Goal: Task Accomplishment & Management: Use online tool/utility

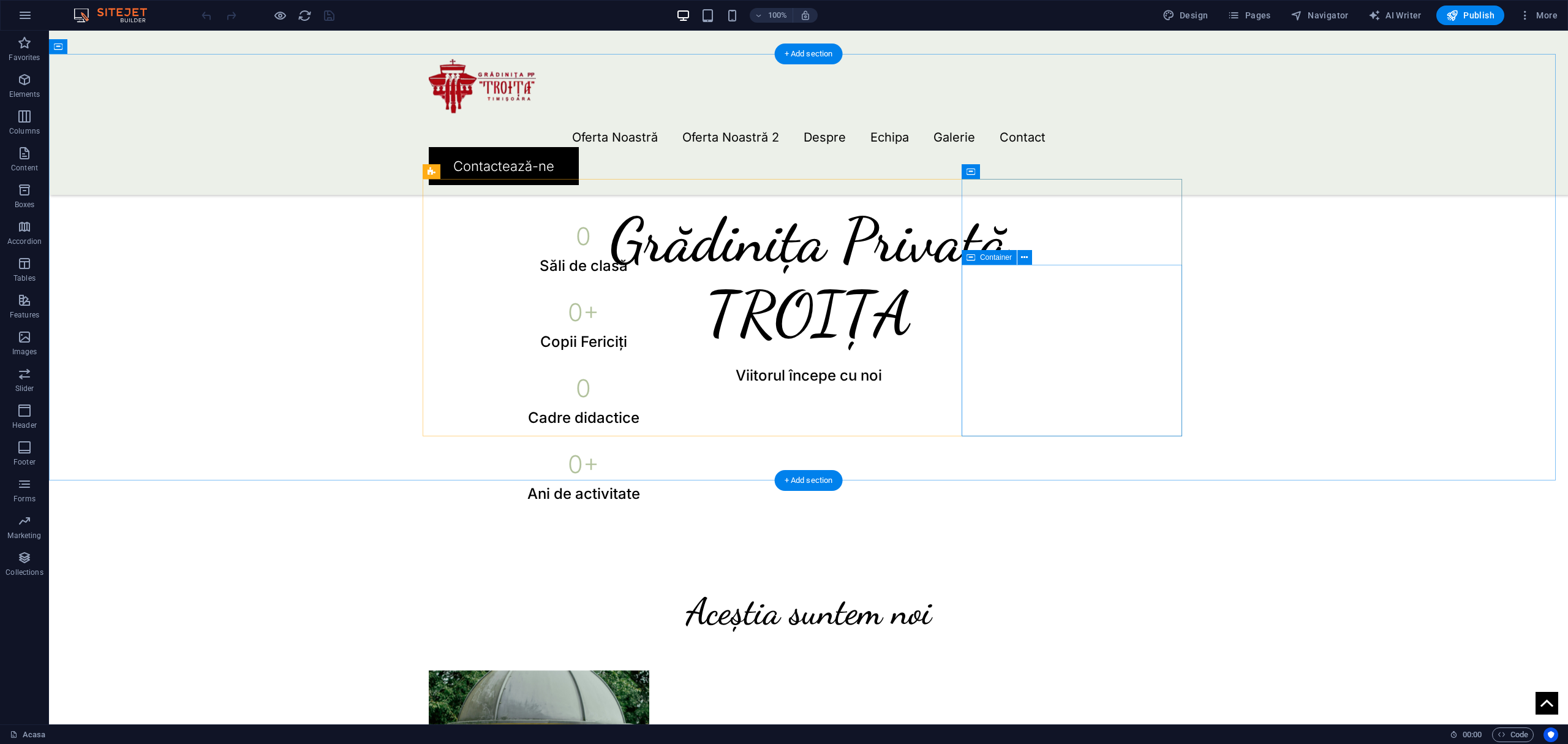
scroll to position [895, 0]
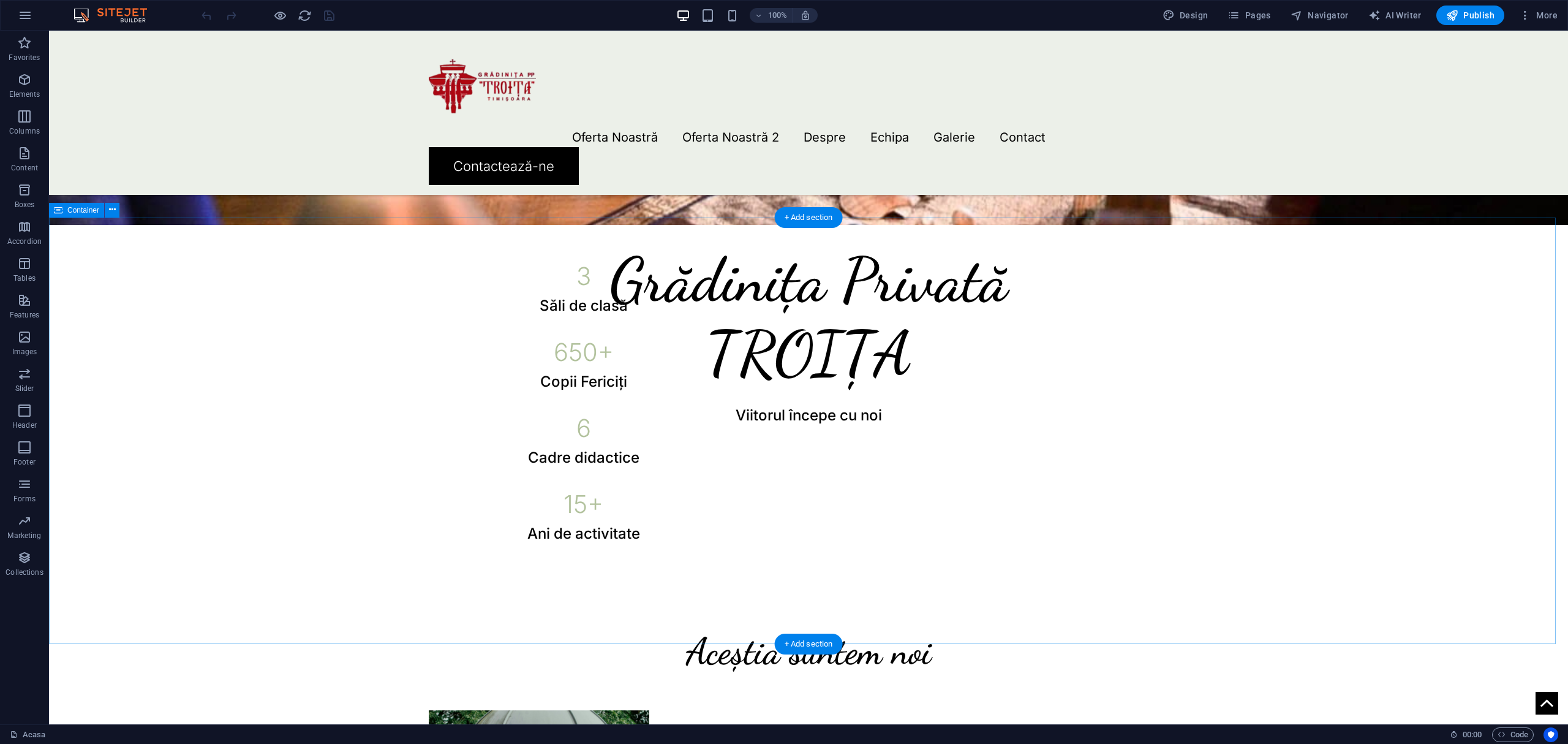
select select "px"
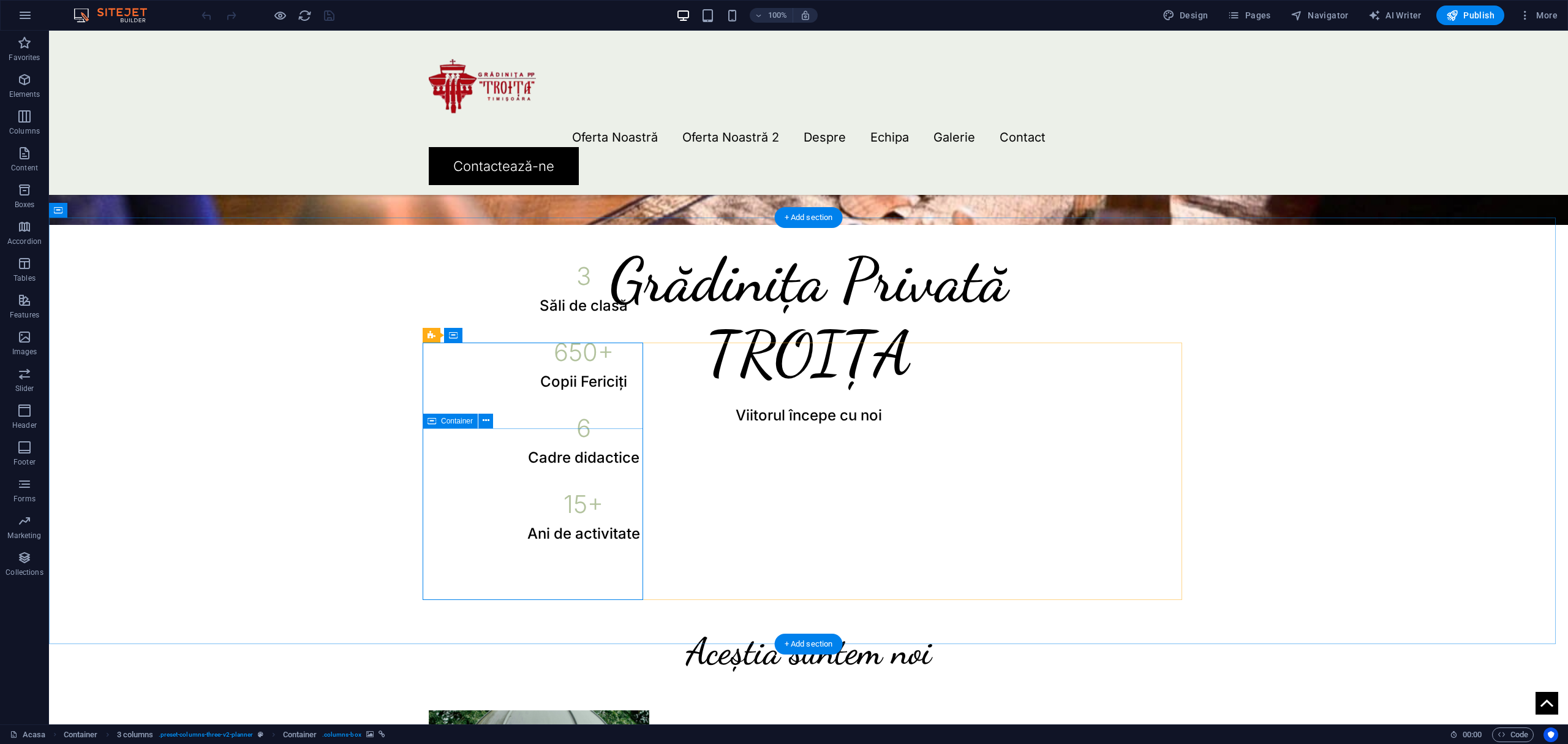
select select "px"
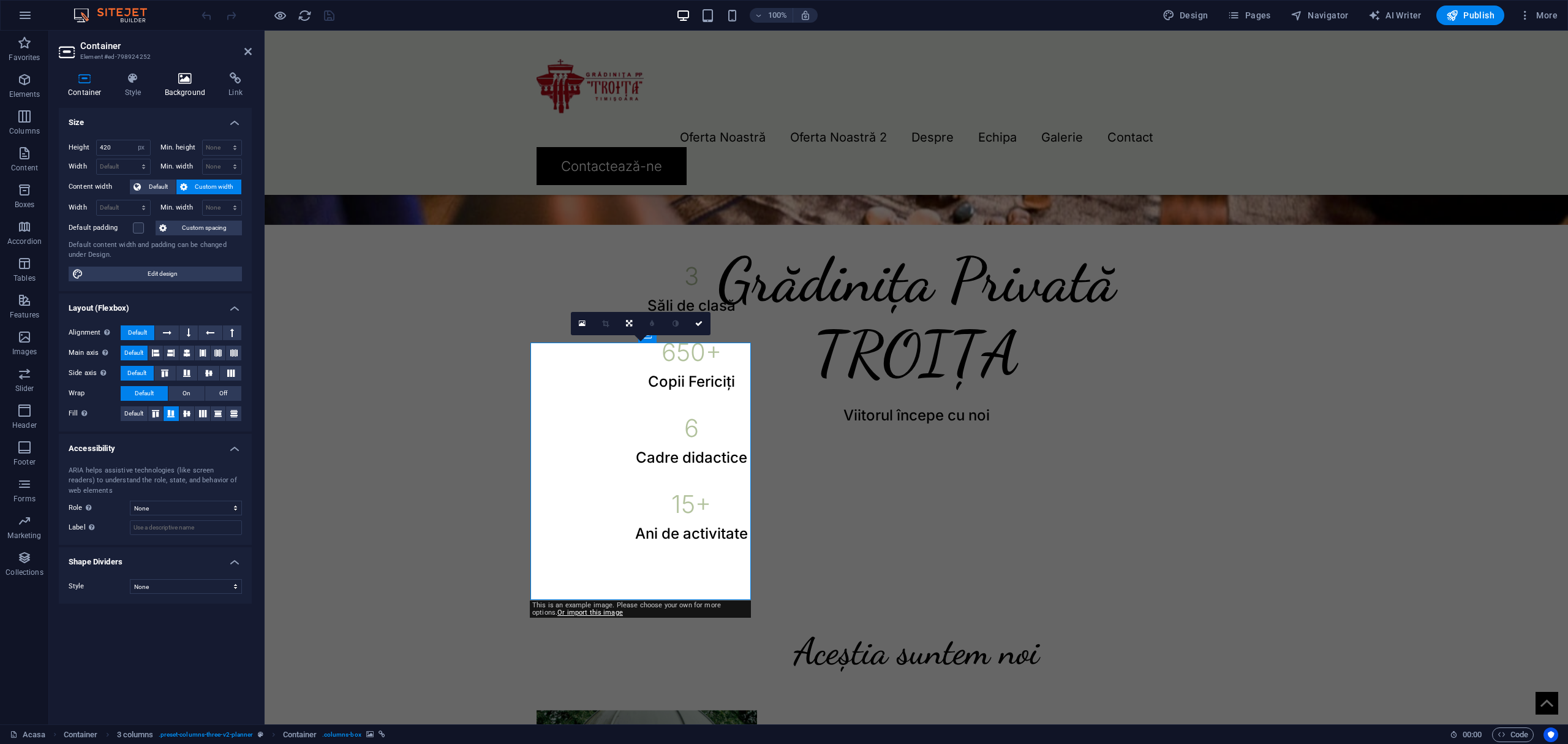
click at [187, 96] on h4 "Background" at bounding box center [188, 85] width 64 height 26
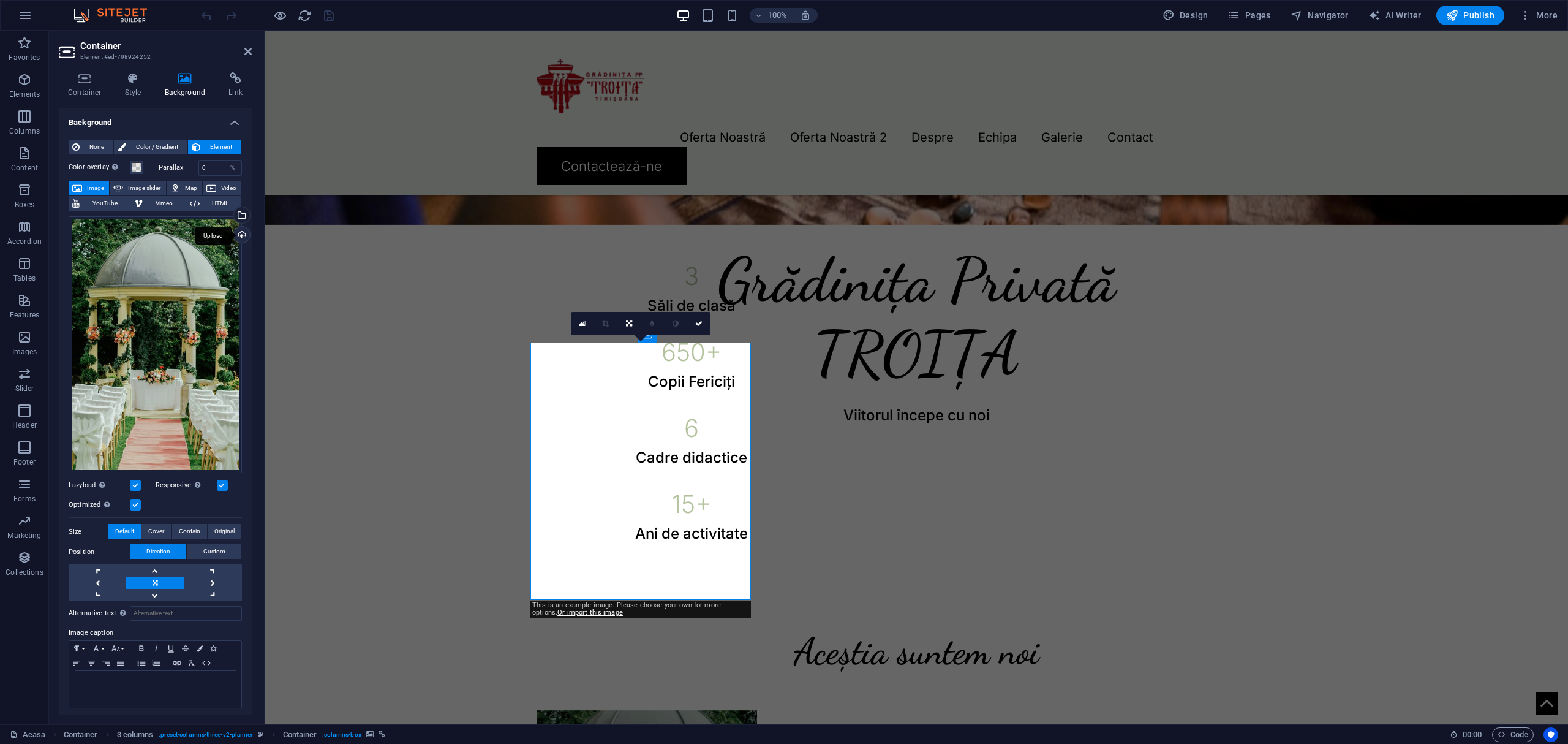
click at [233, 232] on div "Upload" at bounding box center [241, 235] width 19 height 19
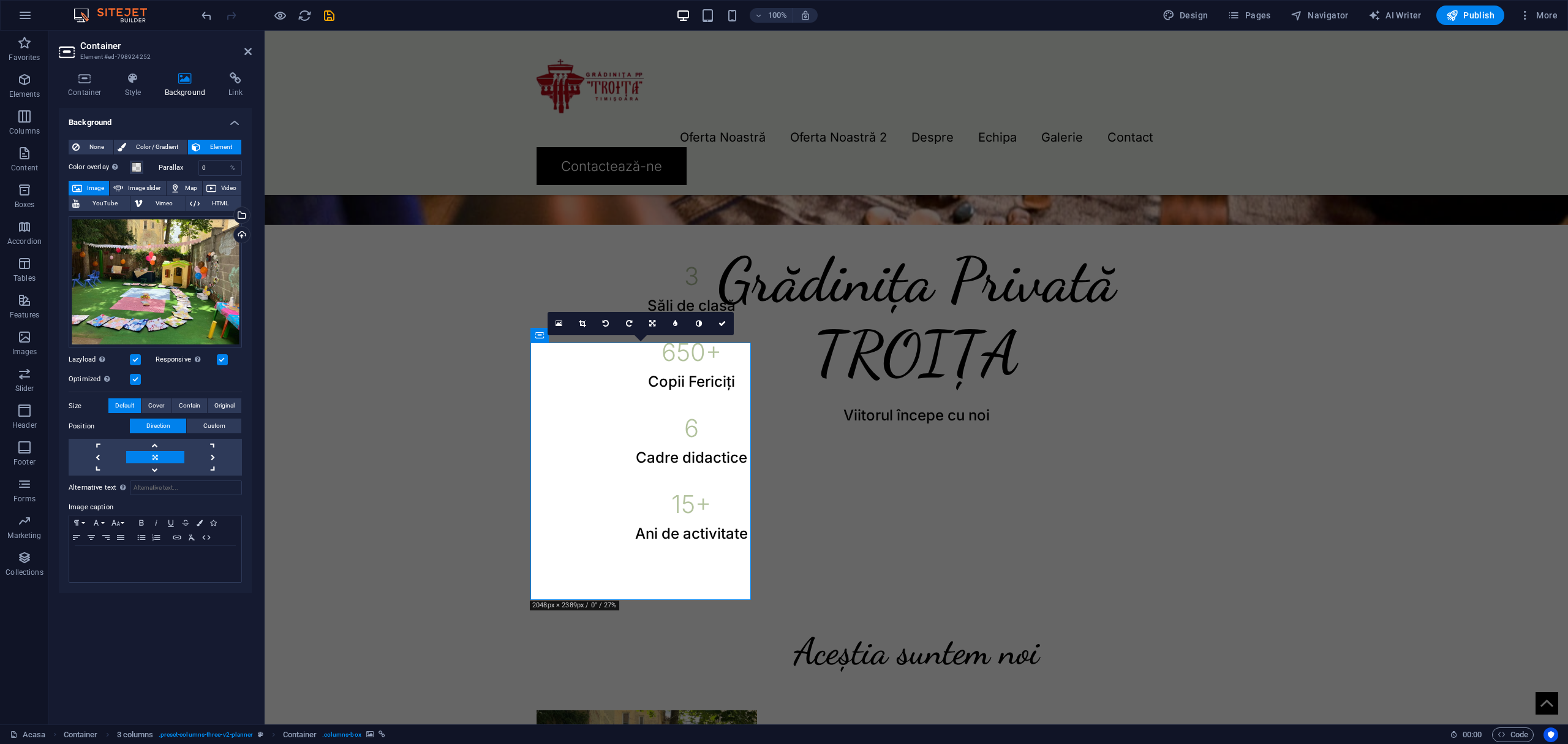
select select "px"
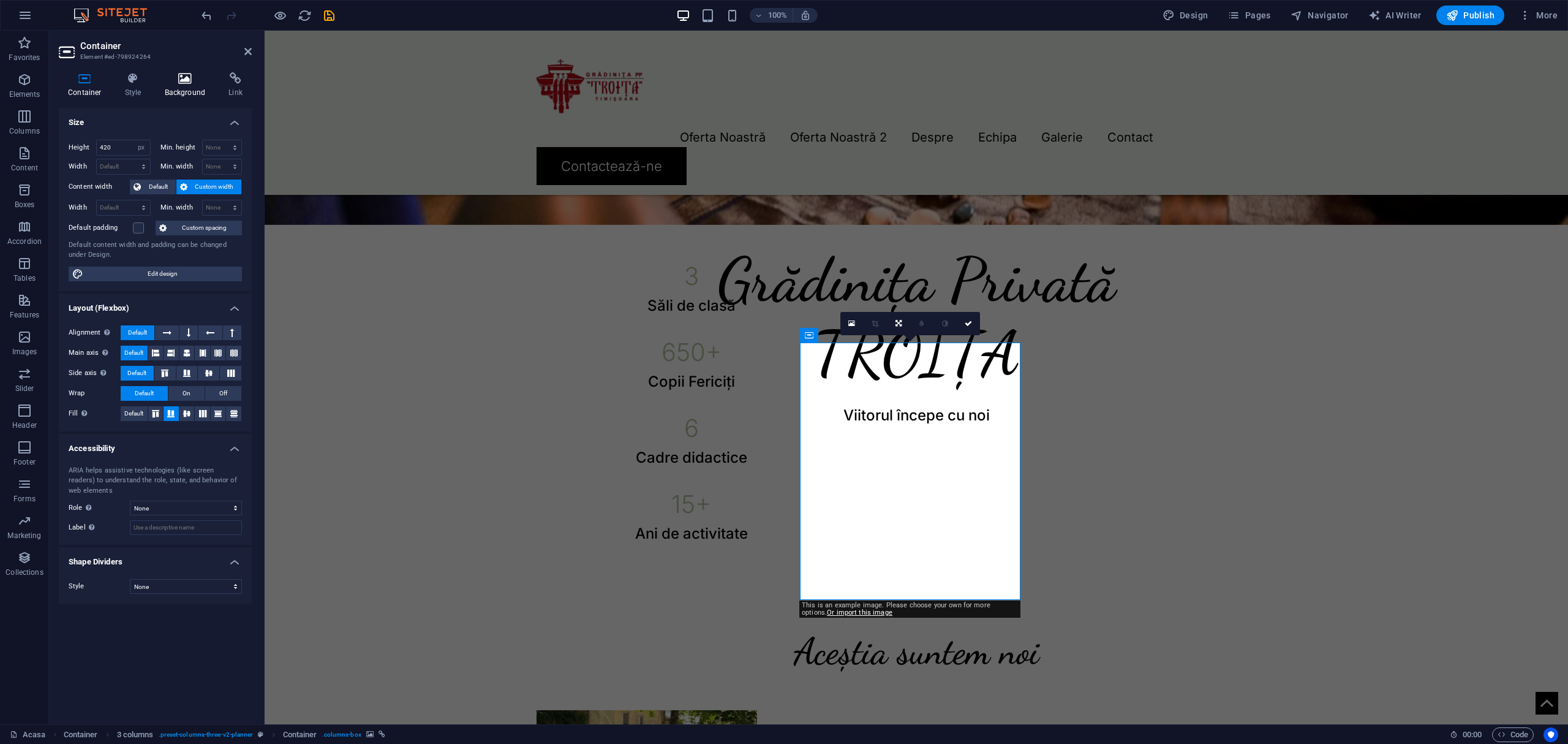
click at [193, 73] on icon at bounding box center [185, 79] width 59 height 13
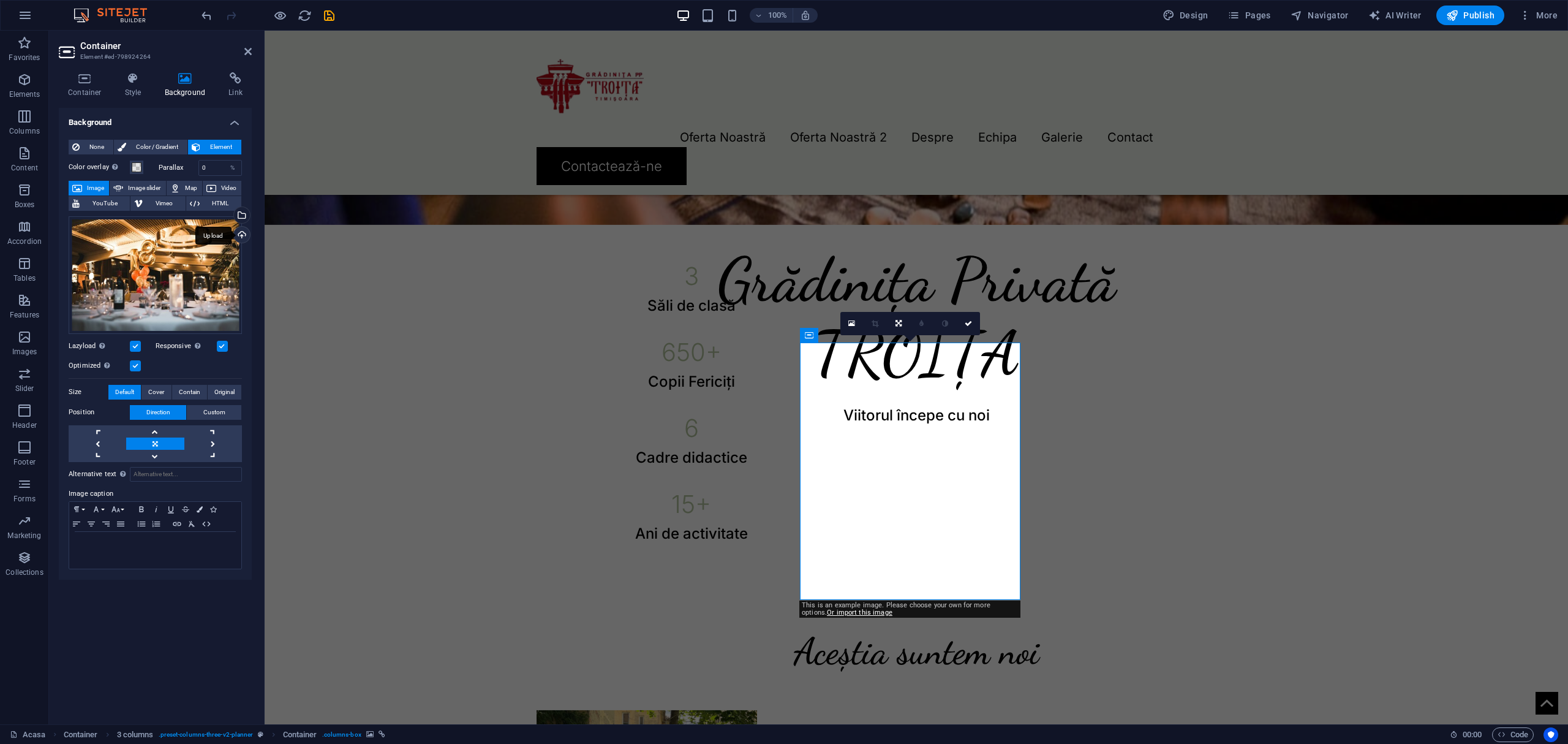
click at [245, 231] on div "Upload" at bounding box center [241, 235] width 19 height 19
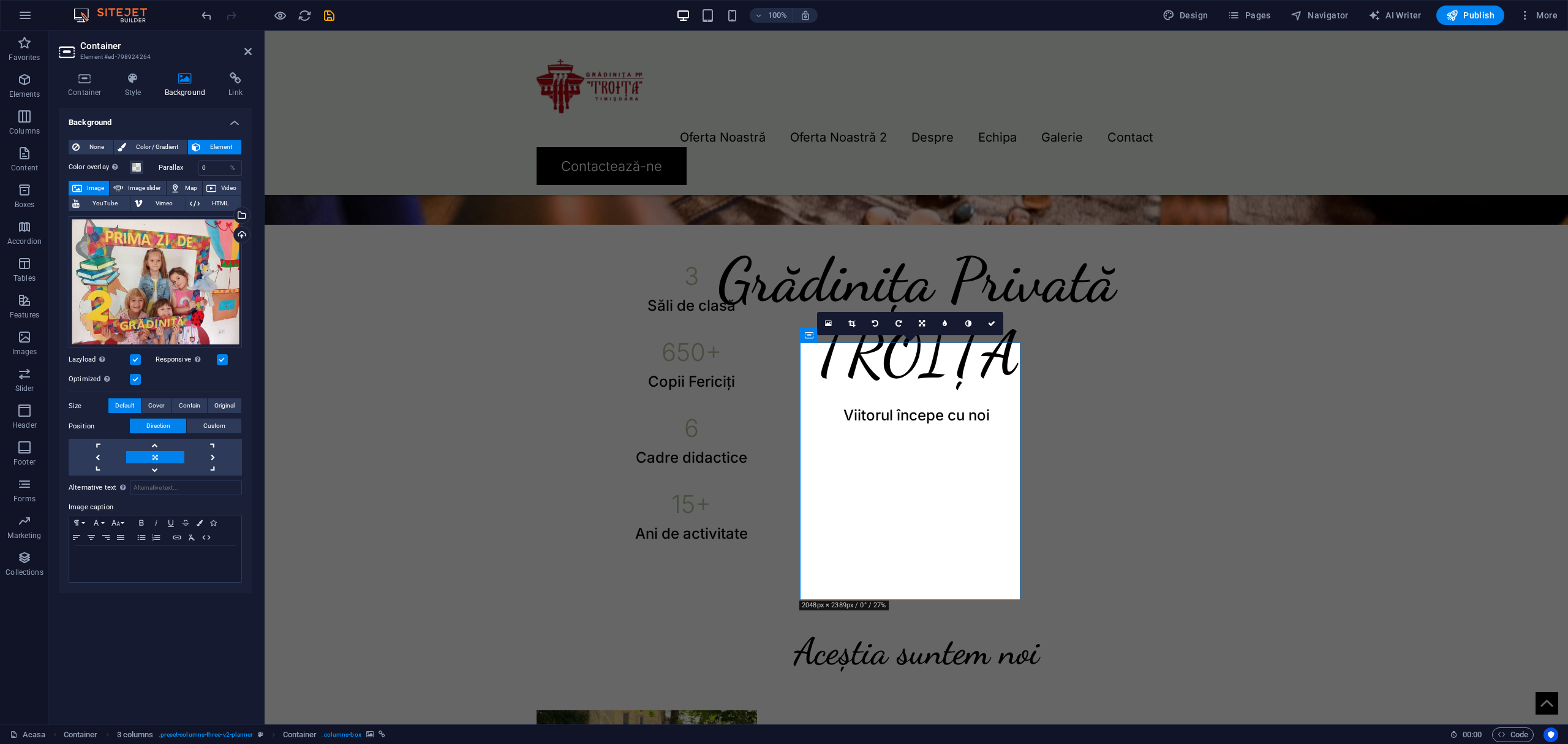
select select "px"
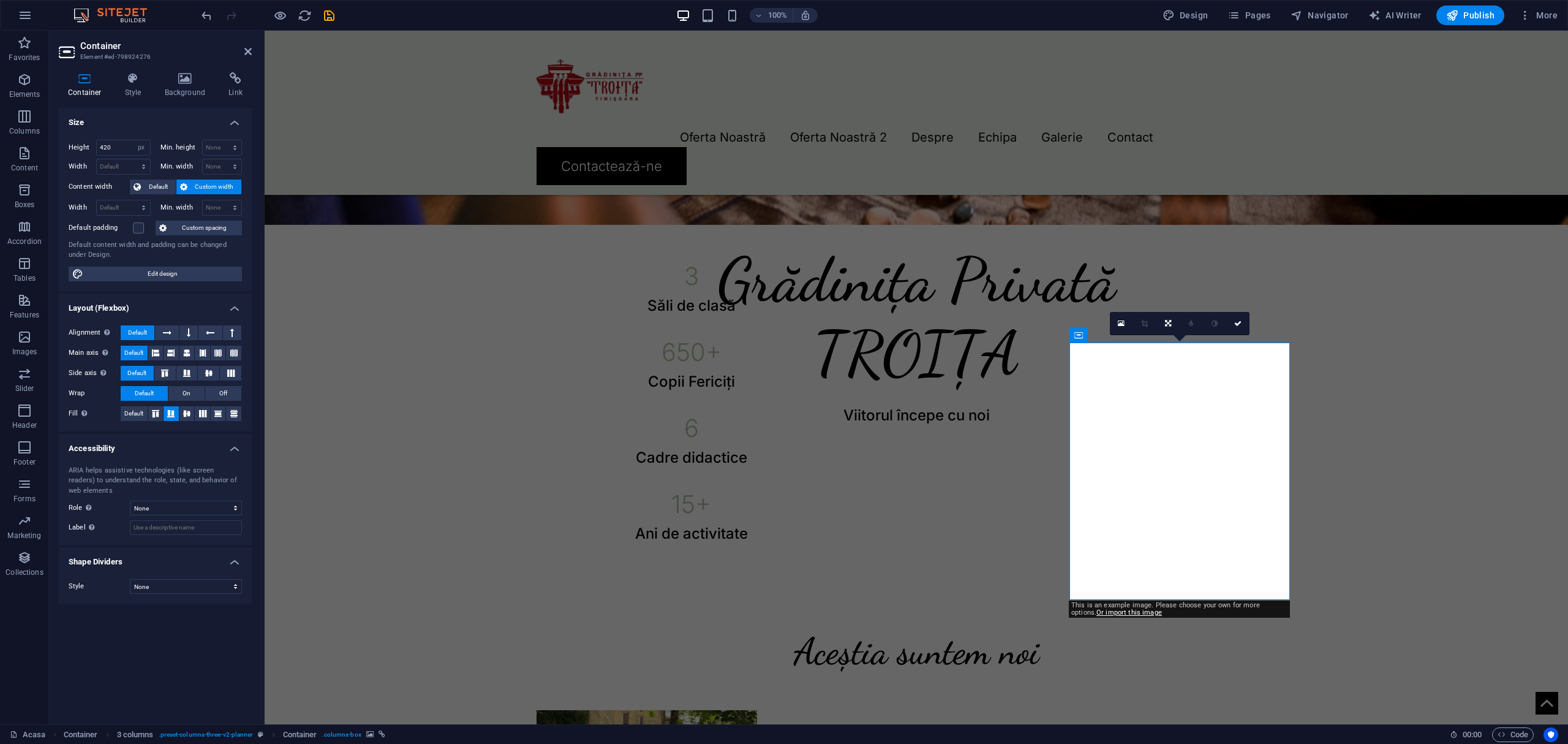
click at [190, 81] on icon at bounding box center [185, 79] width 59 height 13
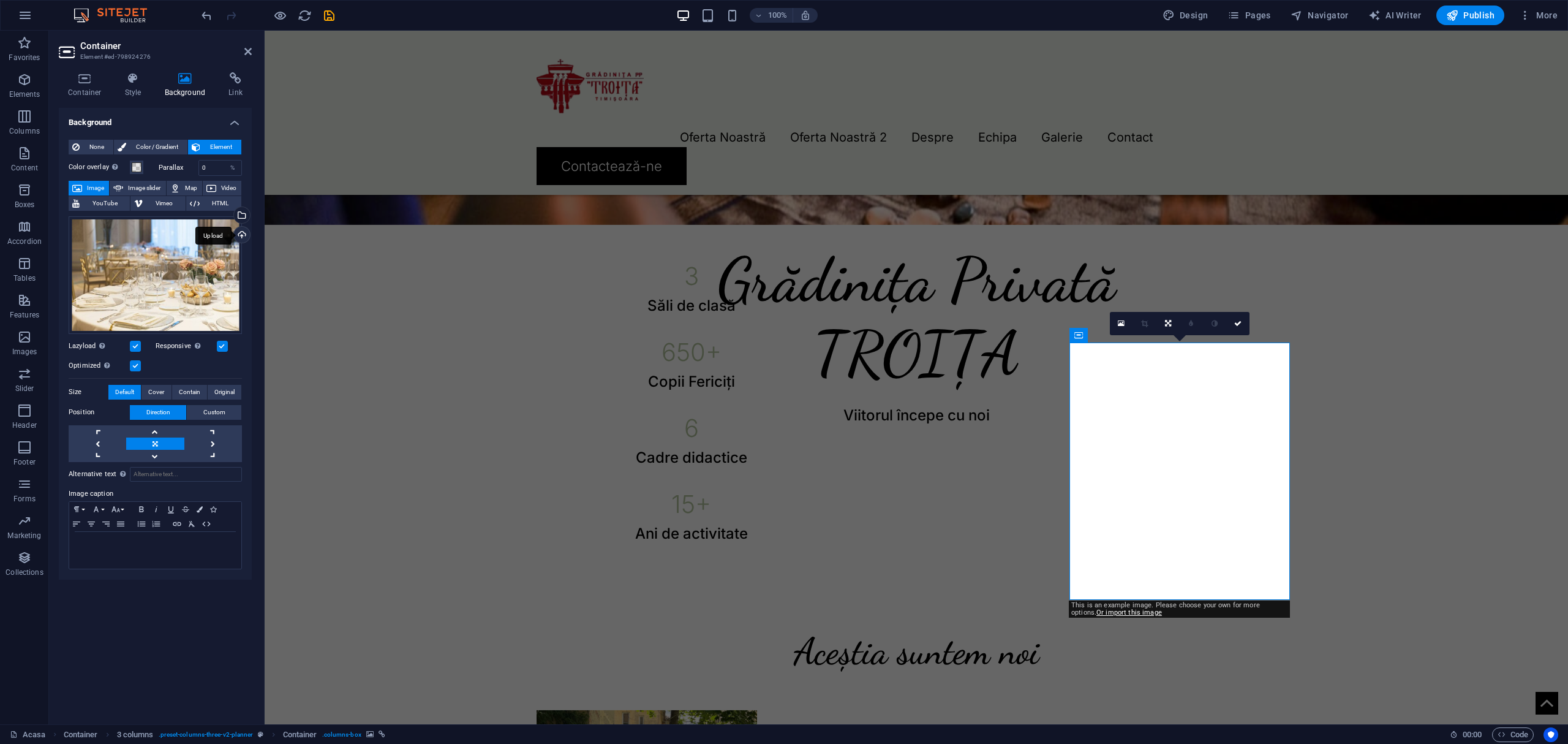
click at [245, 230] on div "Upload" at bounding box center [241, 235] width 19 height 19
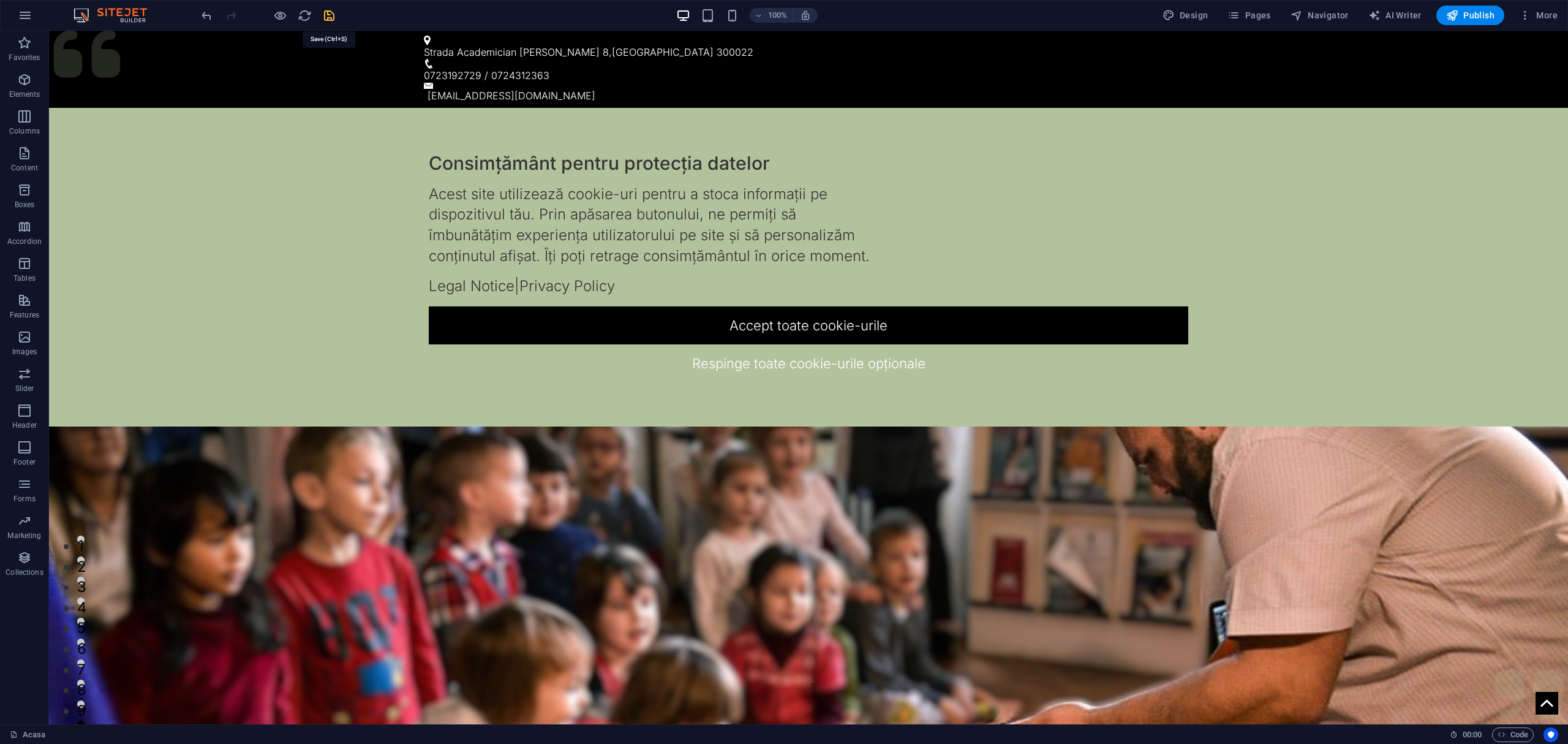
click at [336, 15] on icon "save" at bounding box center [329, 16] width 14 height 14
checkbox input "false"
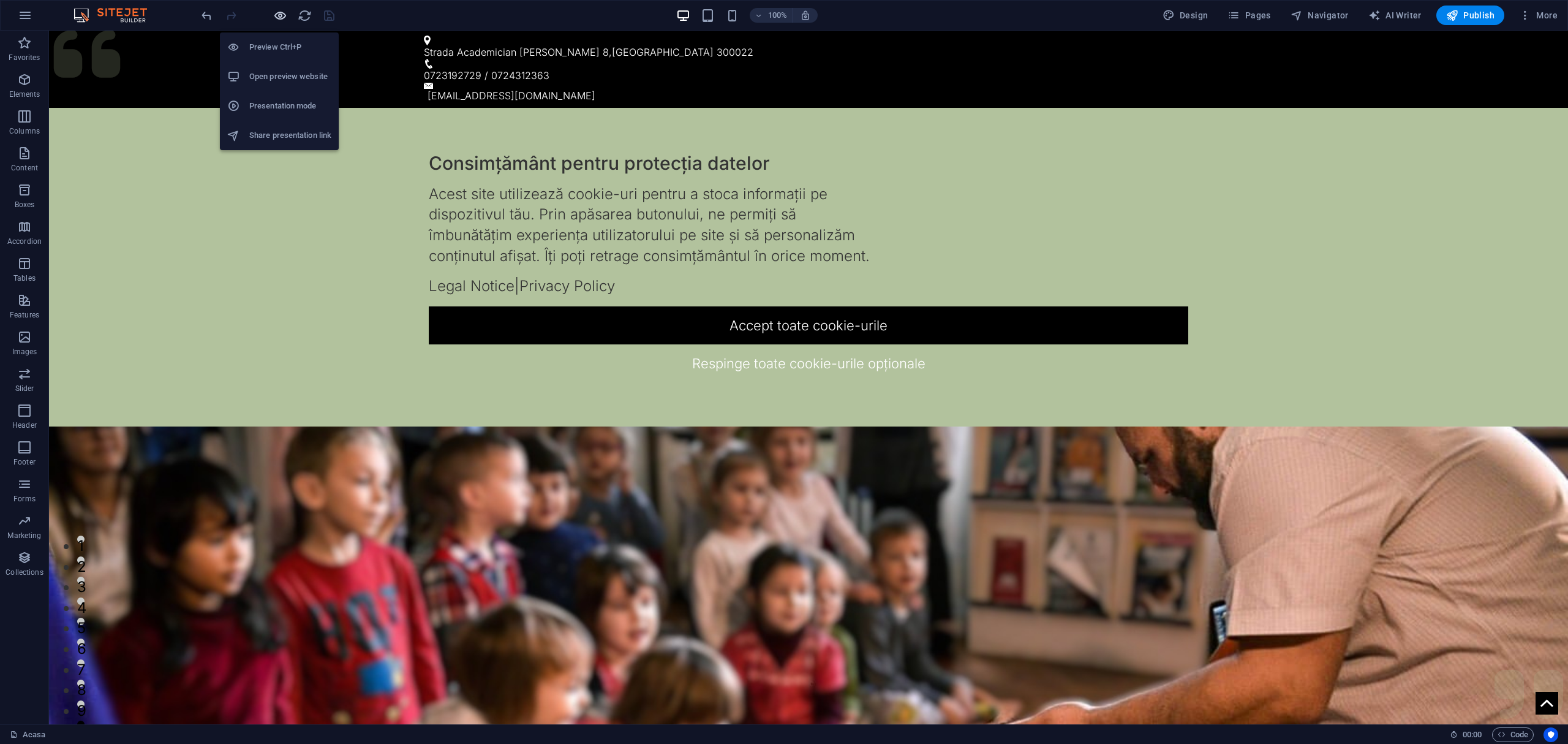
click at [279, 16] on icon "button" at bounding box center [280, 16] width 14 height 14
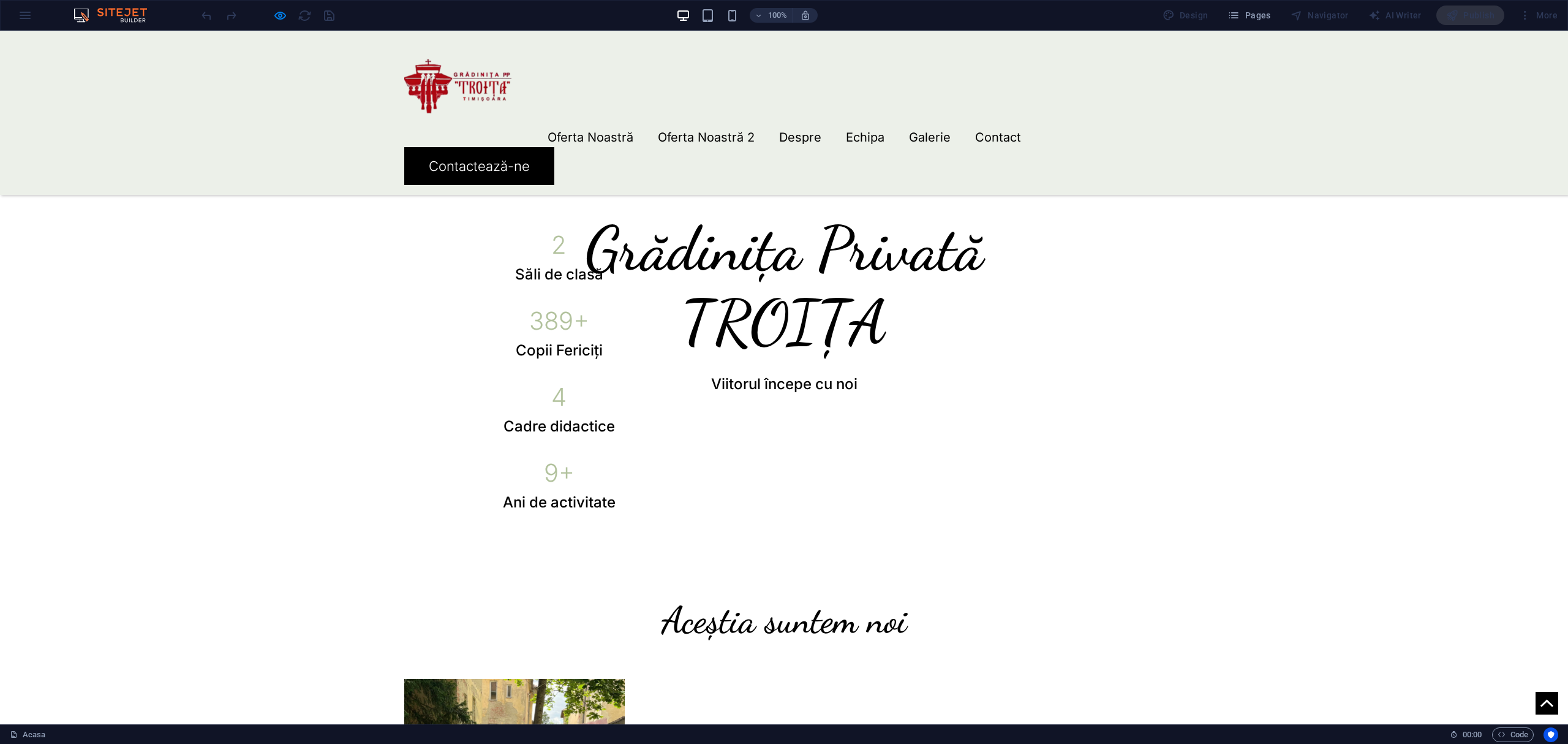
scroll to position [654, 0]
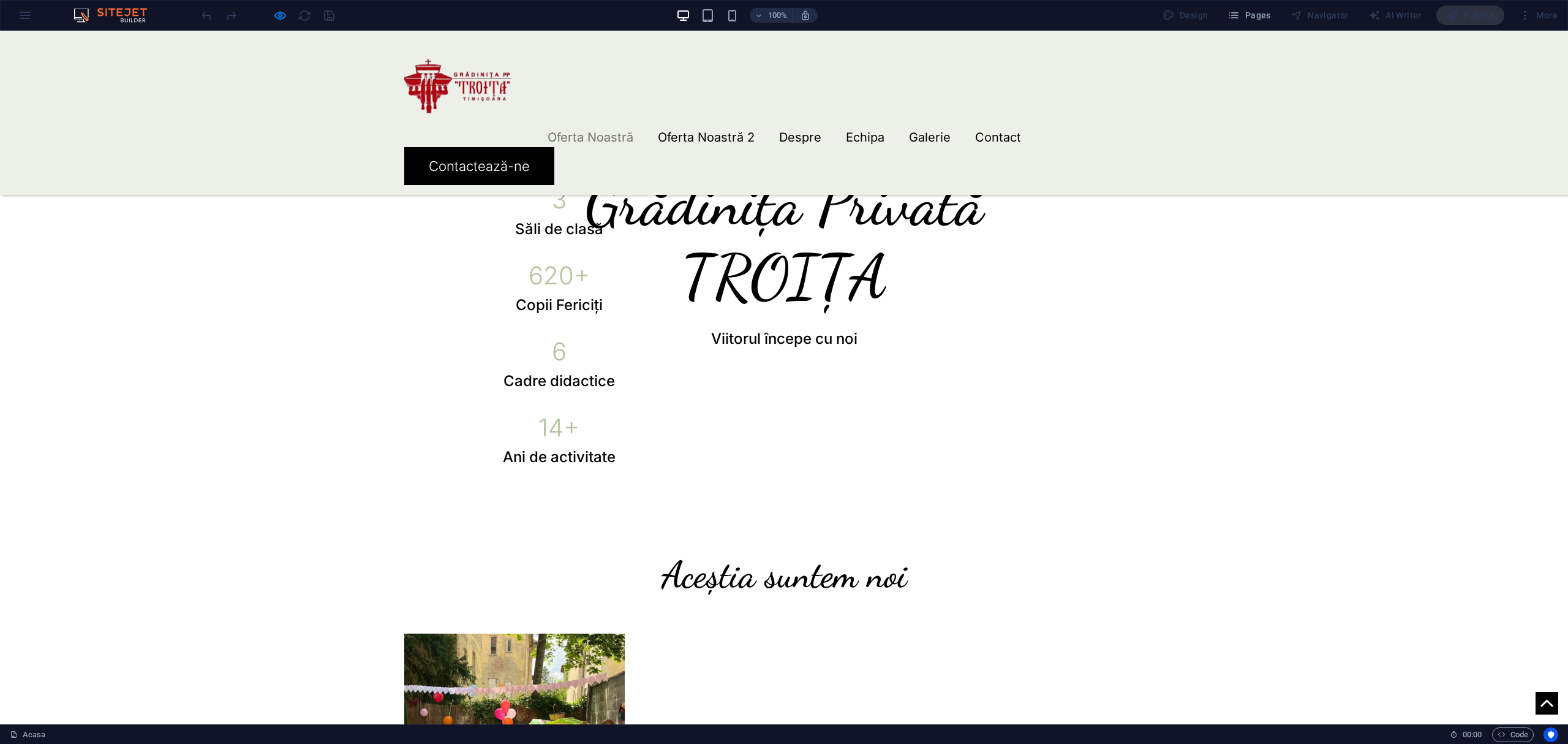
click at [568, 131] on link "Oferta Noastră" at bounding box center [591, 137] width 86 height 13
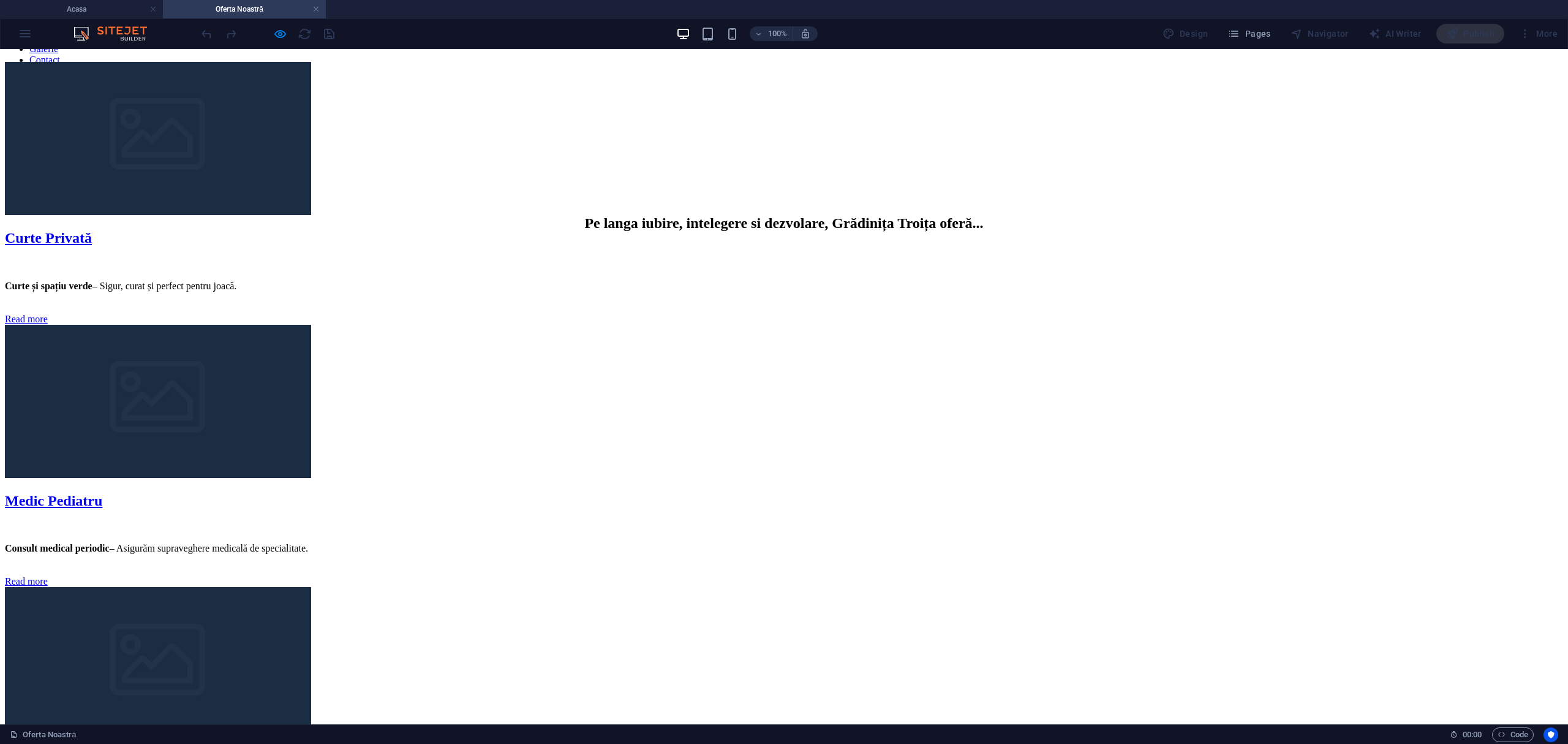
scroll to position [735, 0]
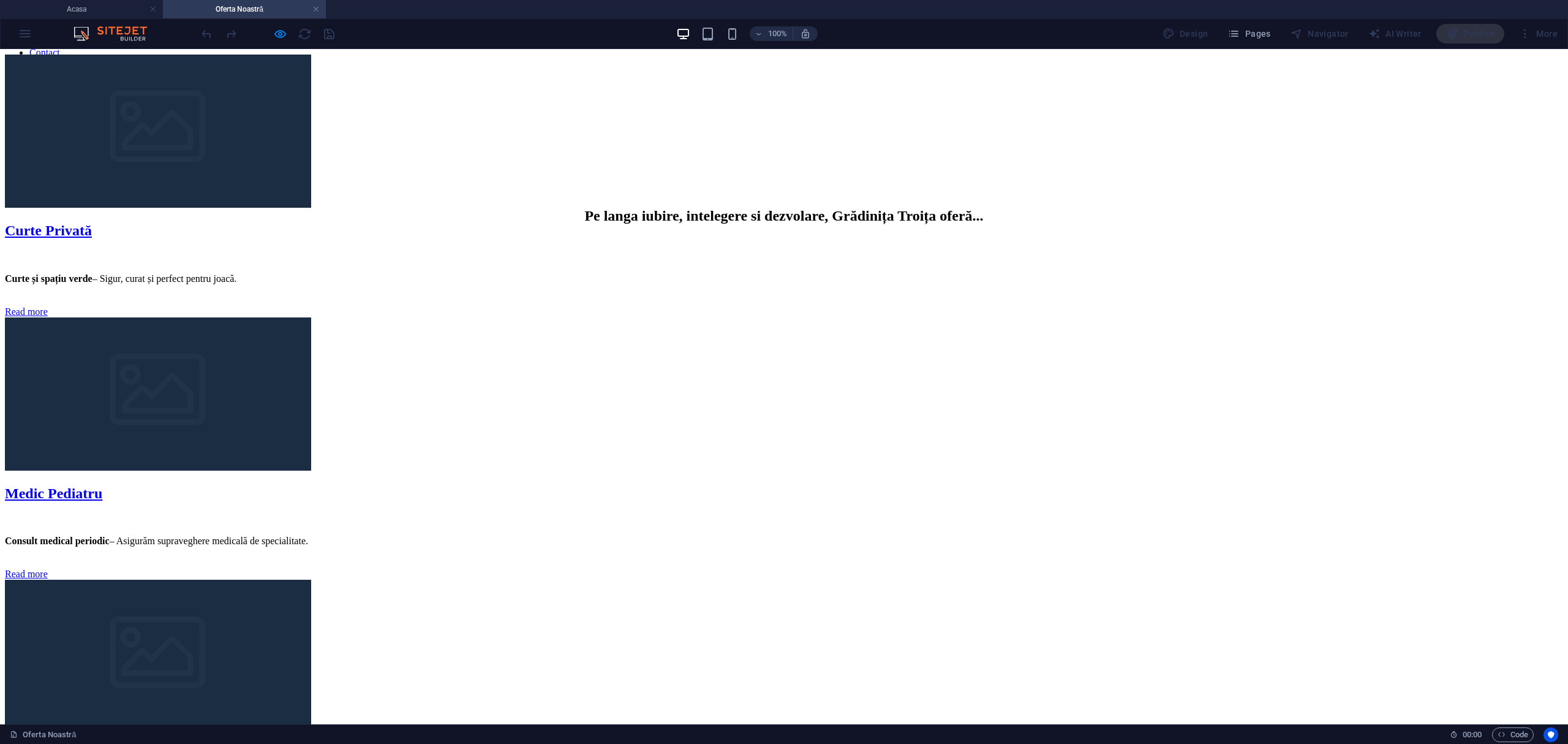
click at [713, 58] on nav "Oferta Noastră Oferta Noastră 2 Despre Echipa Galerie Contact" at bounding box center [783, 25] width 1558 height 66
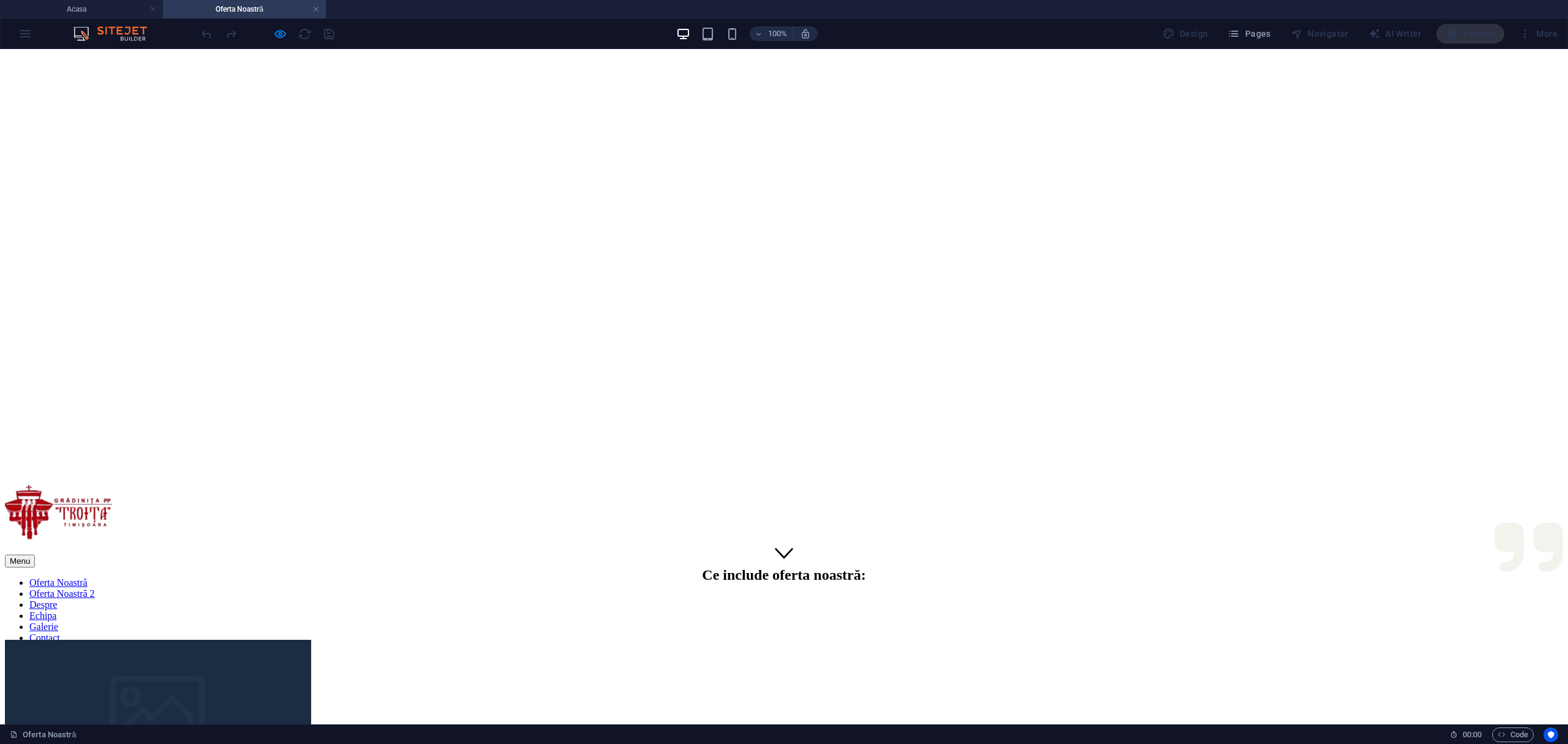
scroll to position [0, 0]
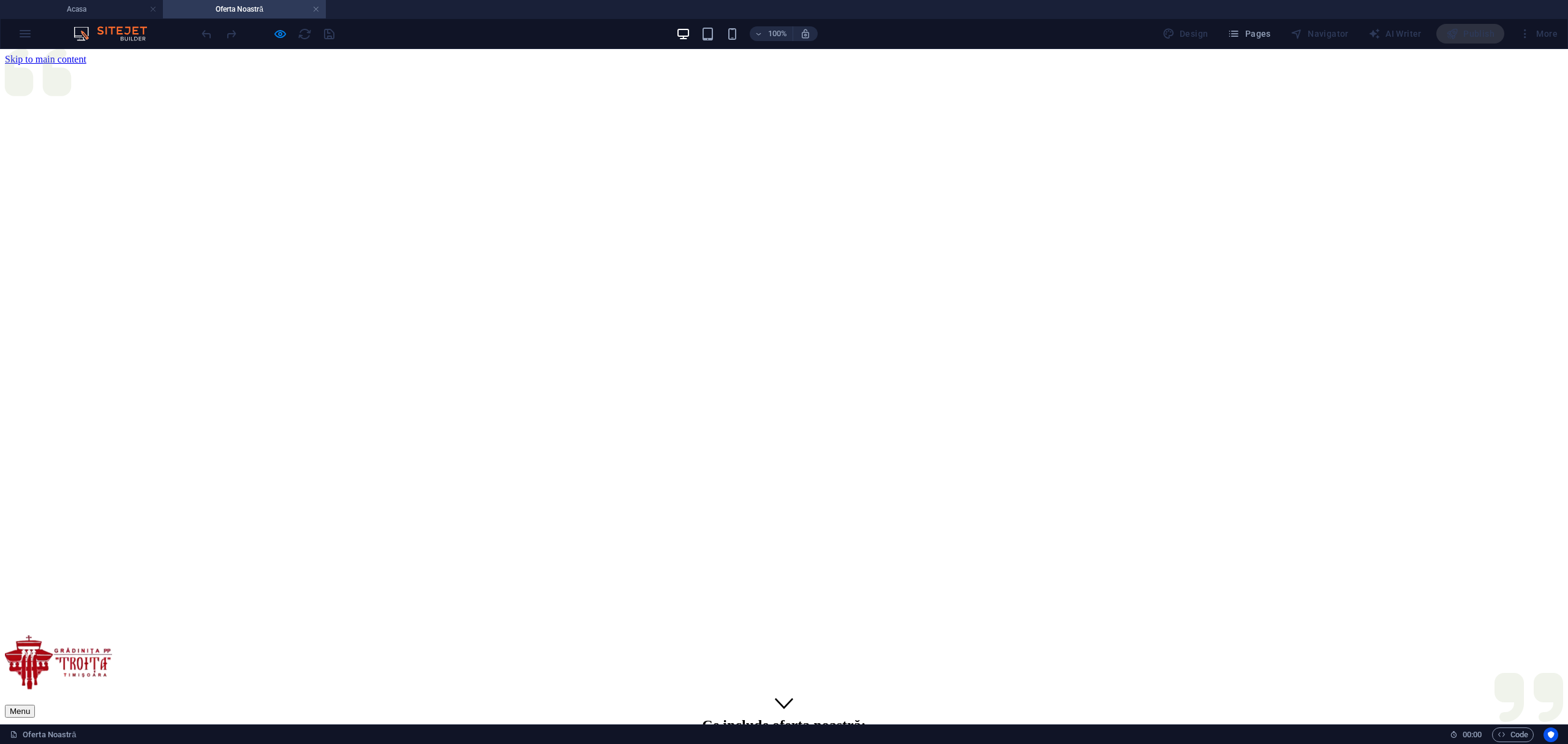
click at [312, 13] on link at bounding box center [316, 9] width 7 height 12
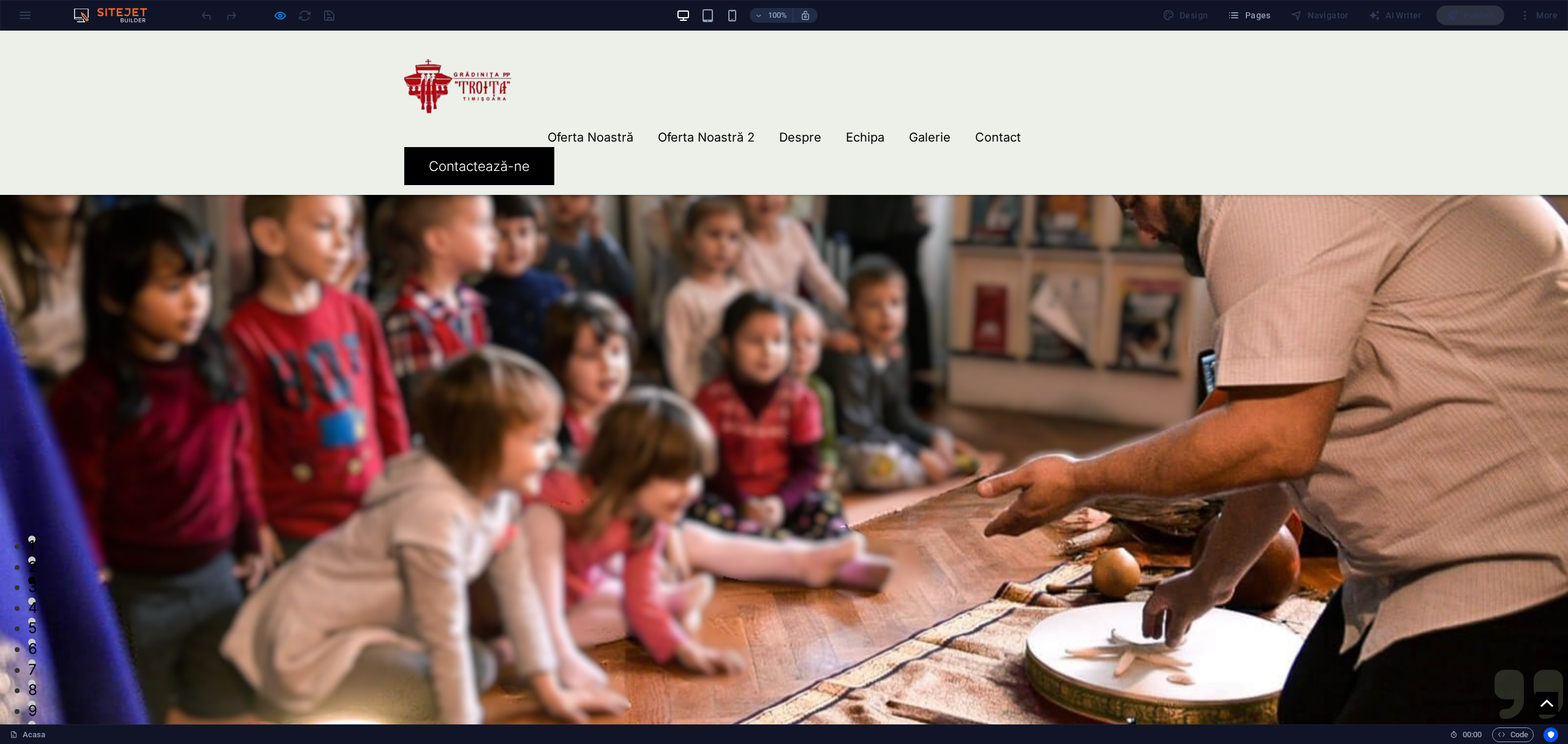
scroll to position [654, 0]
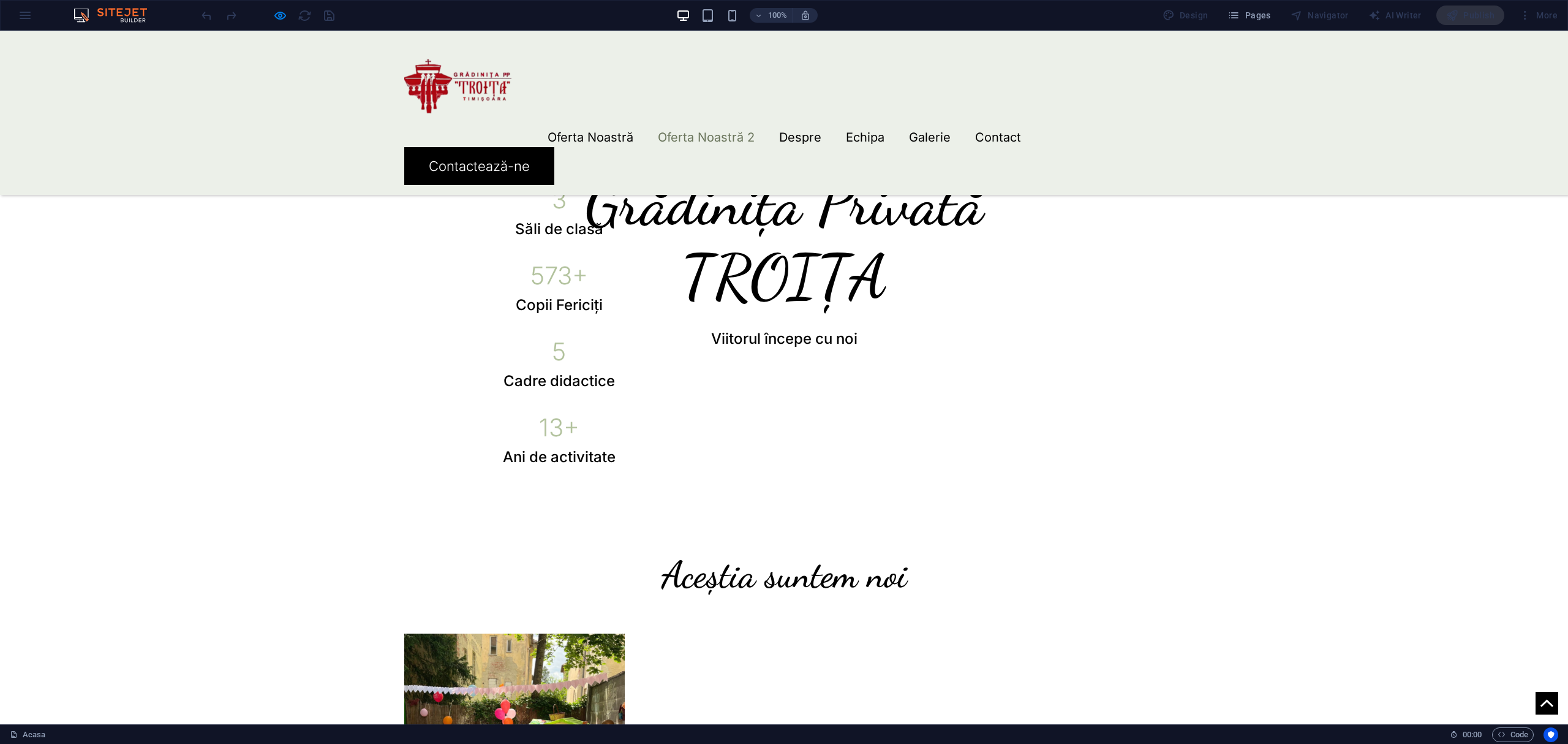
click at [685, 131] on link "Oferta Noastră 2" at bounding box center [706, 137] width 97 height 13
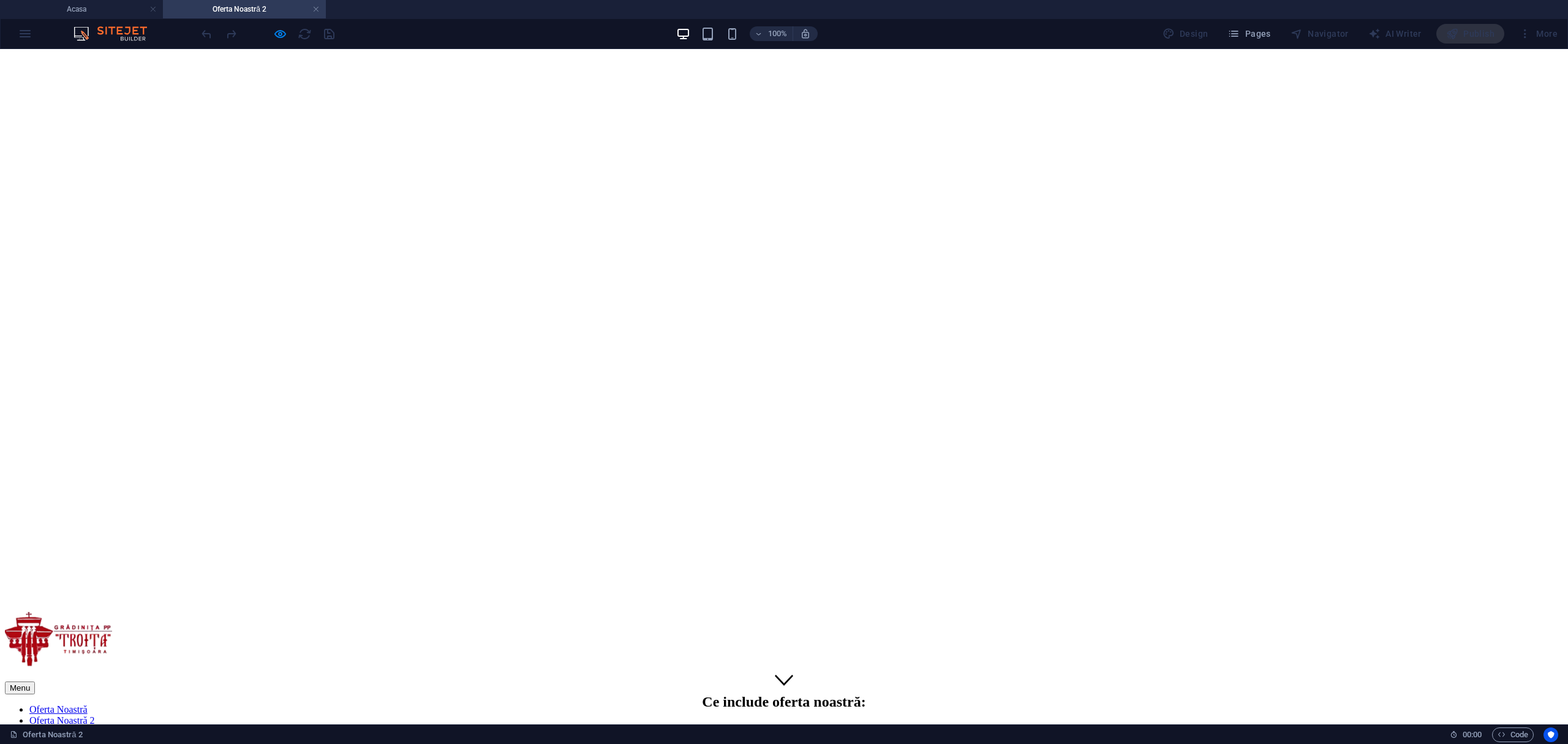
scroll to position [0, 0]
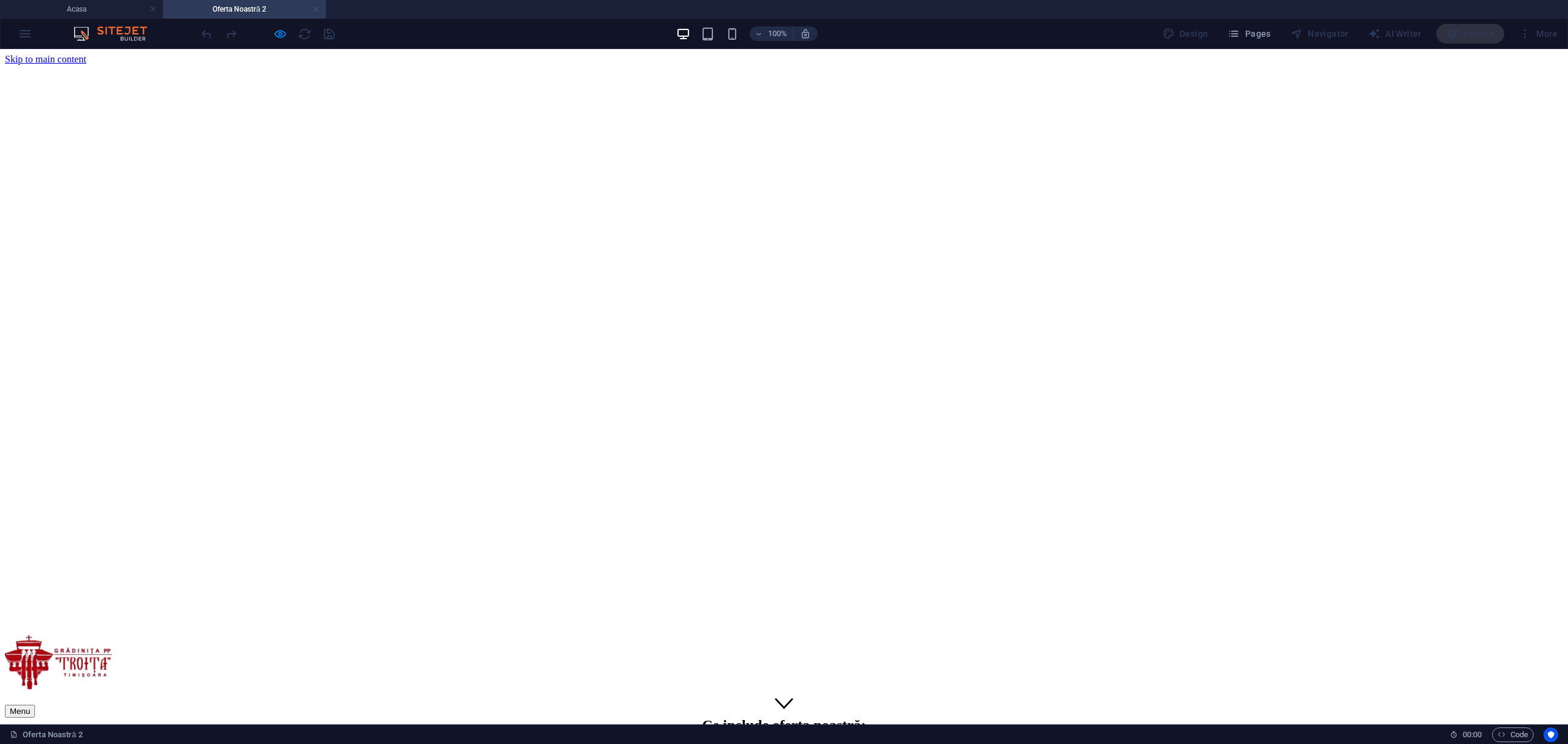
click at [316, 10] on link at bounding box center [316, 9] width 7 height 12
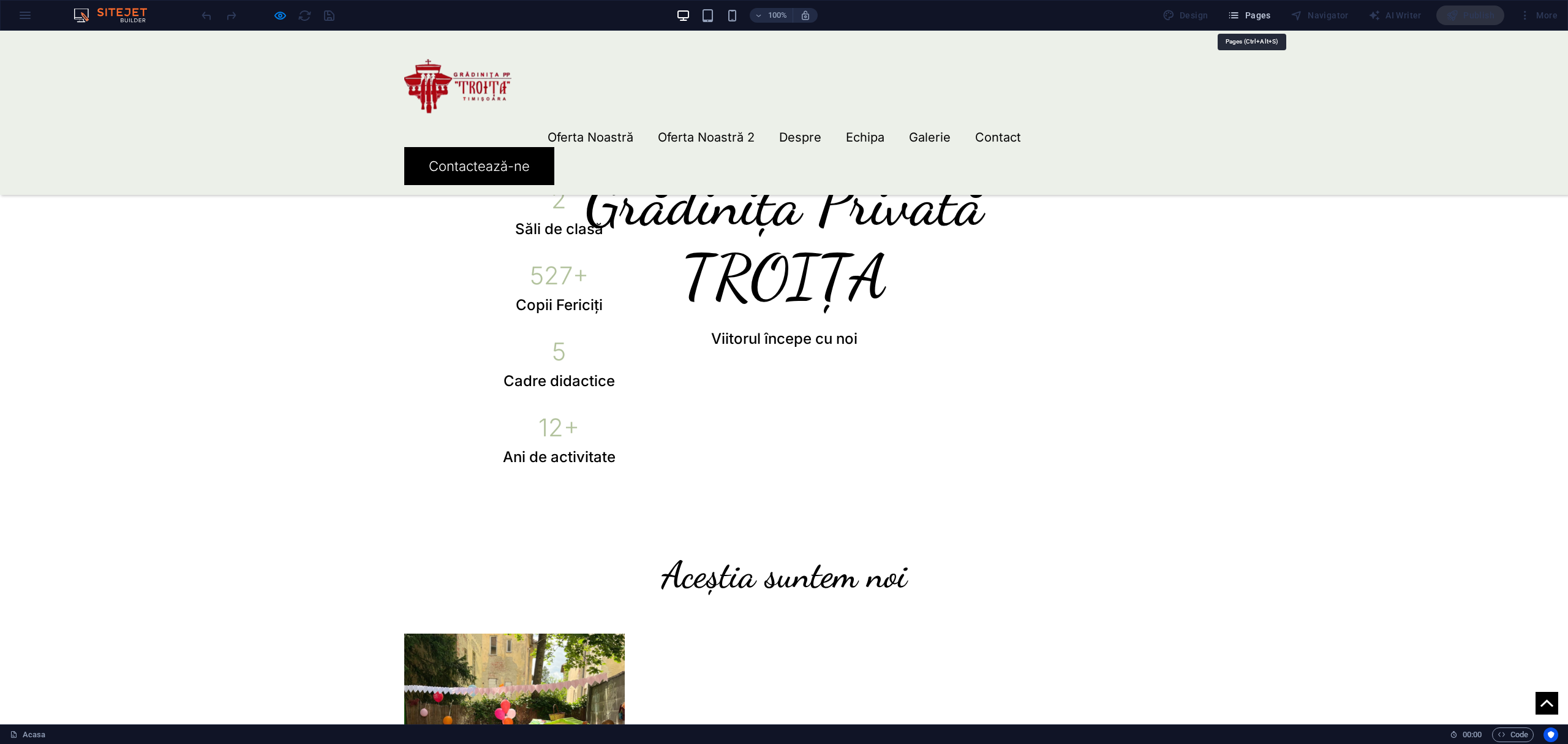
click at [1254, 11] on span "Pages" at bounding box center [1249, 15] width 43 height 13
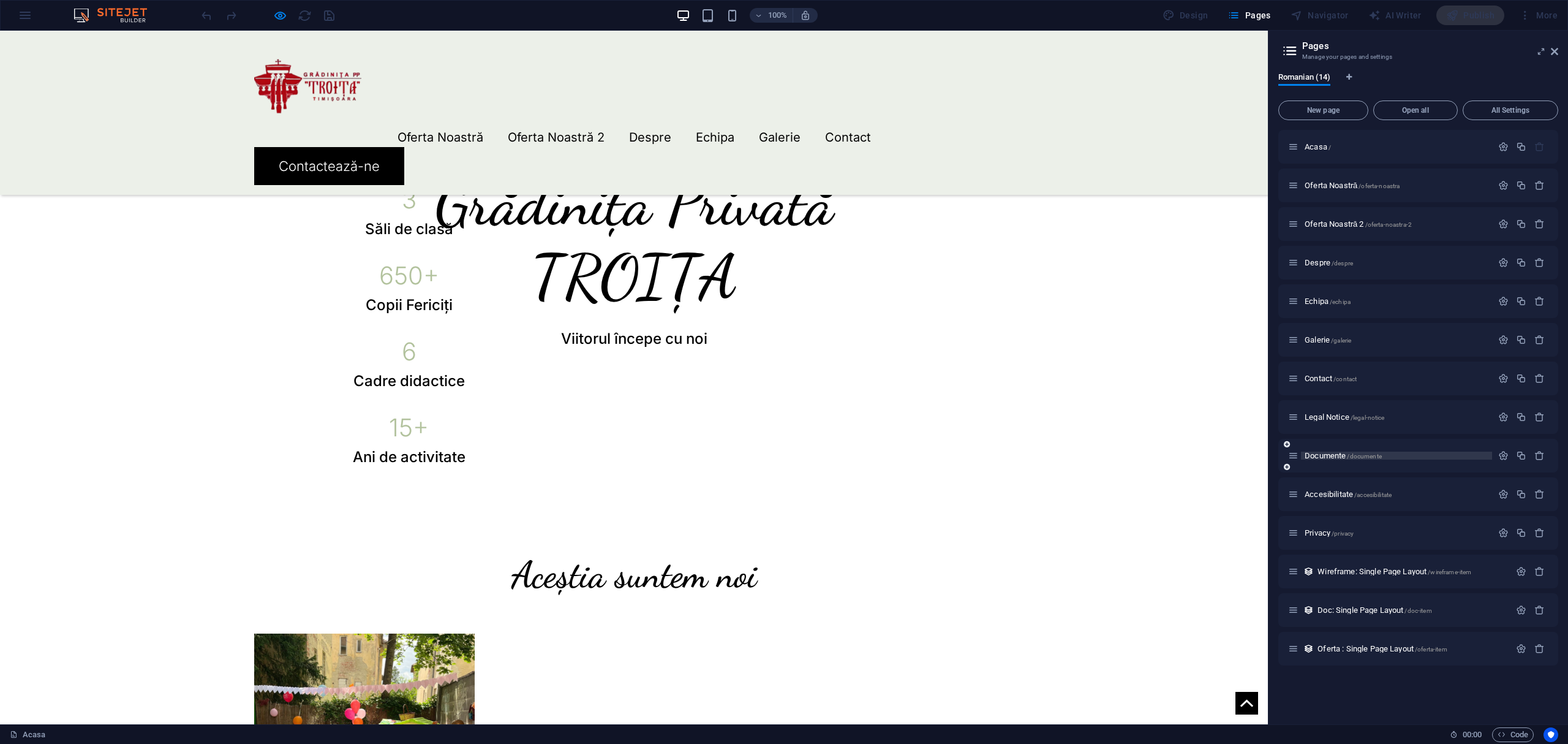
click at [1326, 455] on span "Documente /documente" at bounding box center [1343, 456] width 77 height 9
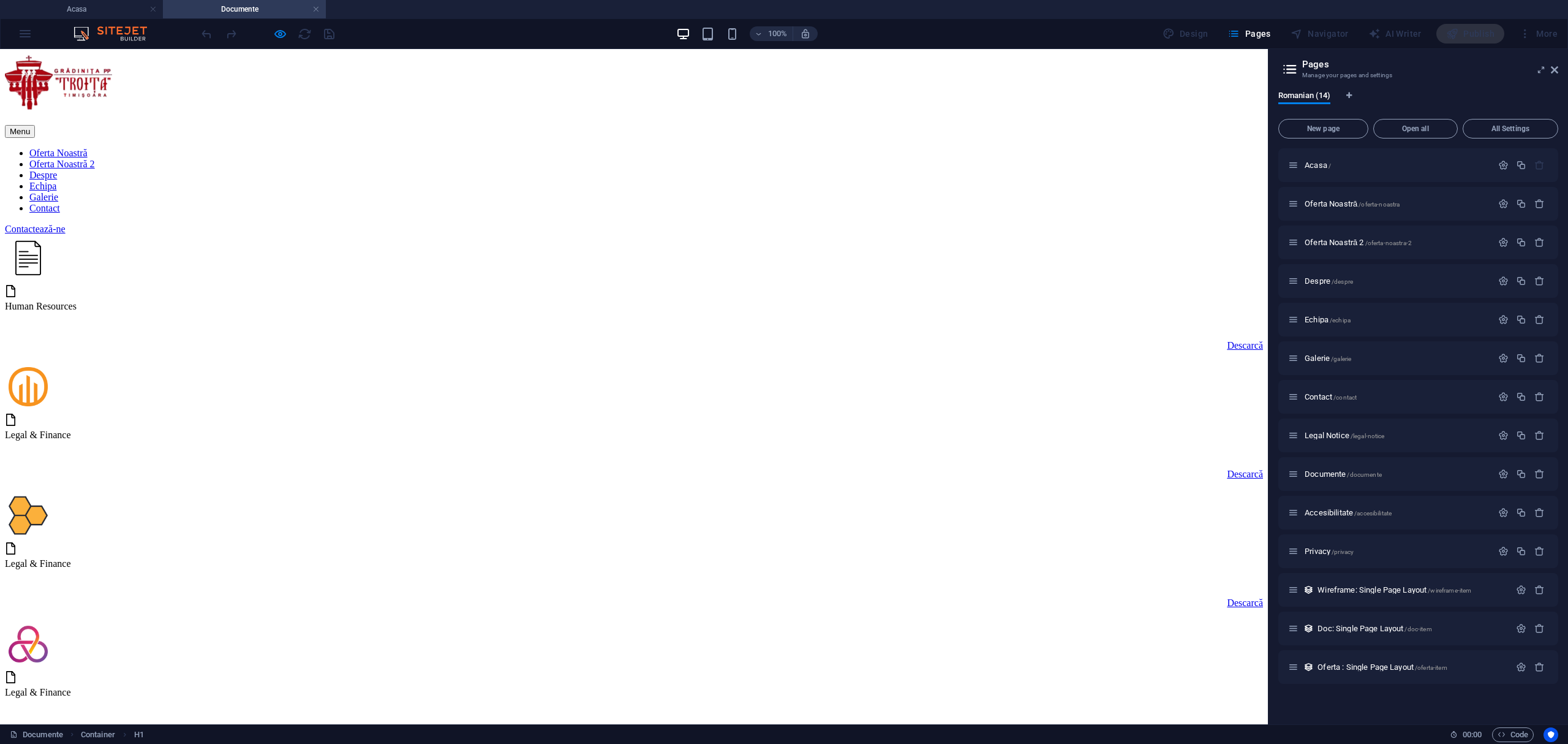
scroll to position [0, 0]
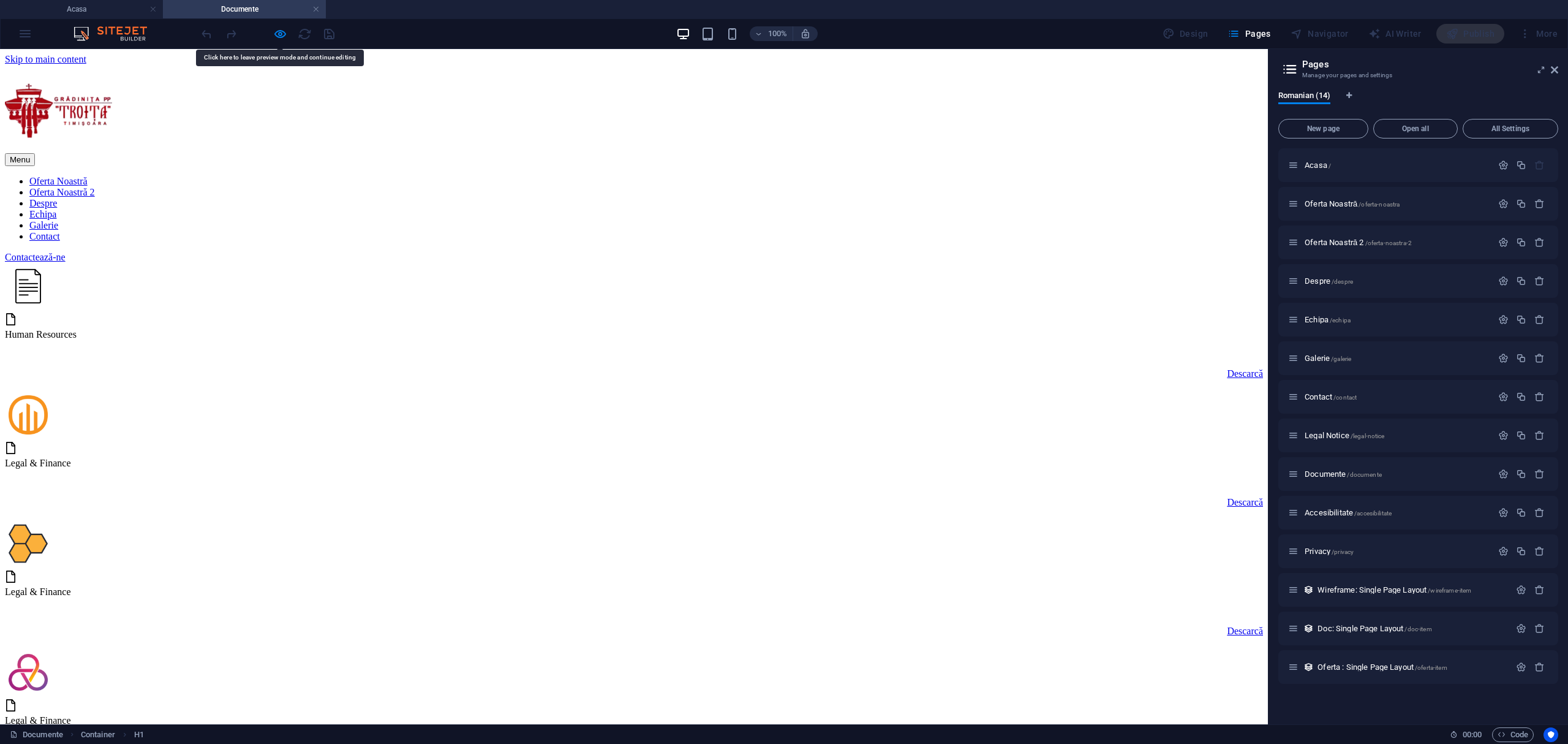
drag, startPoint x: 472, startPoint y: 415, endPoint x: 713, endPoint y: 580, distance: 292.1
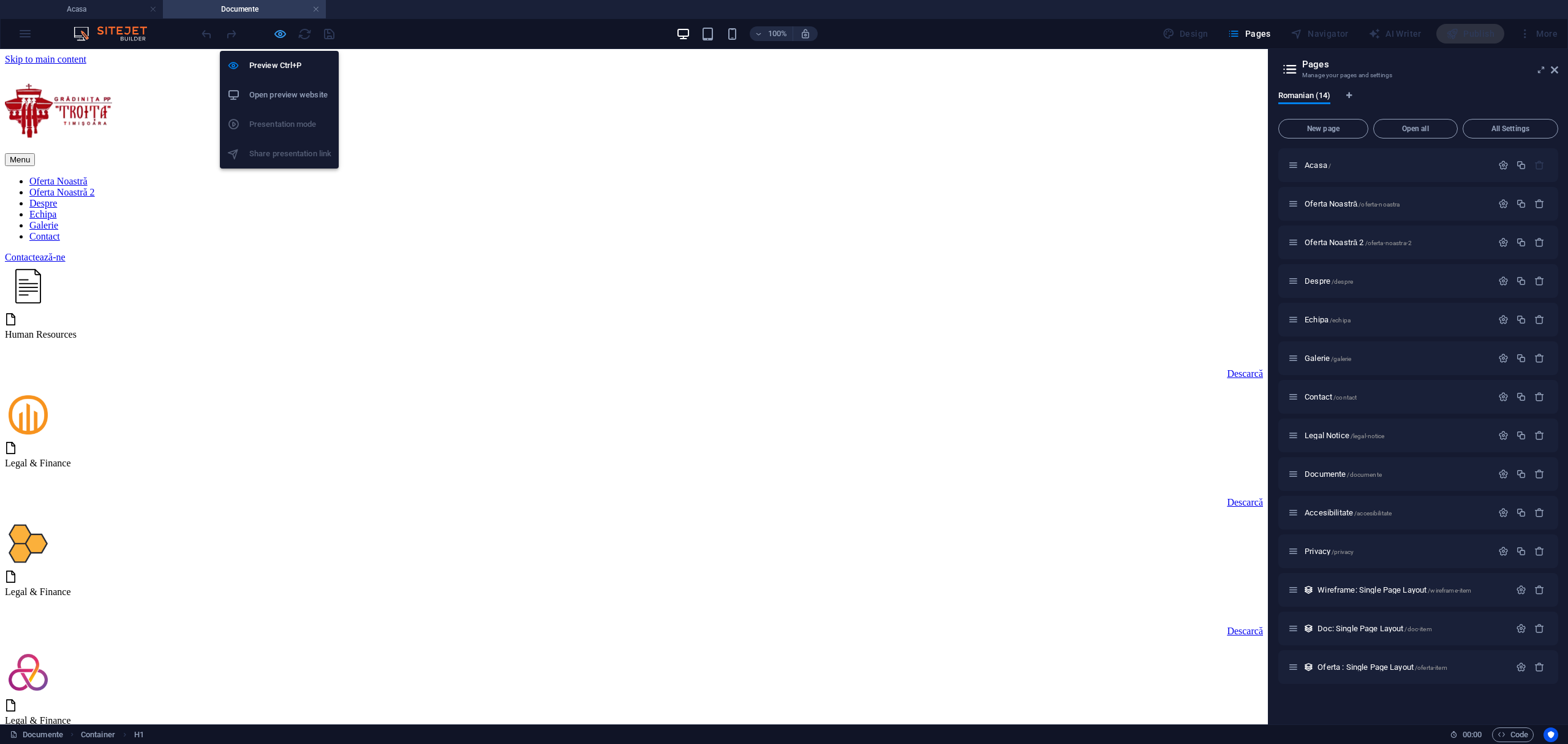
click at [278, 39] on icon "button" at bounding box center [280, 34] width 14 height 14
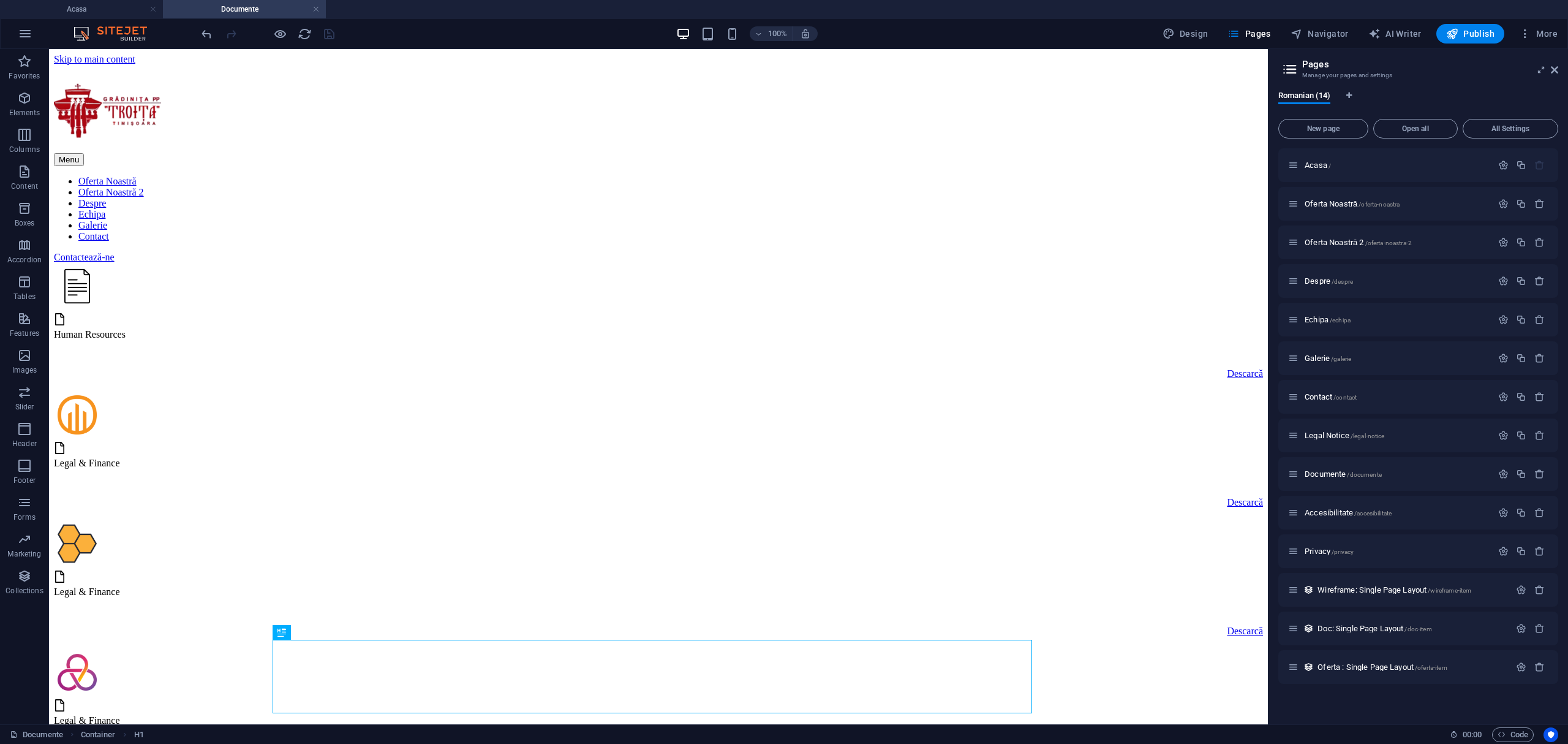
click at [272, 34] on div at bounding box center [267, 34] width 137 height 20
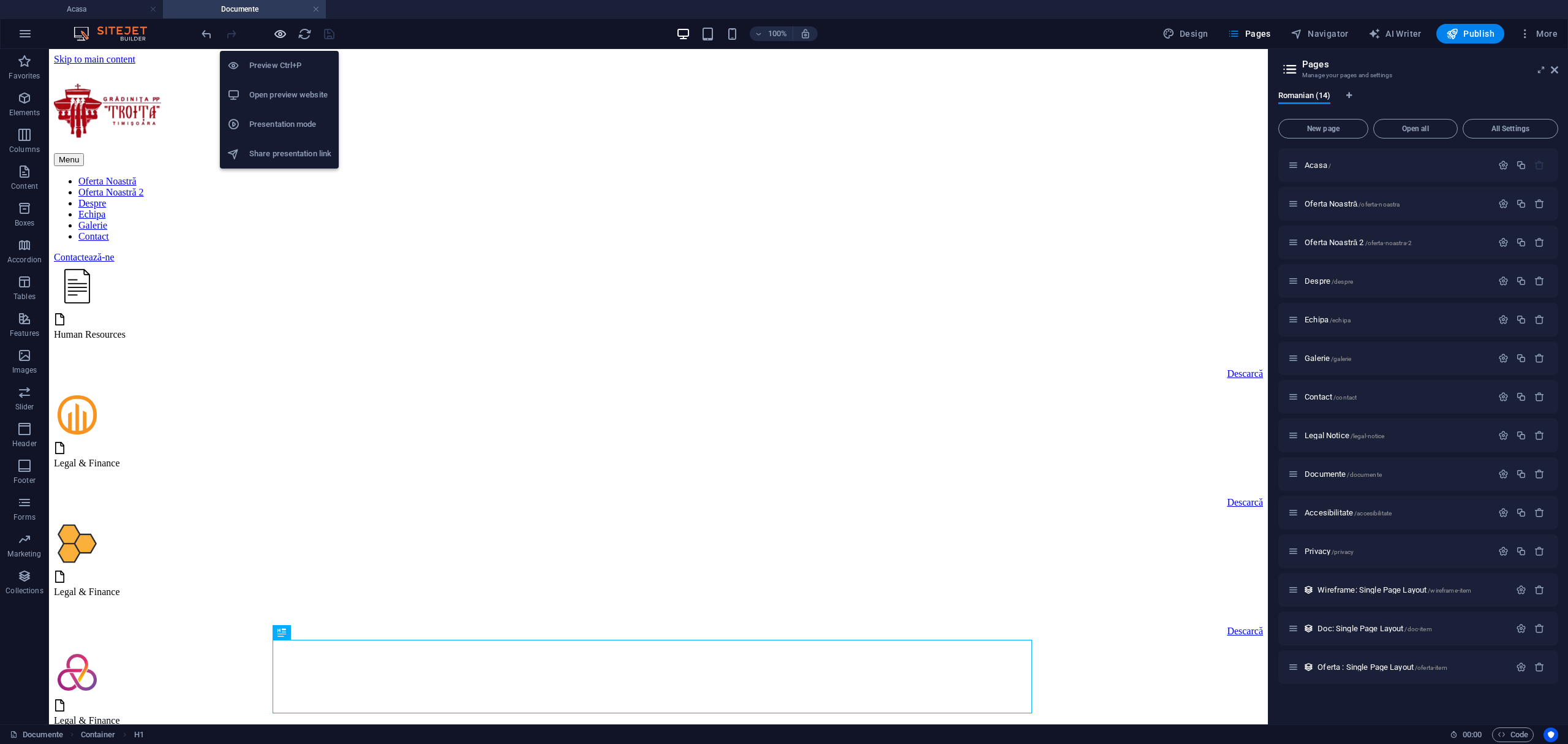
click at [273, 30] on icon "button" at bounding box center [280, 34] width 14 height 14
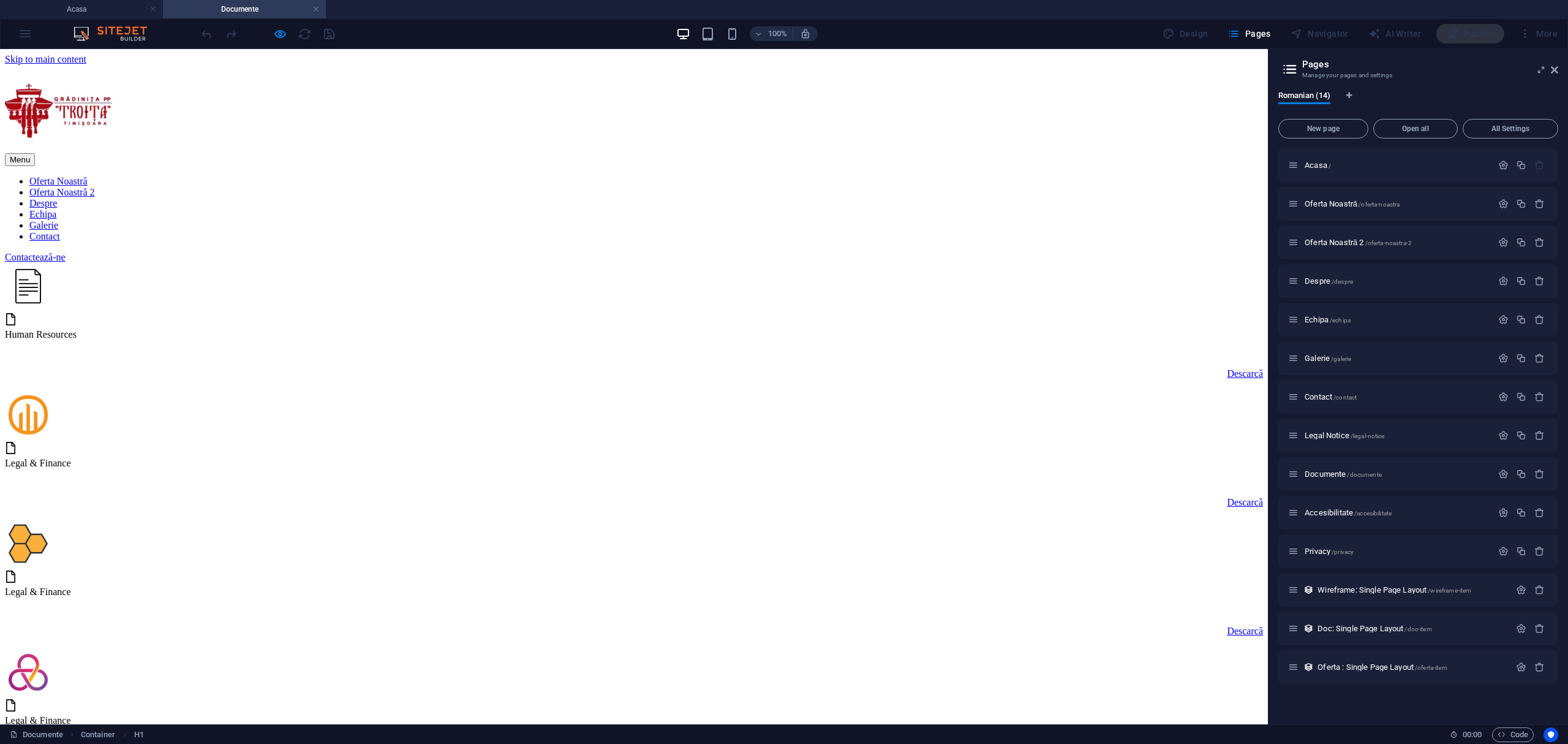
click at [1227, 368] on link "Descarcă" at bounding box center [1245, 373] width 36 height 11
click at [1370, 359] on p "Galerie /galerie" at bounding box center [1396, 358] width 183 height 8
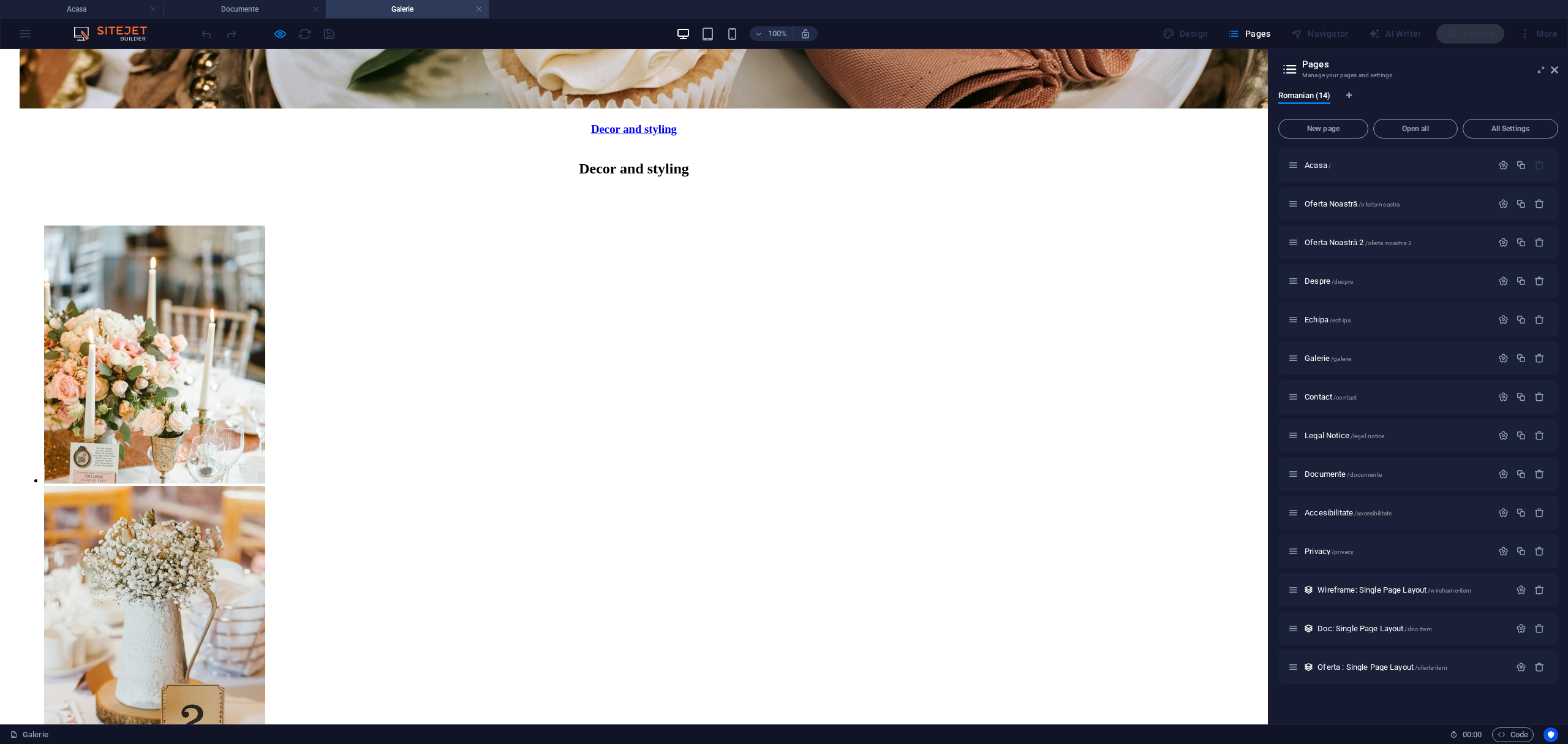
scroll to position [1005, 0]
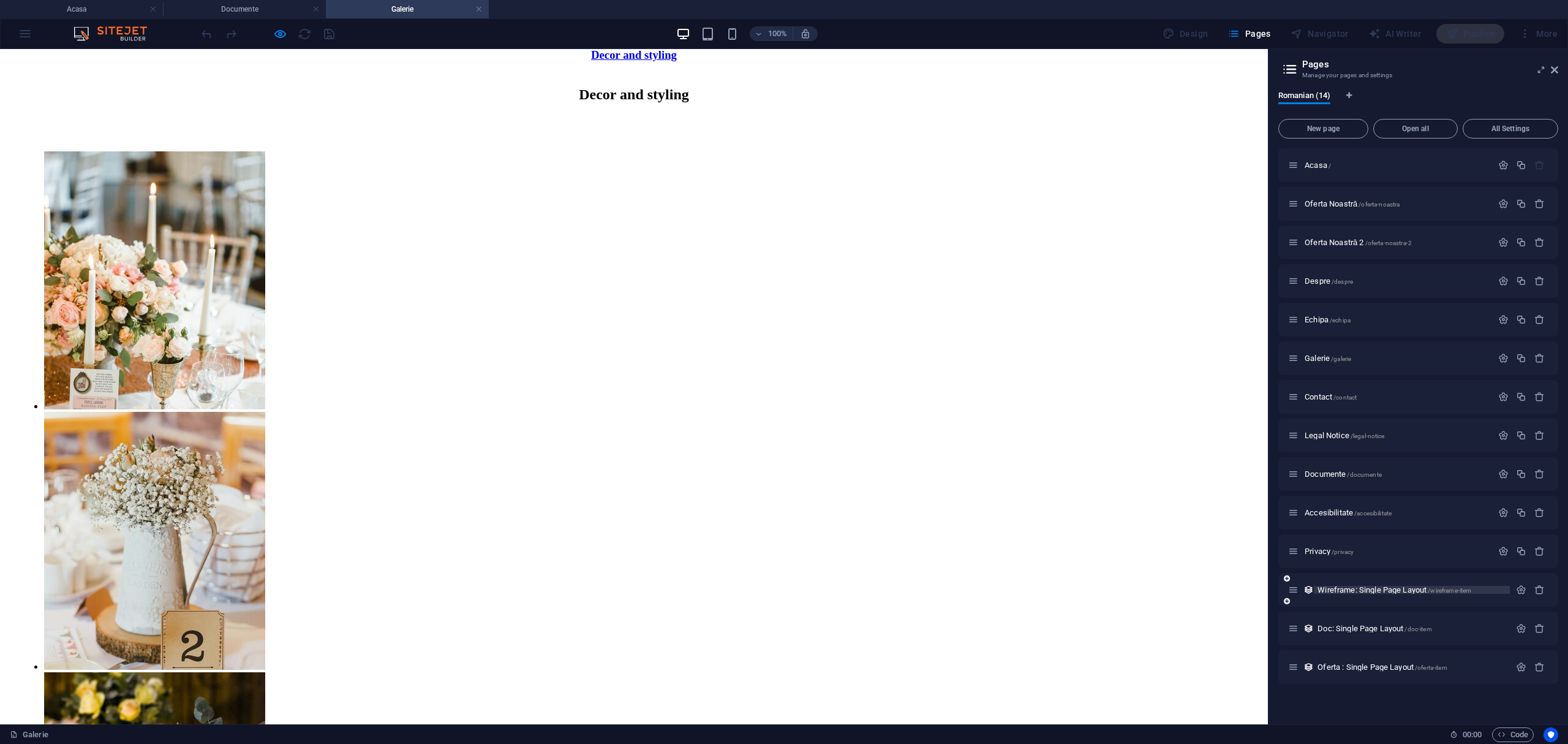
click at [1347, 586] on span "Wireframe: Single Page Layout /wireframe-item" at bounding box center [1394, 590] width 154 height 9
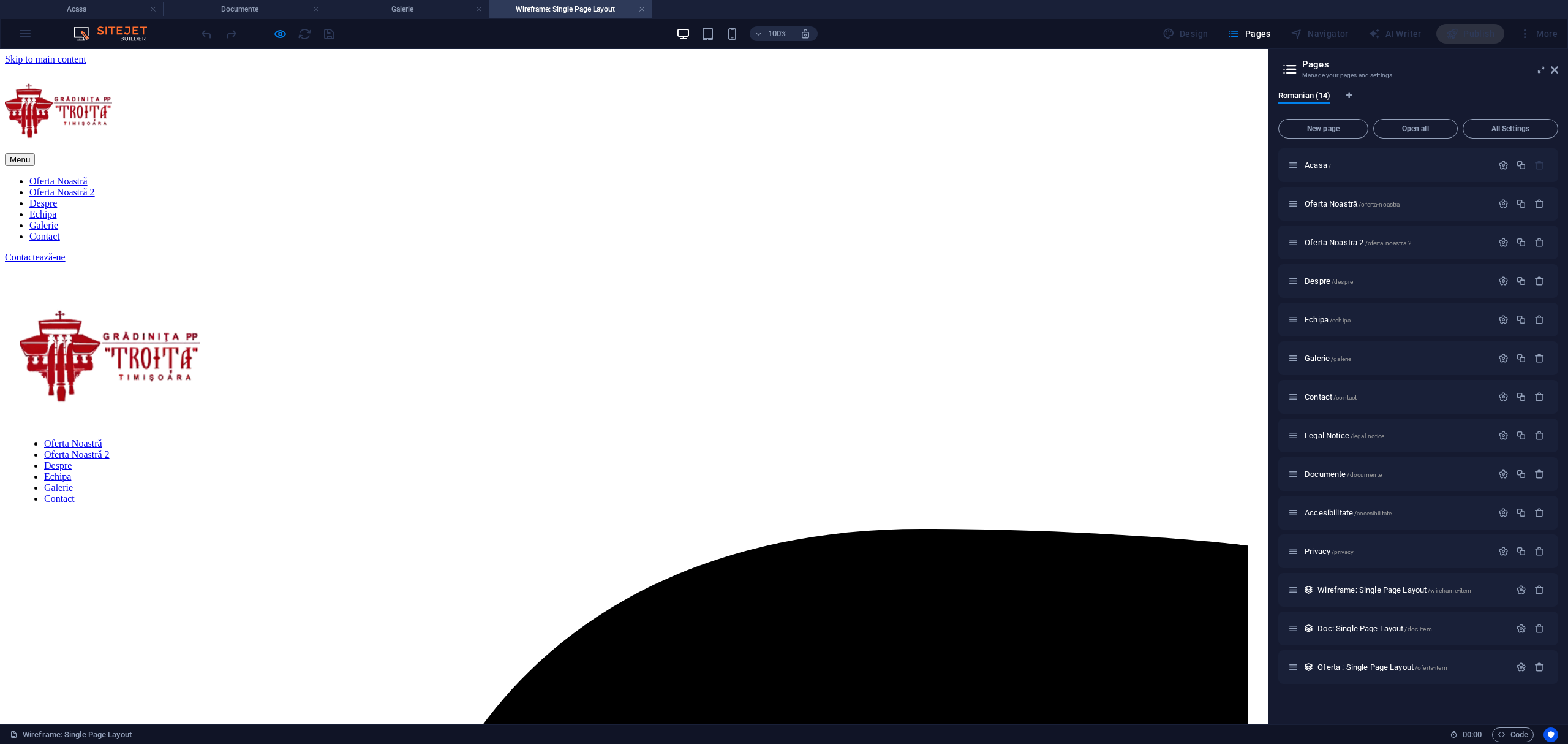
scroll to position [0, 0]
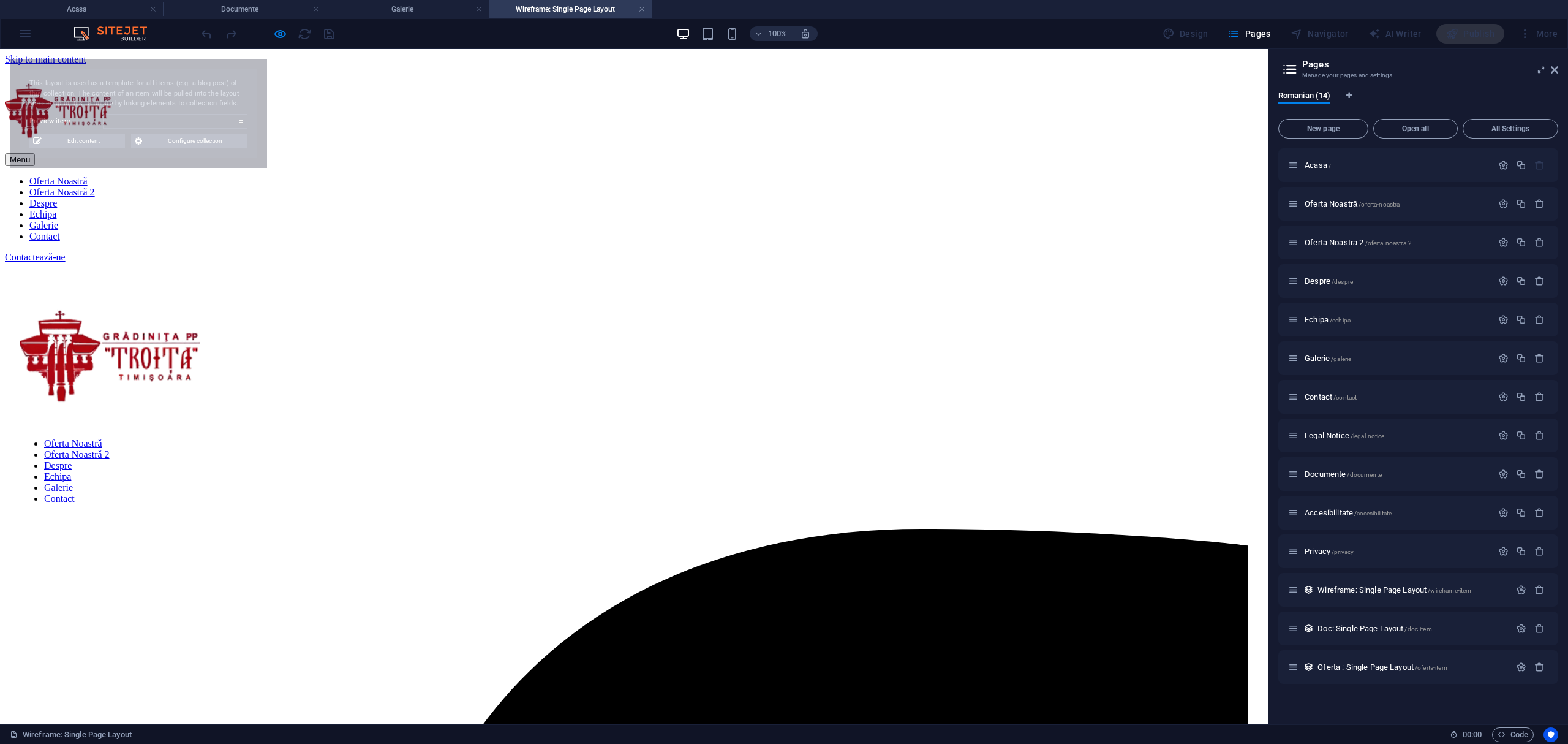
select select "6886d3d931397bc3810b3860"
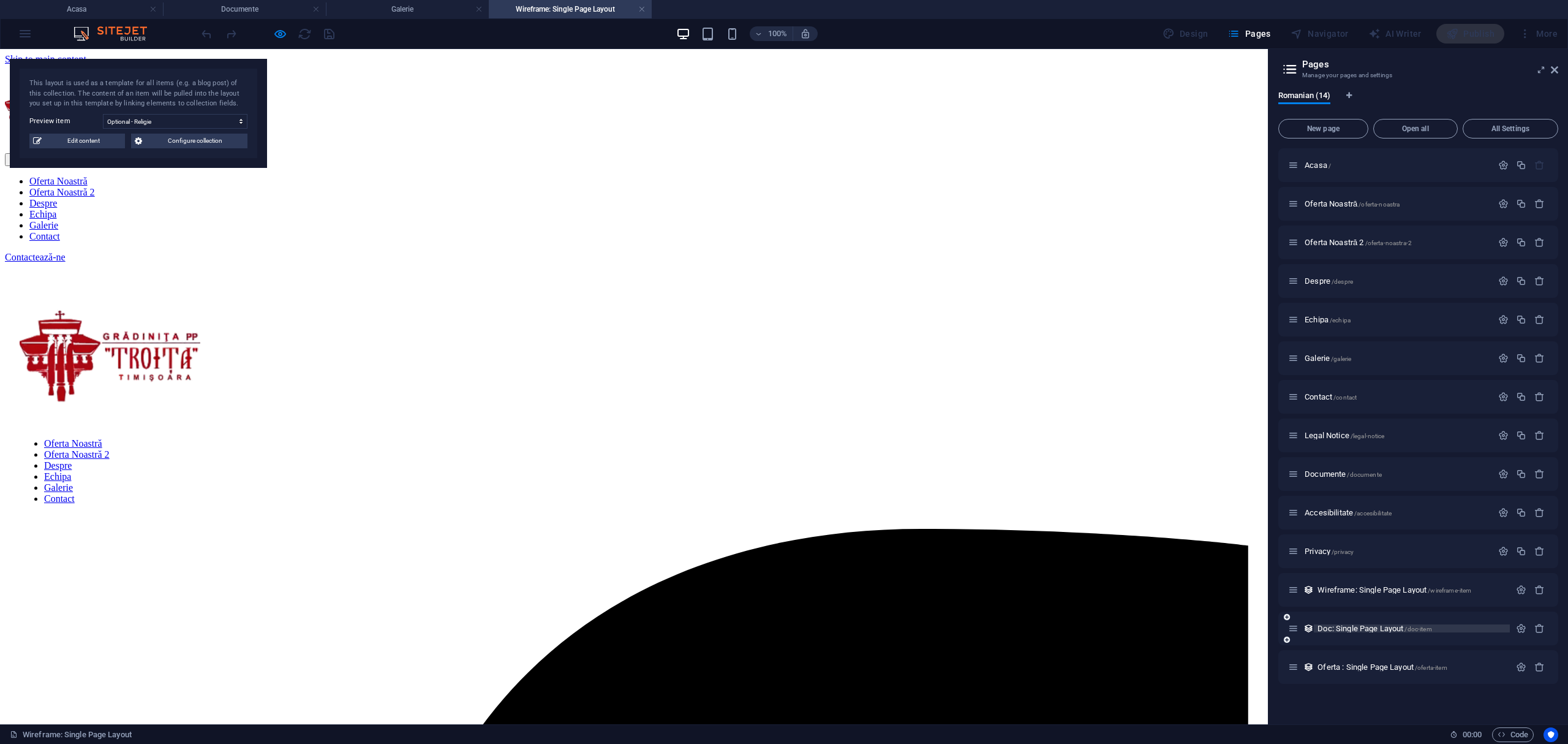
click at [1360, 629] on span "Doc: Single Page Layout /doc-item" at bounding box center [1374, 629] width 114 height 9
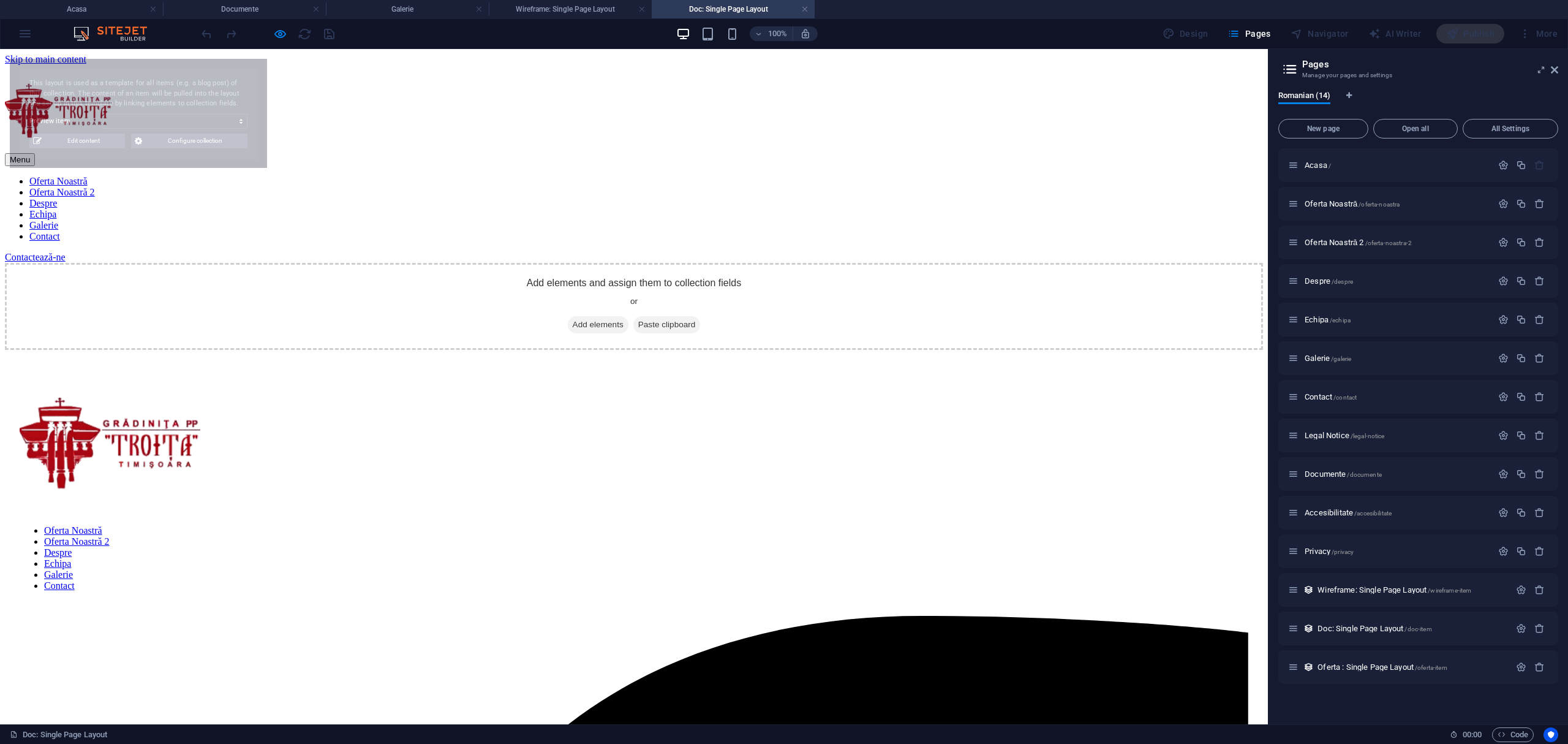
select select "6886ec1395eedf968f0922ee"
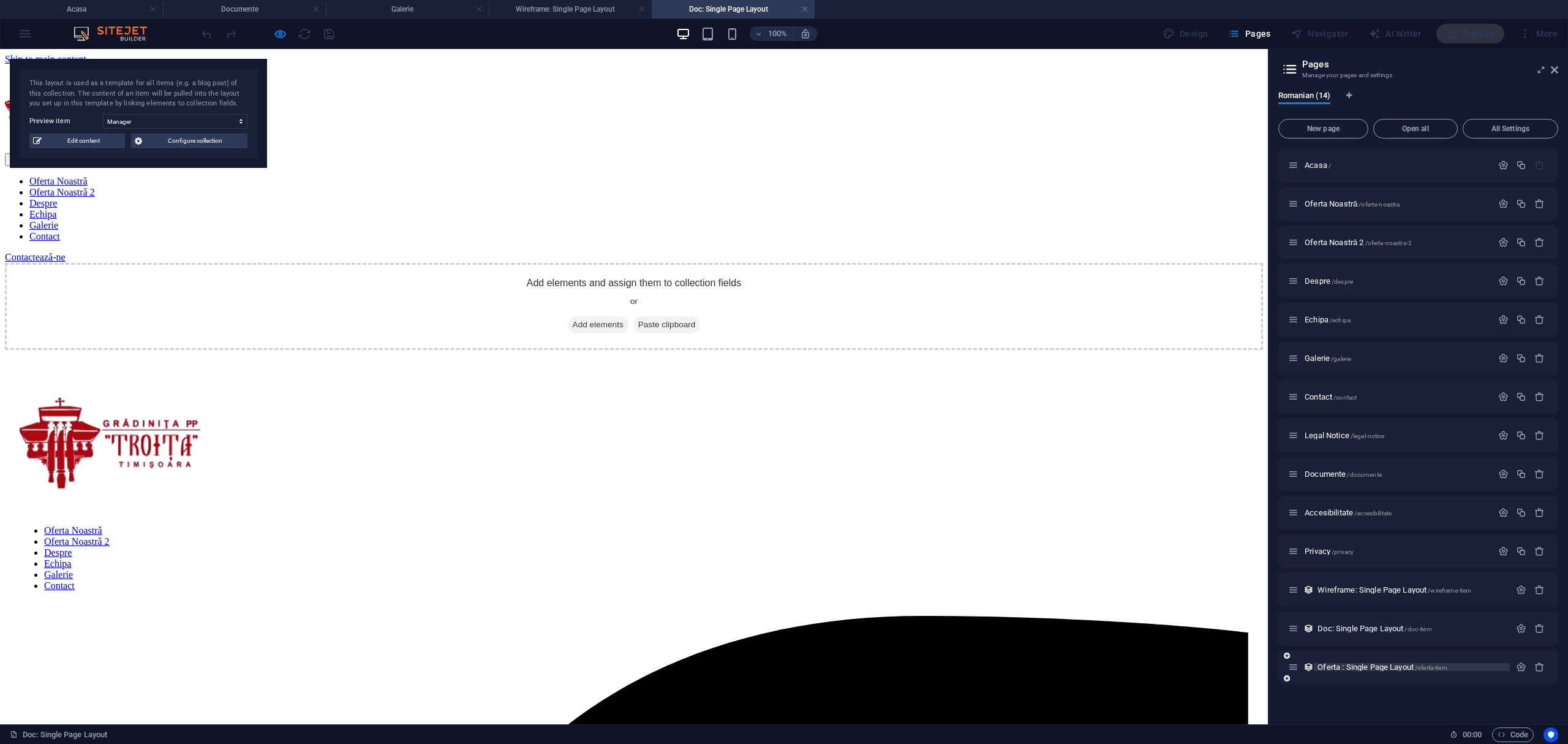
click at [1376, 669] on span "Oferta : Single Page Layout /oferta-item" at bounding box center [1382, 667] width 129 height 9
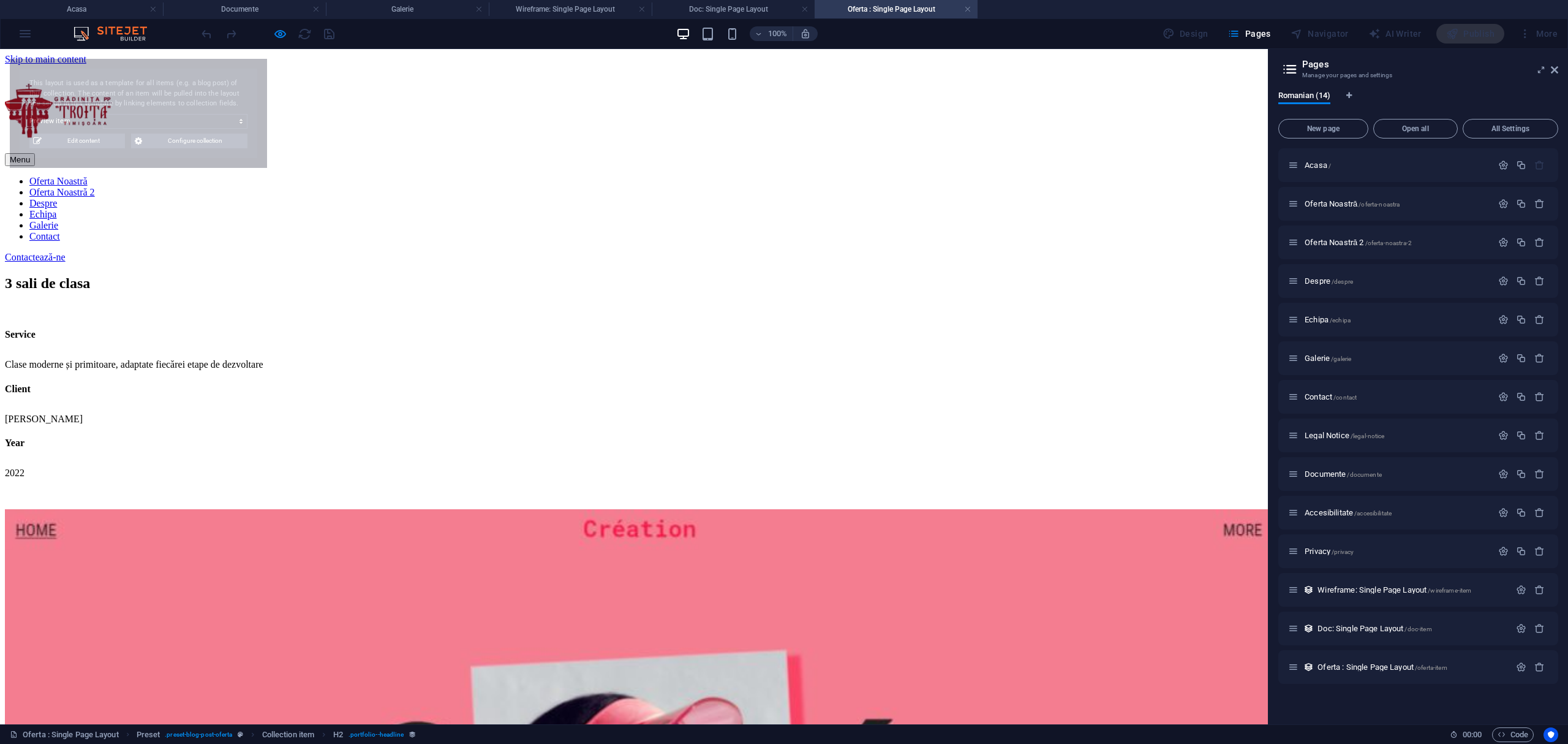
select select "68b0f3de69f9f6a11709bf52"
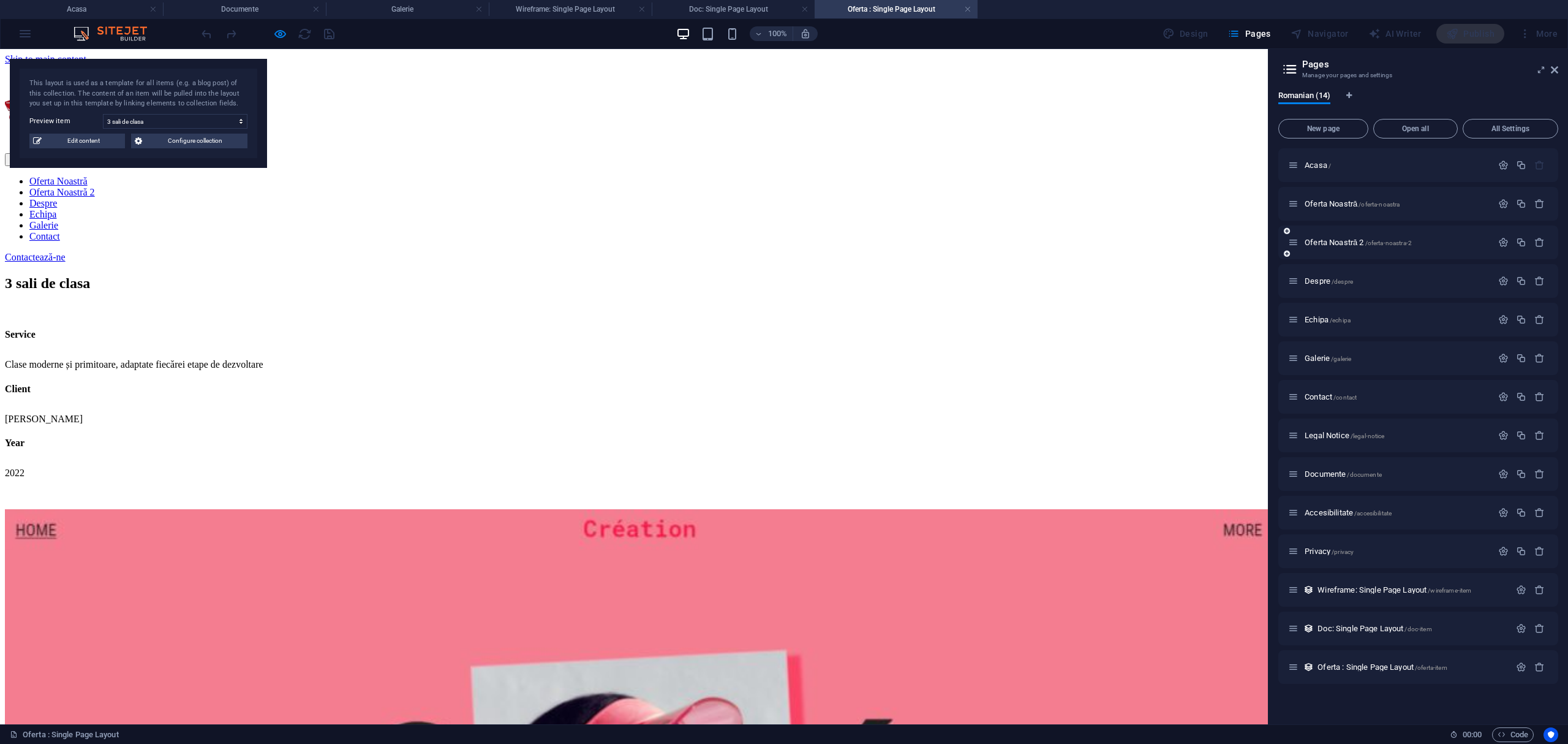
click at [1341, 236] on div "Oferta Noastră 2 /oferta-noastra-2" at bounding box center [1391, 243] width 204 height 14
click at [1339, 241] on span "Oferta Noastră 2 /oferta-noastra-2" at bounding box center [1359, 243] width 107 height 9
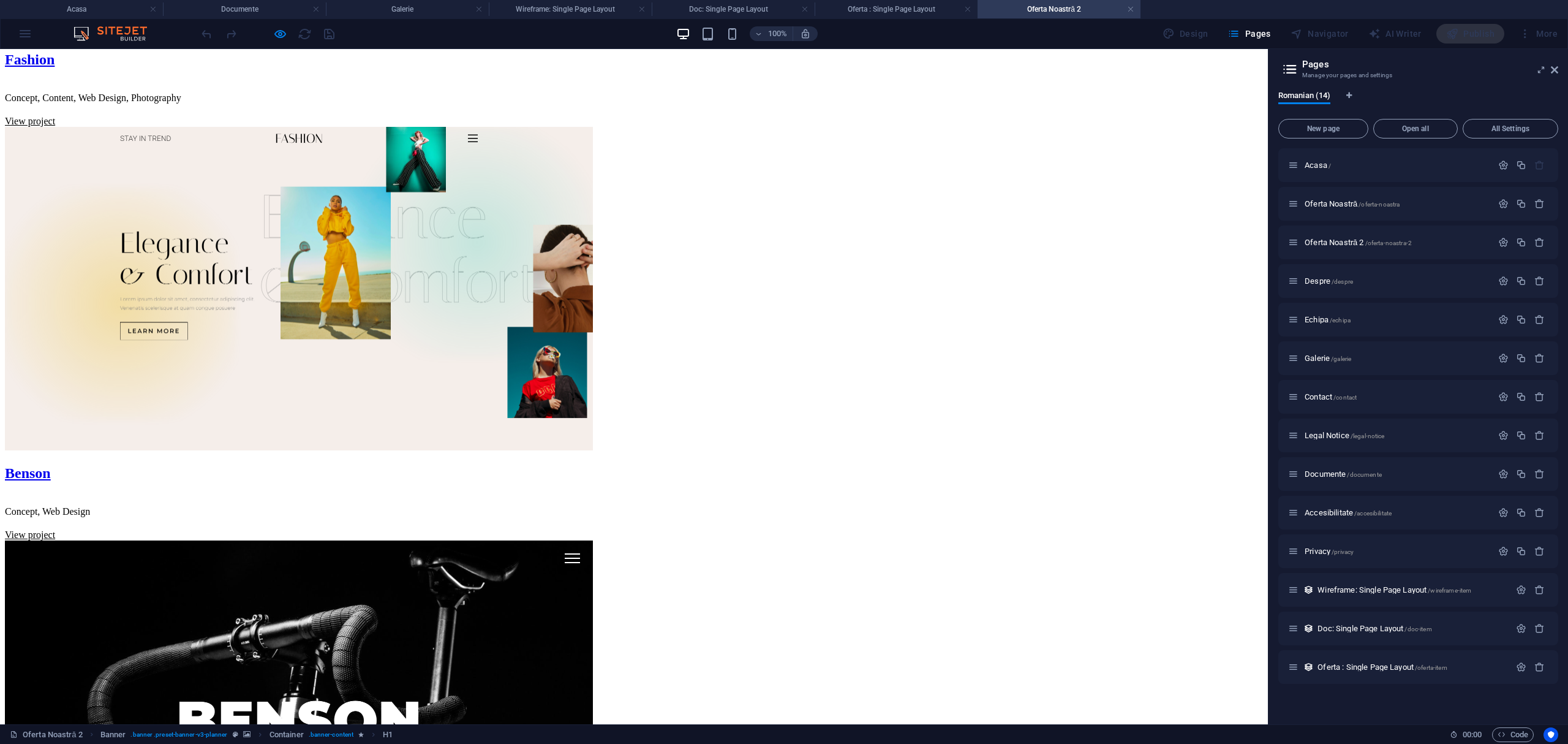
scroll to position [1226, 0]
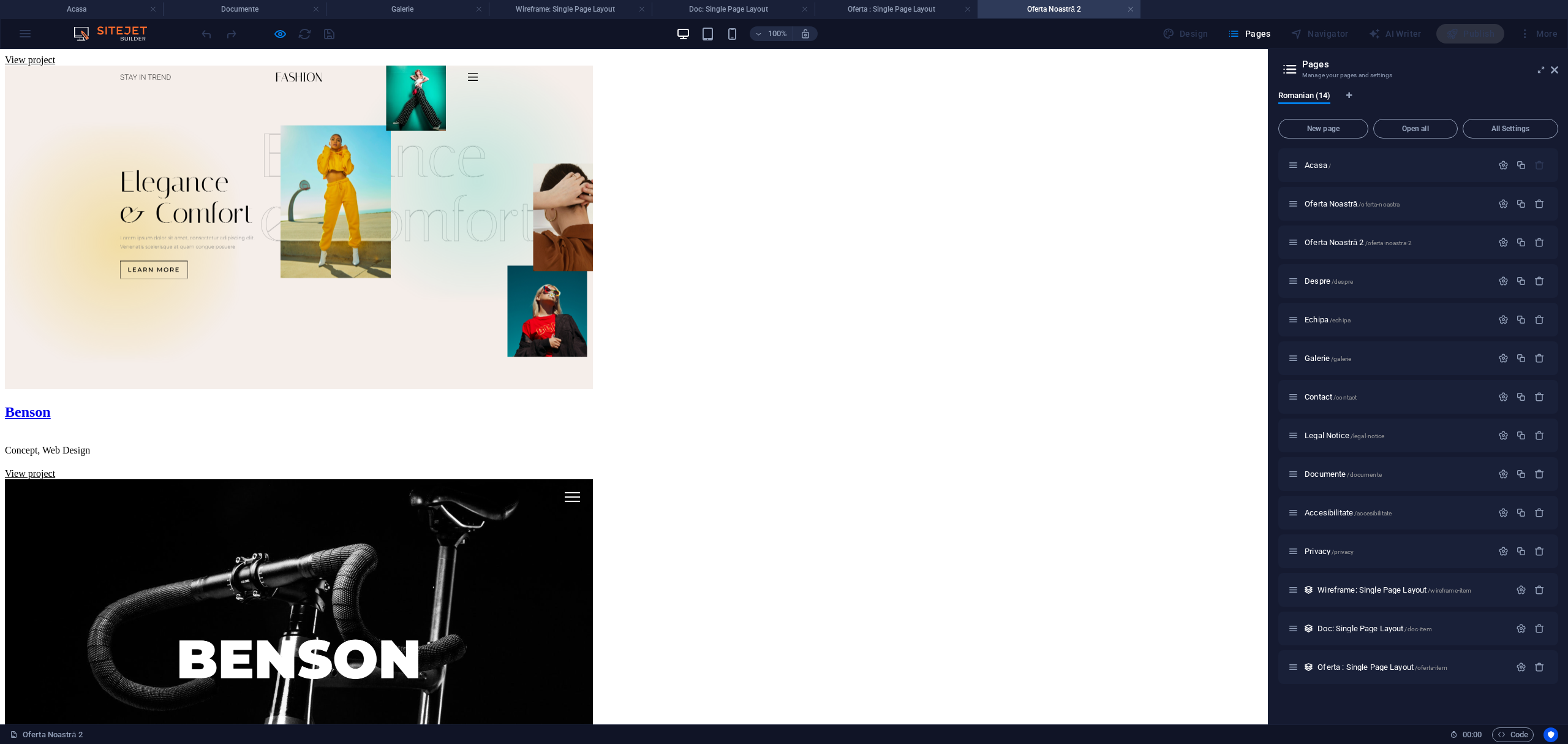
click at [24, 36] on div "100% Design Pages Navigator AI Writer Publish More" at bounding box center [784, 33] width 1567 height 30
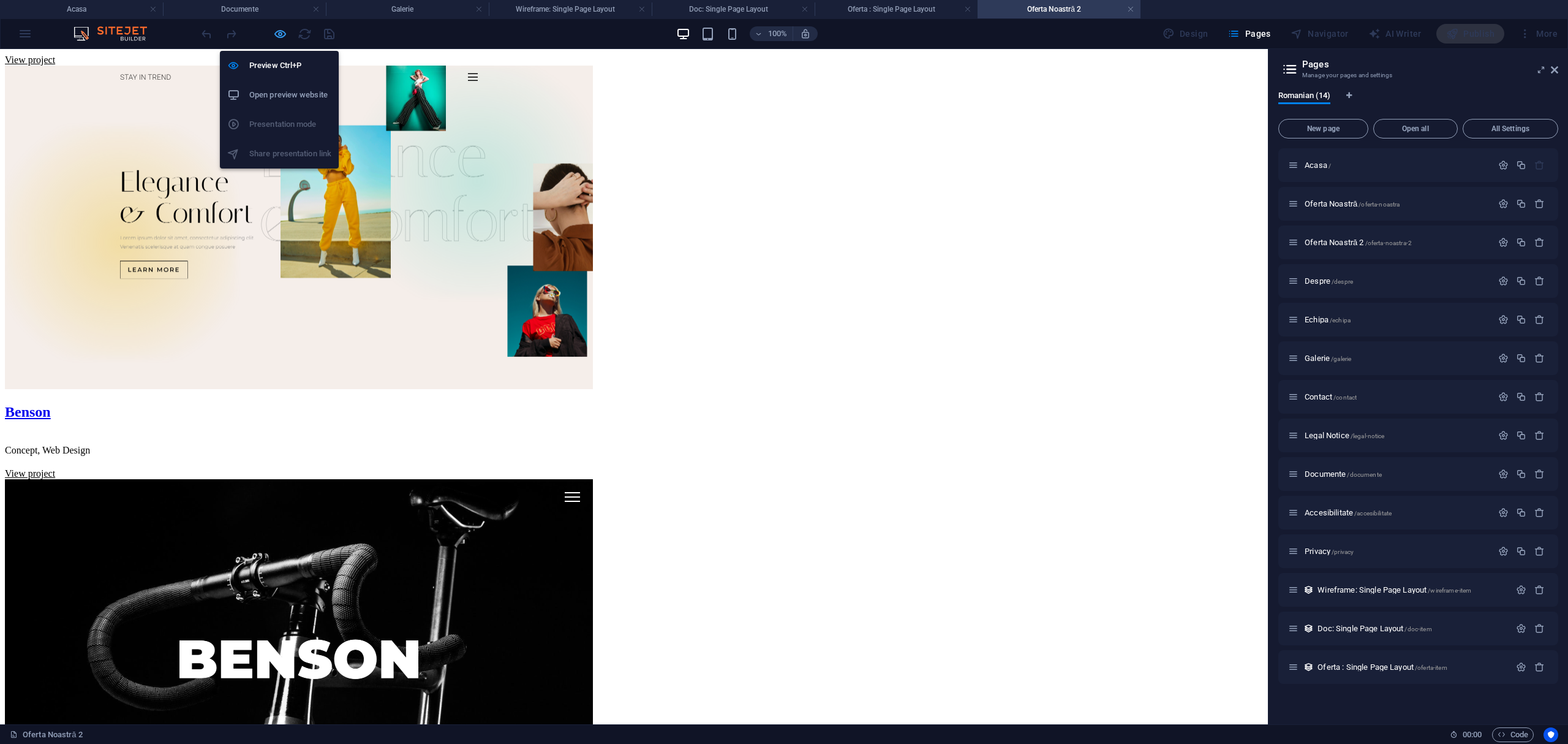
click at [273, 38] on icon "button" at bounding box center [280, 34] width 14 height 14
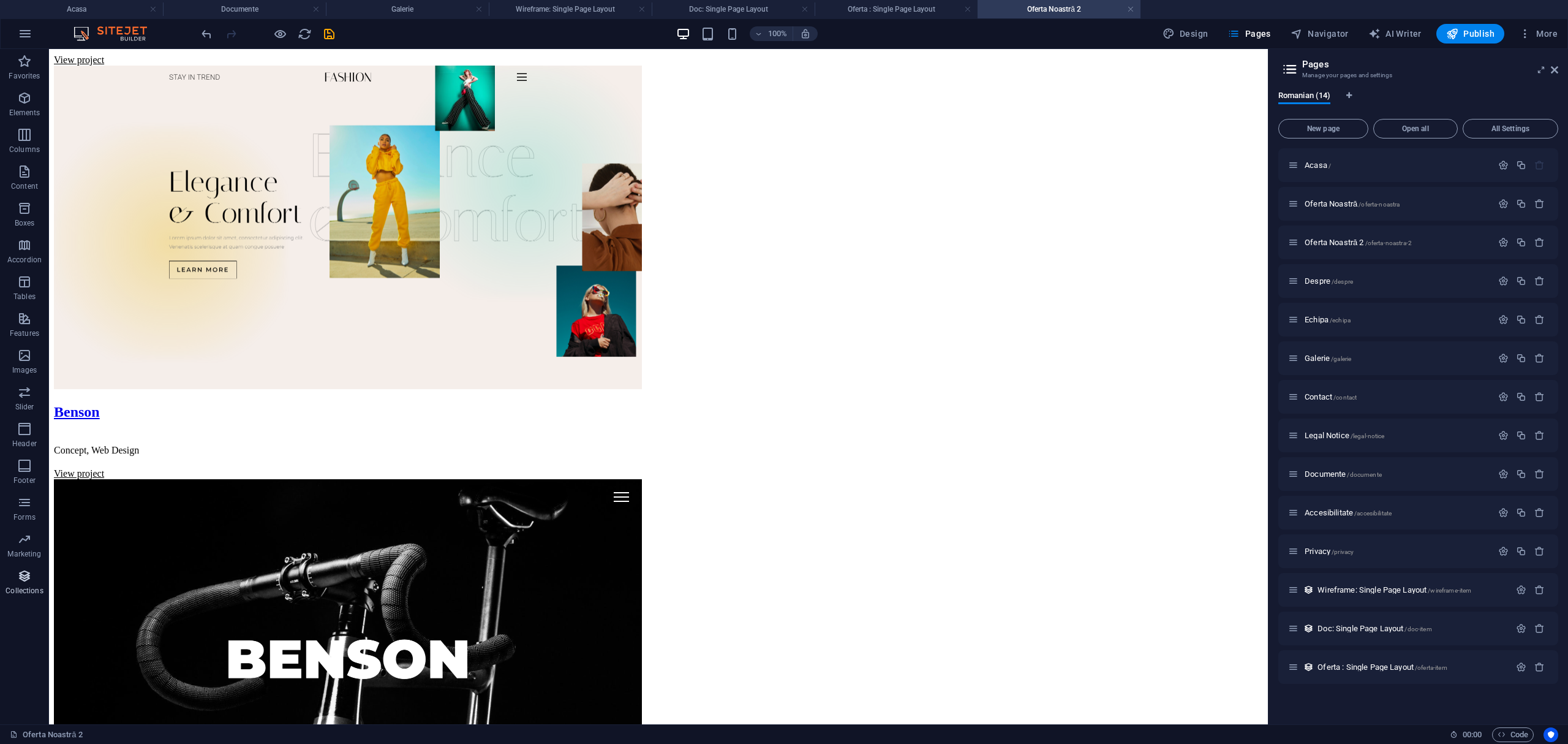
click at [35, 582] on span "Collections" at bounding box center [24, 583] width 49 height 30
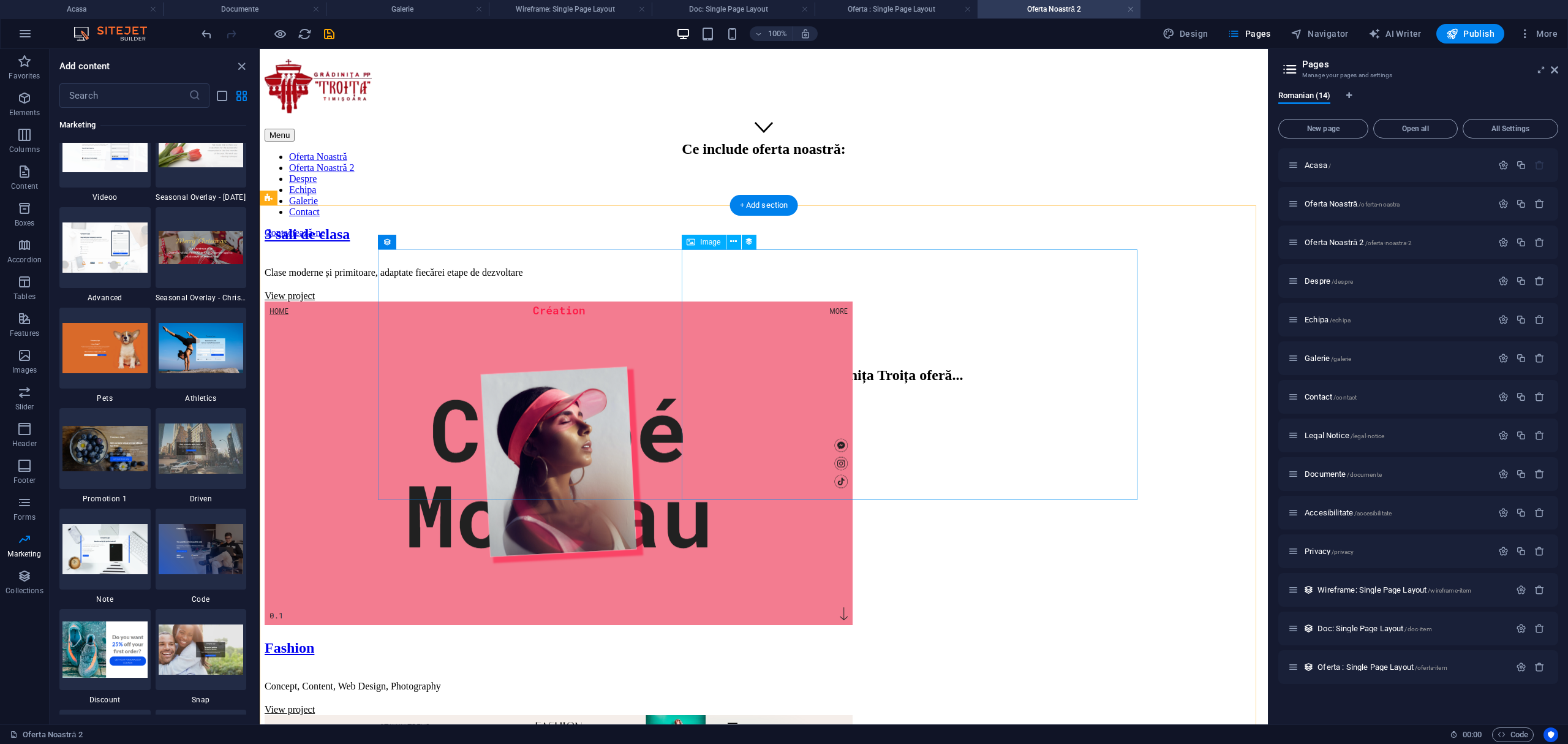
scroll to position [572, 0]
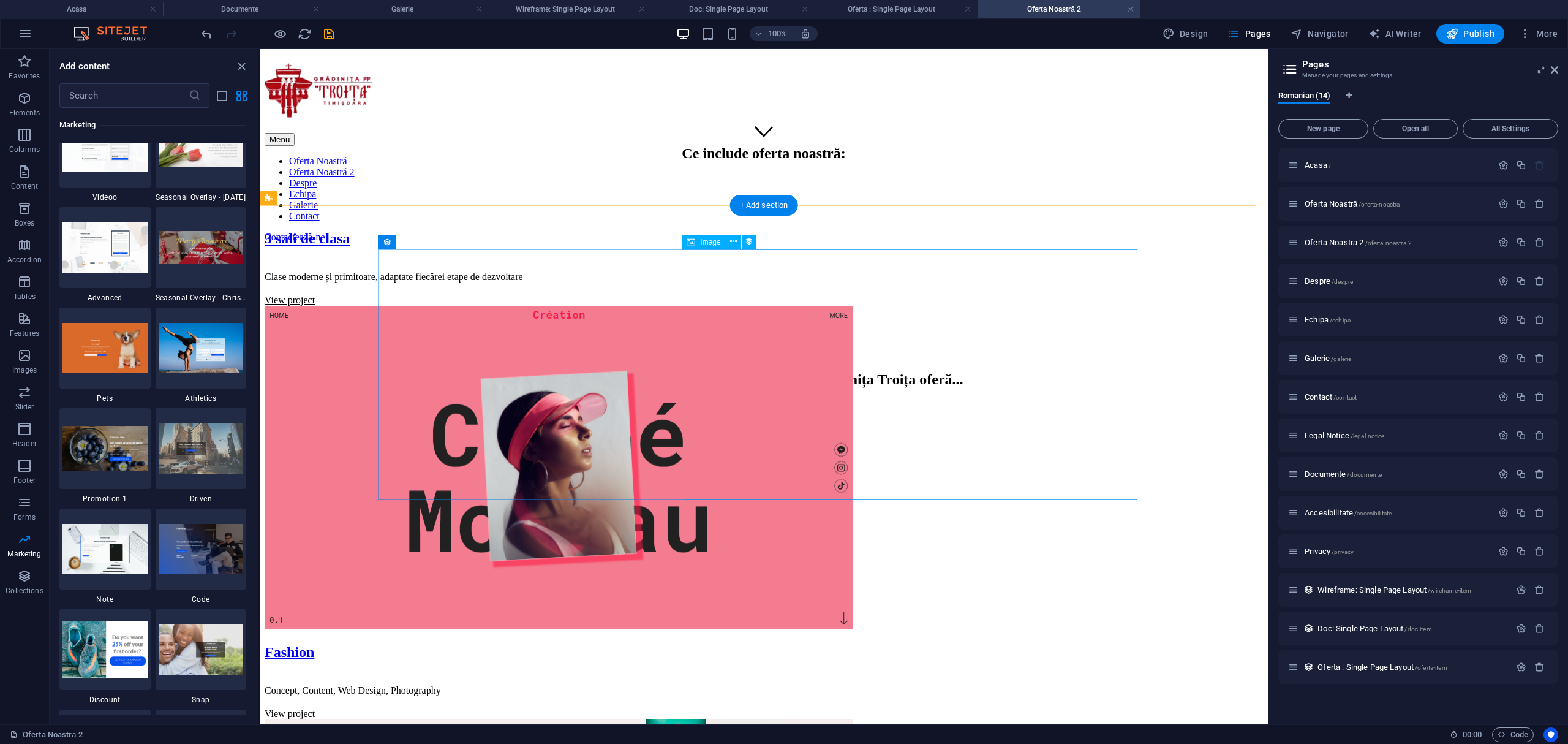
click at [878, 400] on figure at bounding box center [764, 469] width 999 height 327
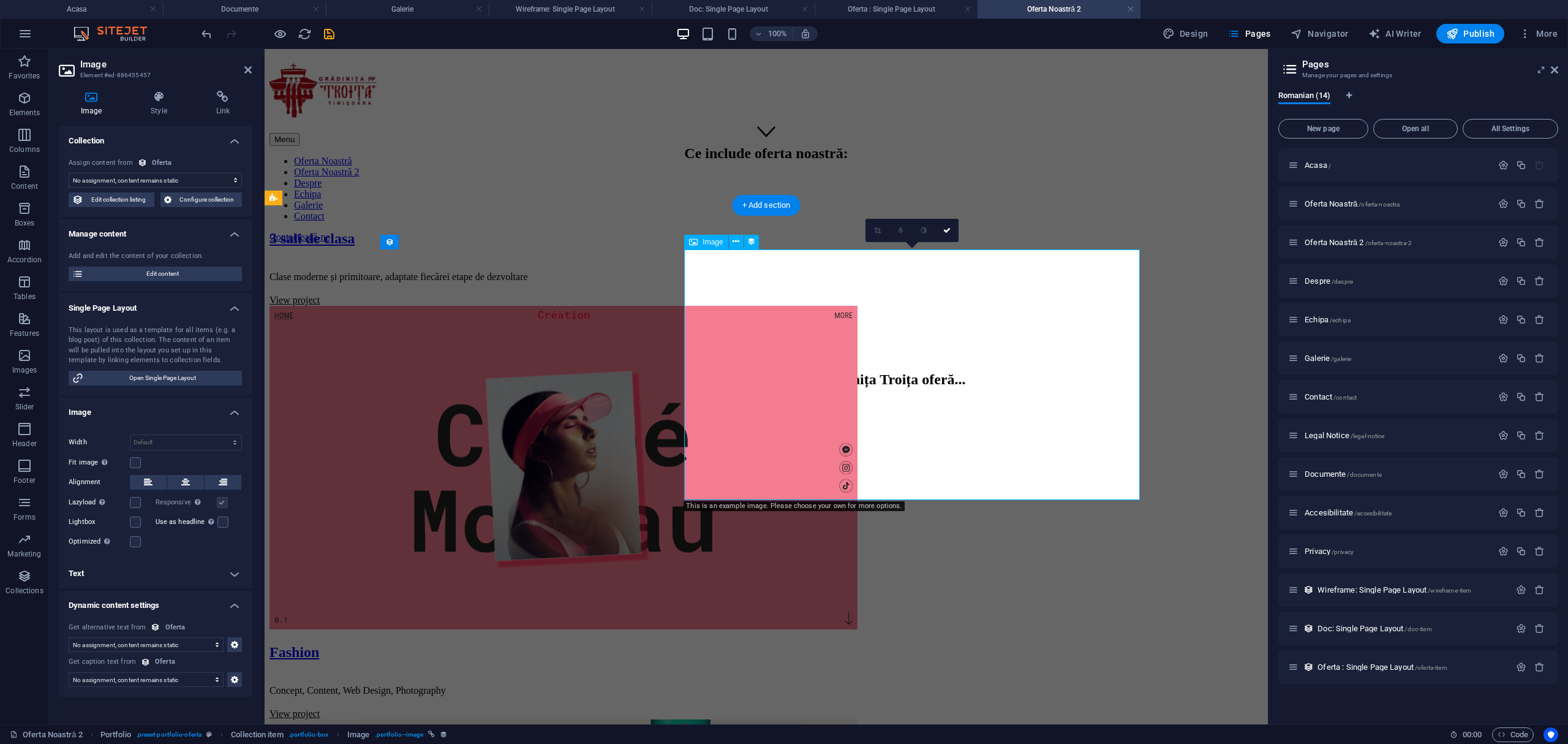
select select "title_image"
click at [241, 67] on h2 "Image" at bounding box center [166, 64] width 172 height 11
click at [248, 69] on icon at bounding box center [248, 70] width 7 height 10
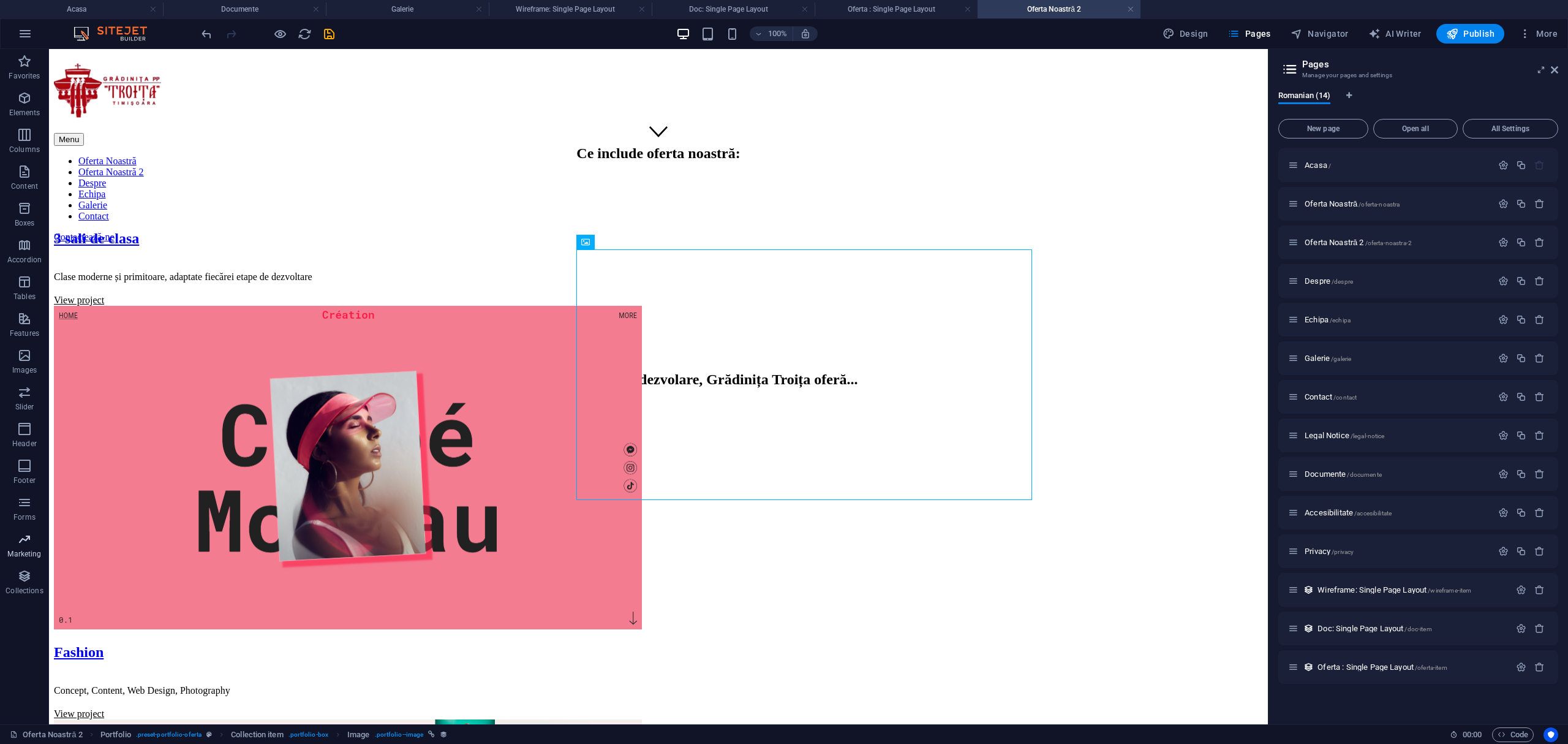
click at [22, 539] on icon "button" at bounding box center [24, 539] width 14 height 14
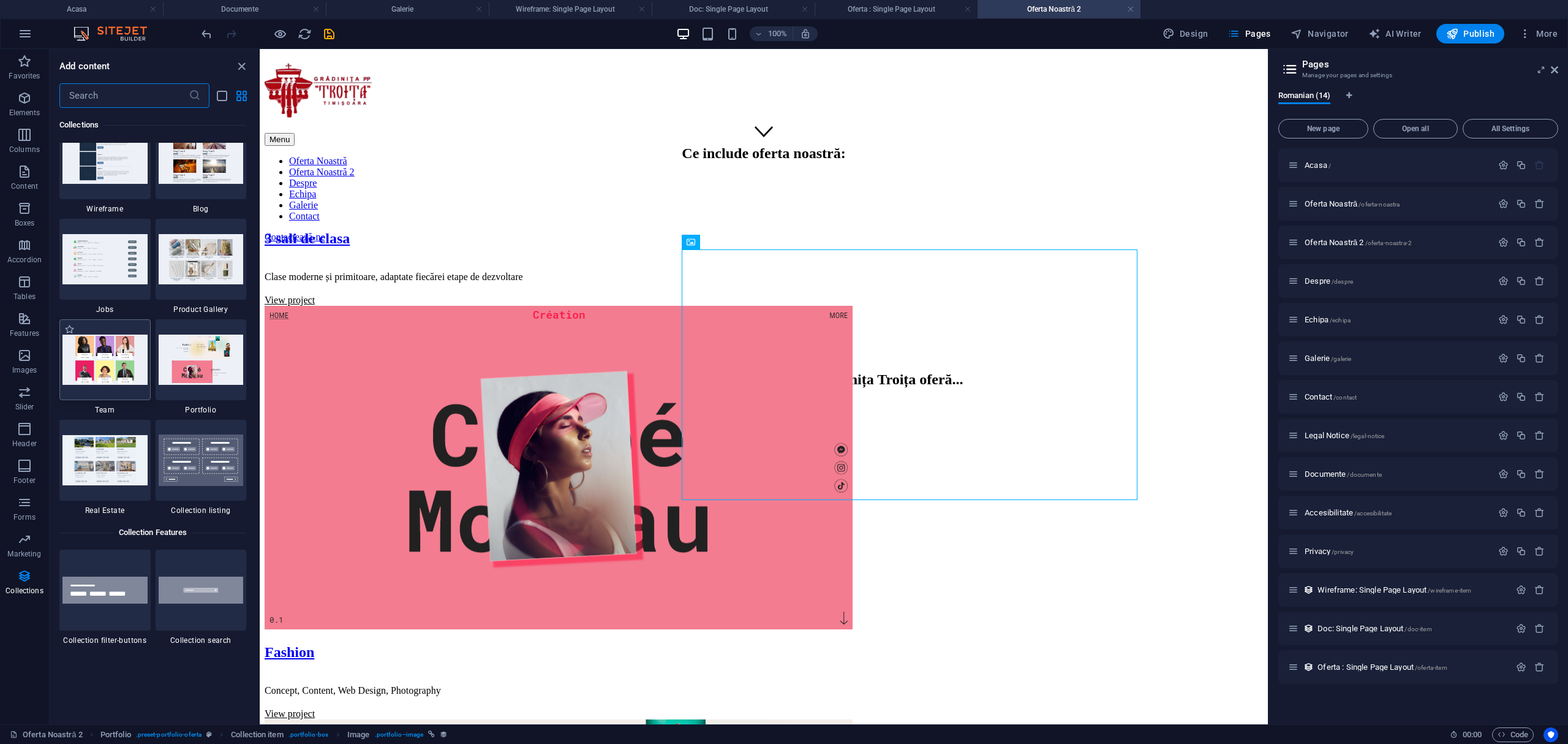
scroll to position [11290, 0]
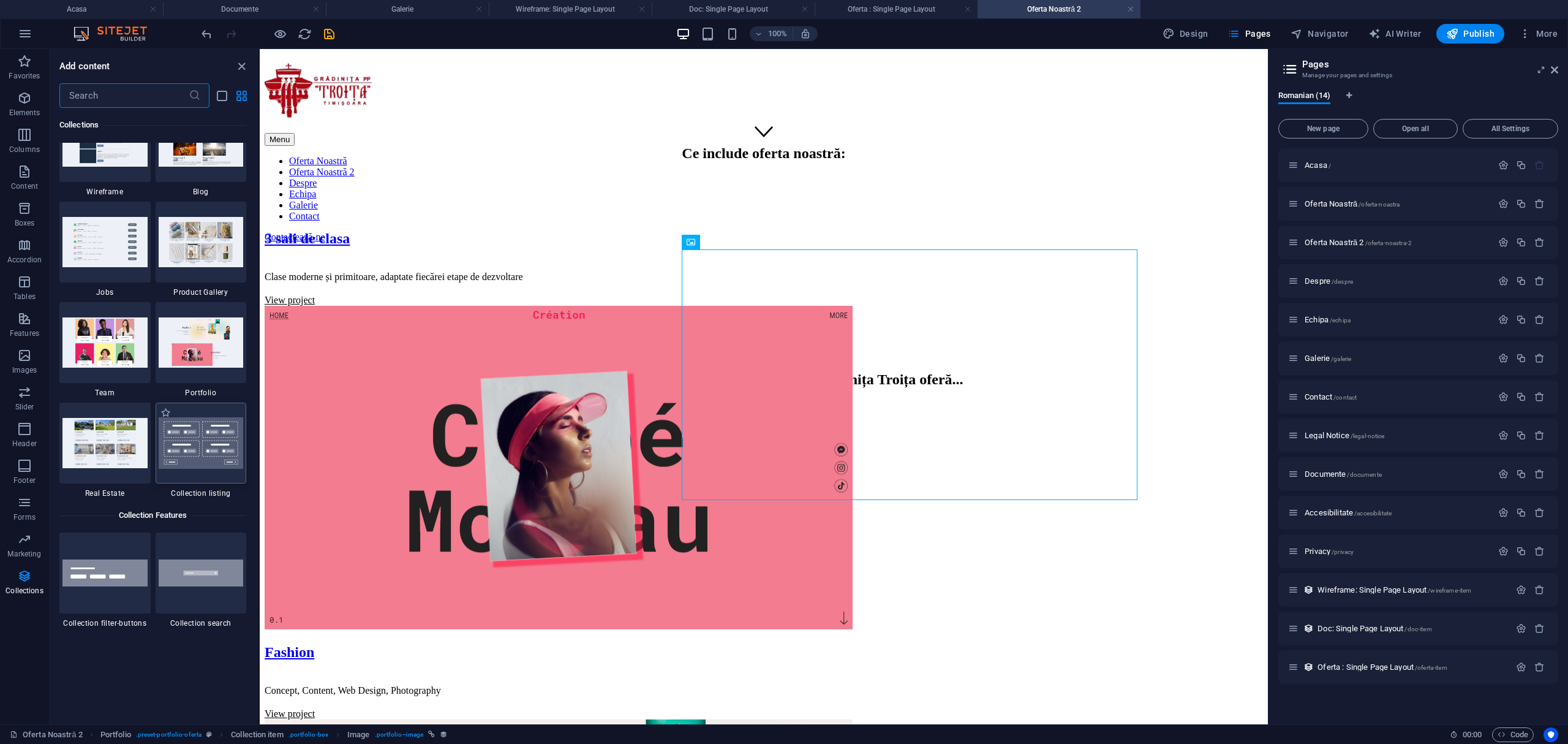
click at [214, 456] on img at bounding box center [200, 442] width 85 height 51
select select
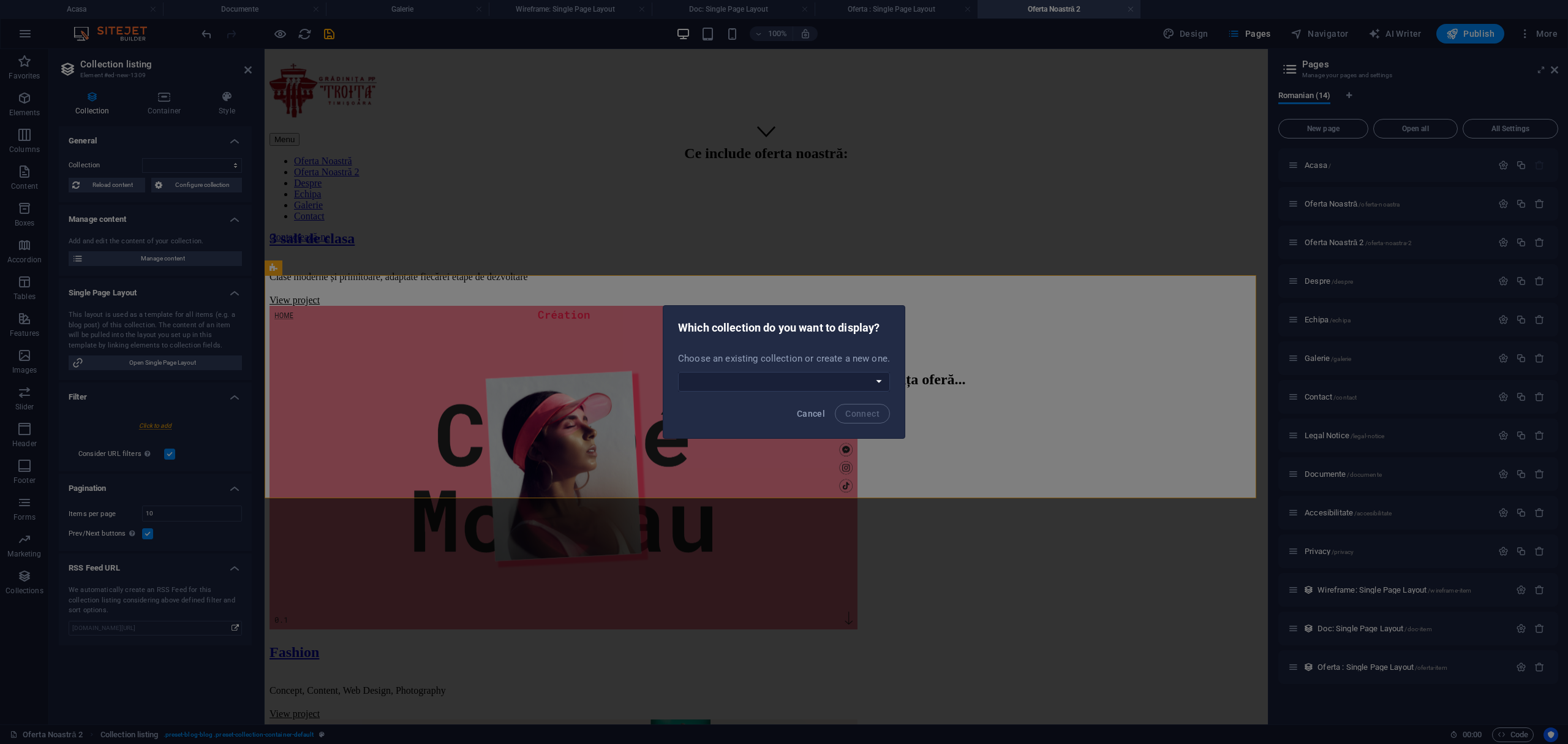
scroll to position [2818, 0]
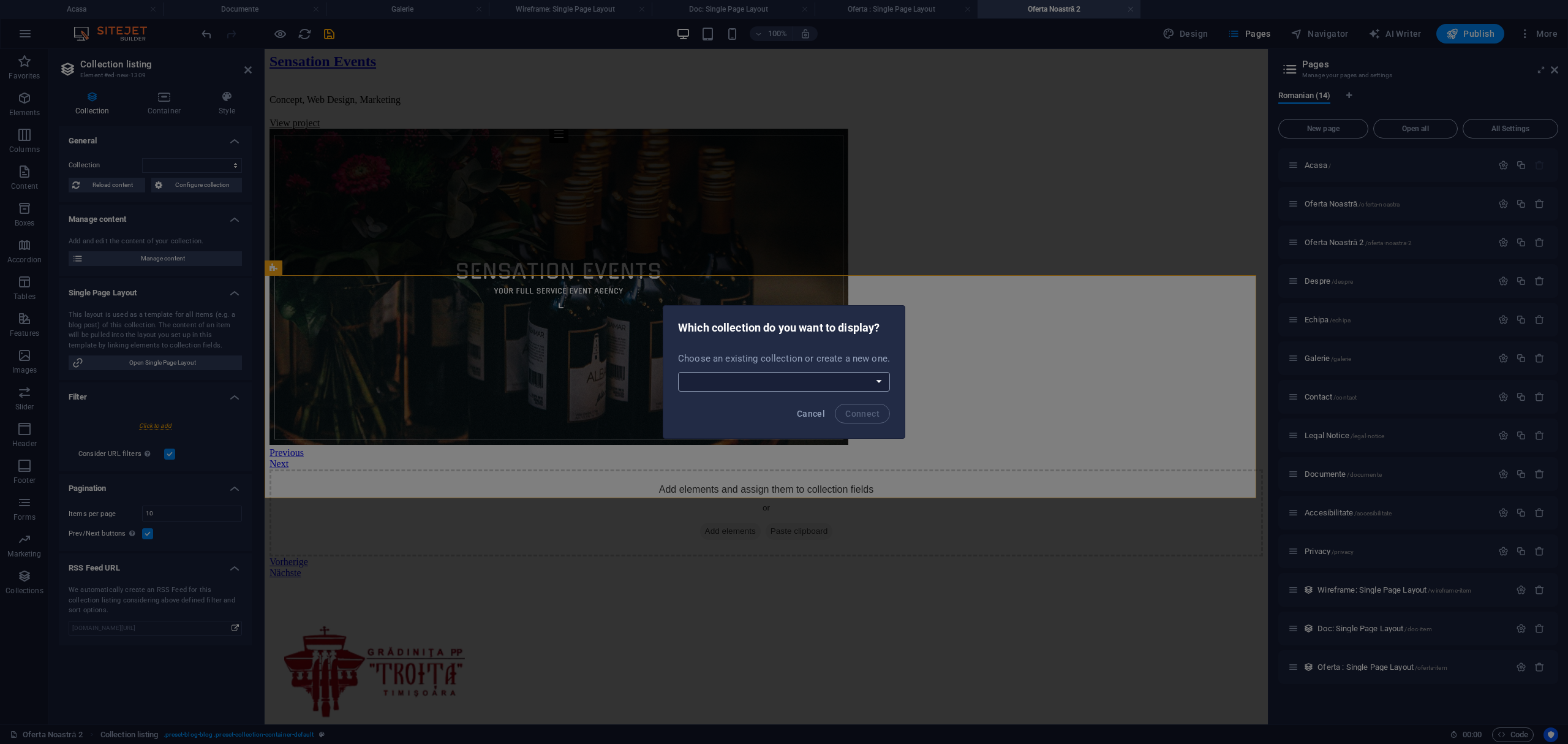
click at [874, 382] on select "Doc Documente Oferta Wireframe Create a new collection" at bounding box center [784, 381] width 212 height 20
click at [823, 329] on h2 "Which collection do you want to display?" at bounding box center [784, 328] width 212 height 14
click at [807, 409] on span "Cancel" at bounding box center [811, 414] width 28 height 10
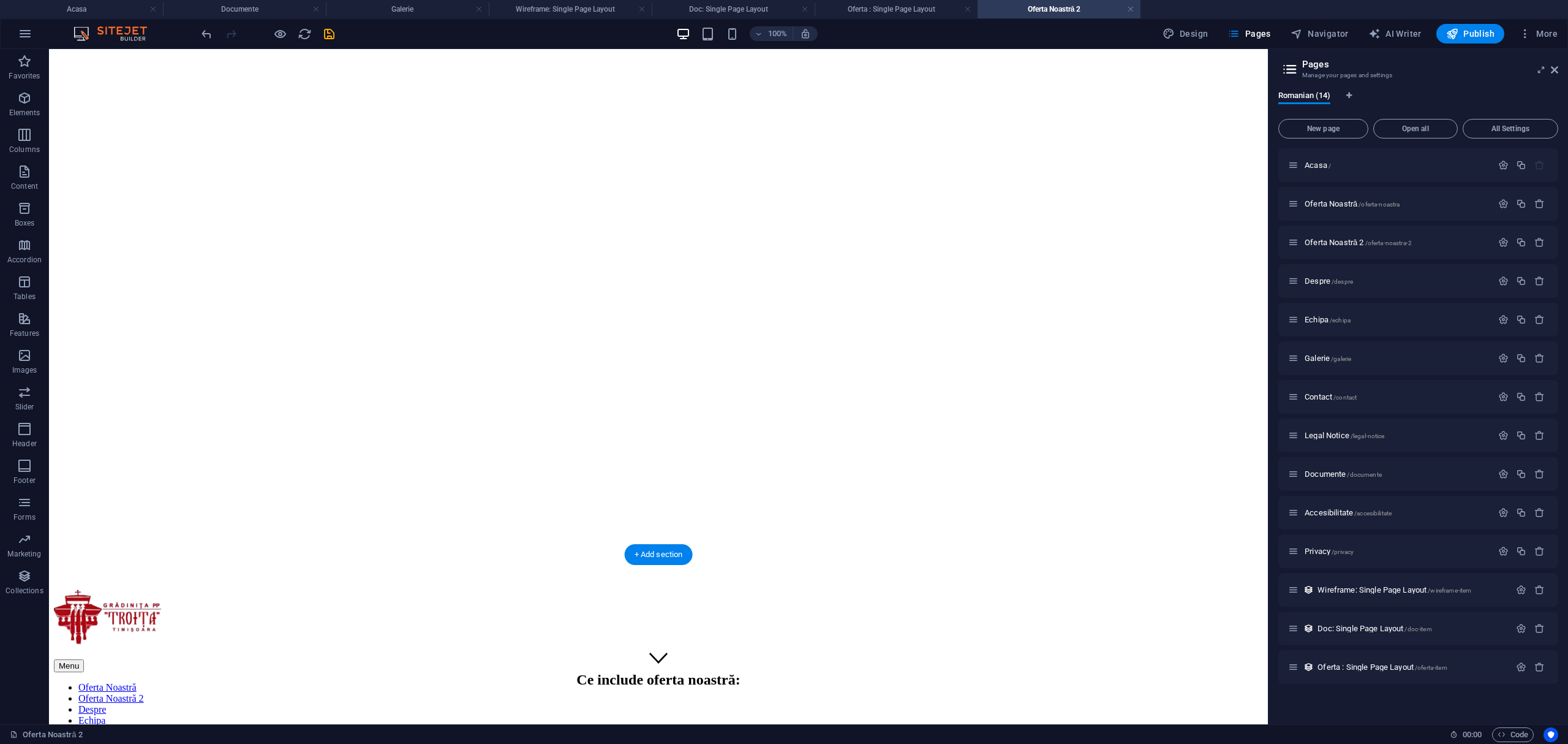
scroll to position [454, 0]
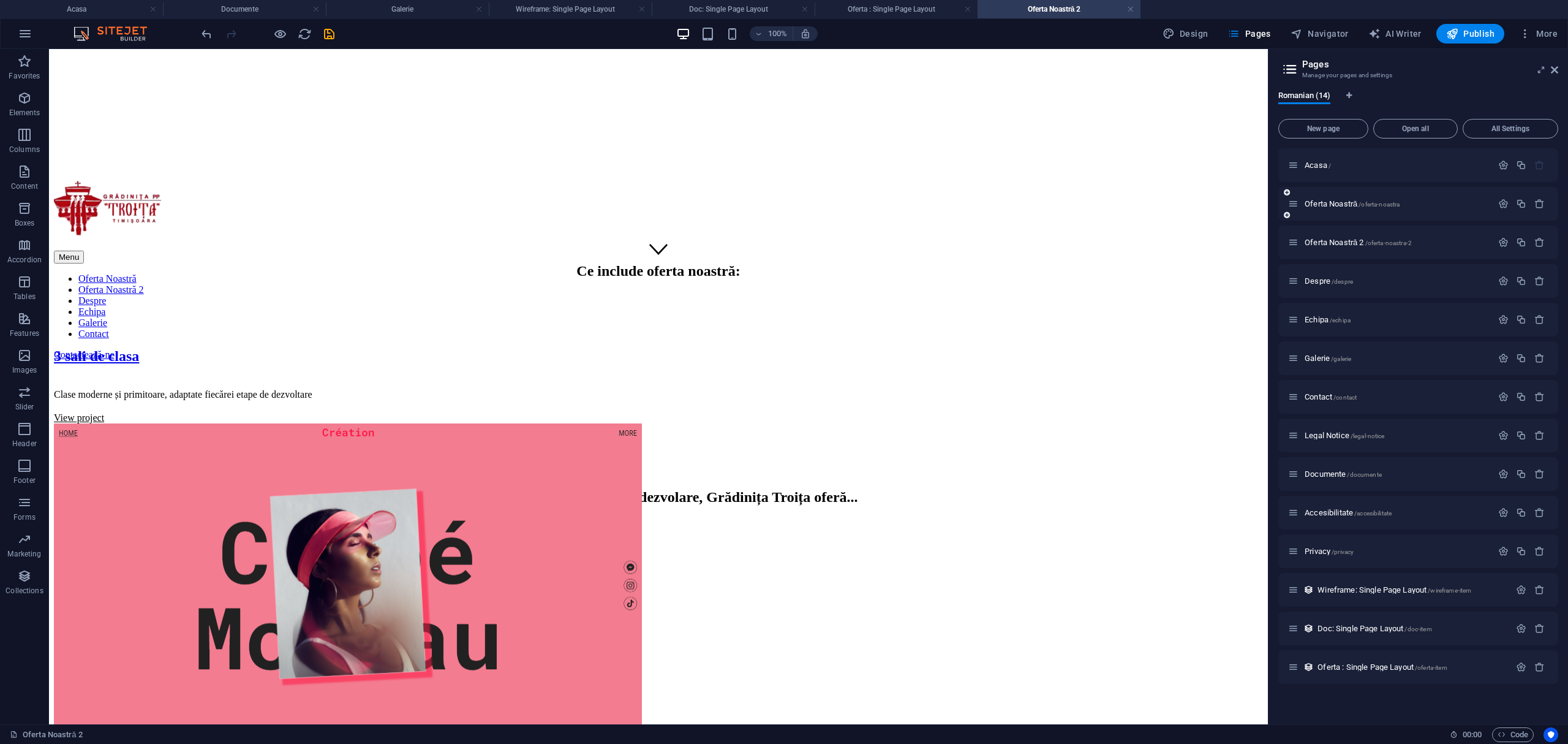
click at [1417, 209] on div "Oferta Noastră /oferta-noastra" at bounding box center [1391, 204] width 204 height 14
click at [1422, 203] on p "Oferta Noastră /oferta-noastra" at bounding box center [1396, 203] width 183 height 8
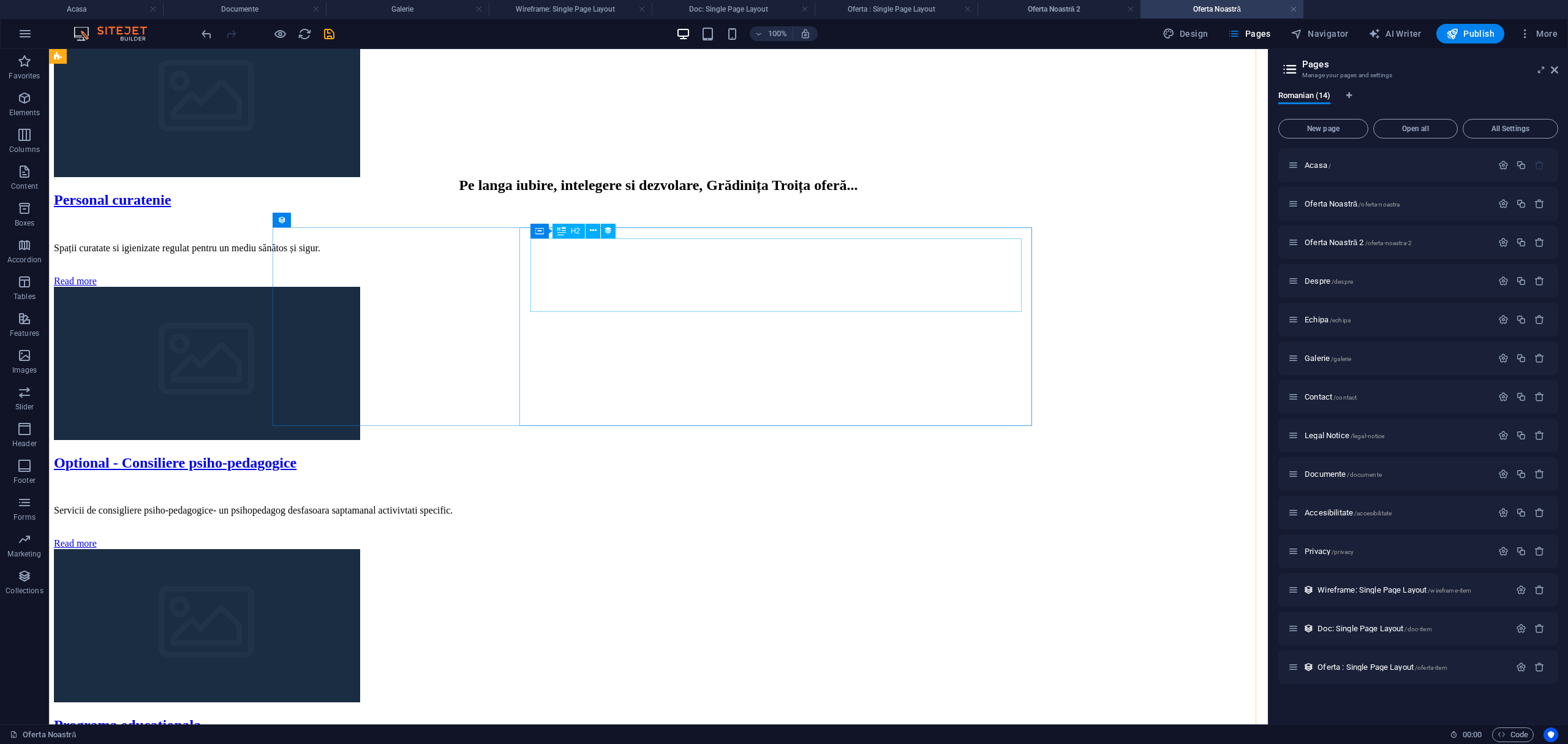
scroll to position [572, 0]
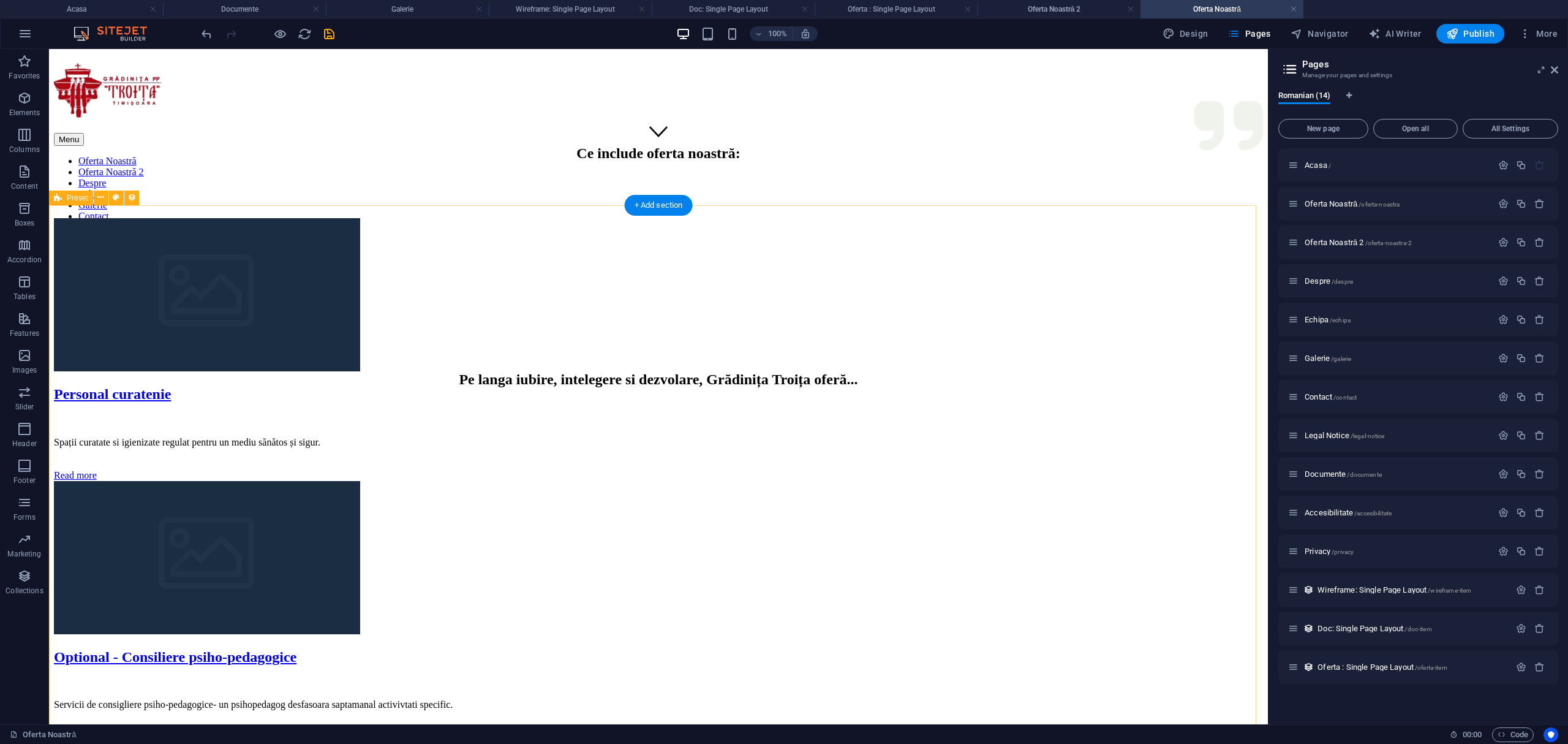
click at [823, 236] on div "Personal curatenie Spații curatate si igienizate regulat pentru un mediu sănăto…" at bounding box center [658, 755] width 1209 height 1073
click at [744, 224] on div "Personal curatenie Spații curatate si igienizate regulat pentru un mediu sănăto…" at bounding box center [658, 755] width 1209 height 1073
select select "6886d22d4a0c4f569d0cd764"
select select "rand()_ASC"
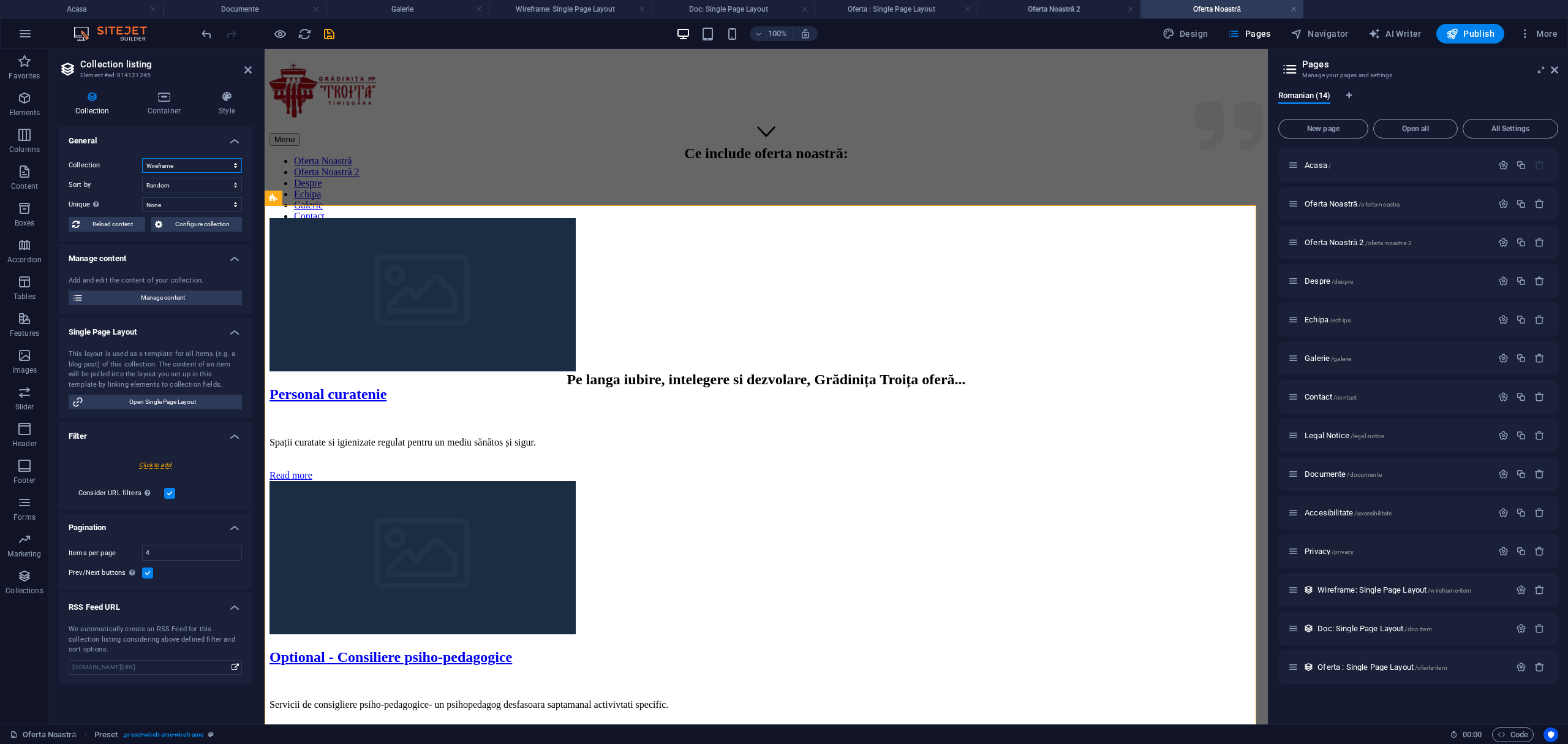
click at [205, 164] on select "Doc Documente Oferta Wireframe" at bounding box center [192, 166] width 100 height 14
click at [203, 204] on select "None Name Slug Description Content Image" at bounding box center [192, 204] width 100 height 14
click at [204, 202] on select "None Name Slug Description Content Image" at bounding box center [192, 204] width 100 height 14
click at [201, 552] on input "4" at bounding box center [192, 552] width 98 height 14
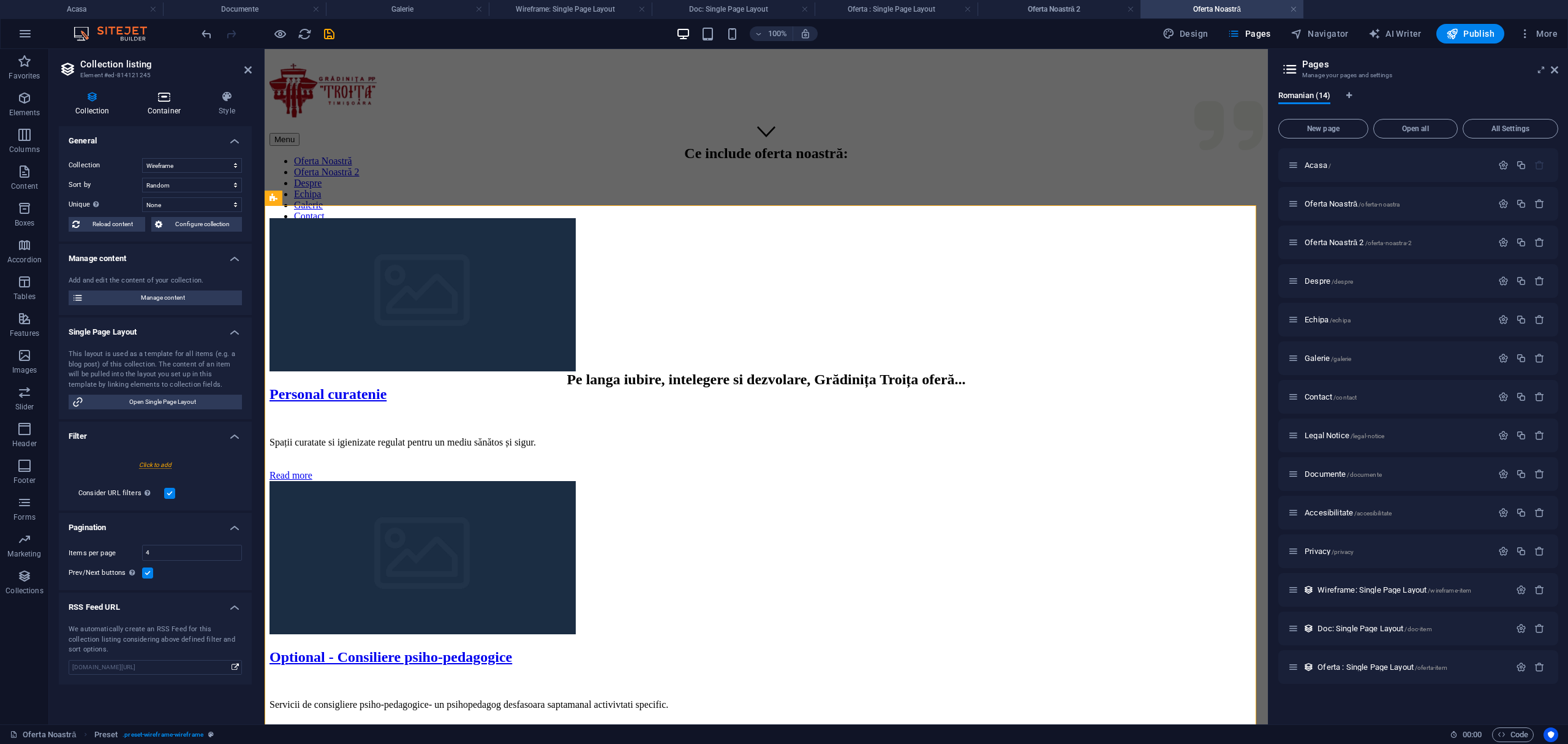
click at [155, 101] on icon at bounding box center [164, 97] width 66 height 13
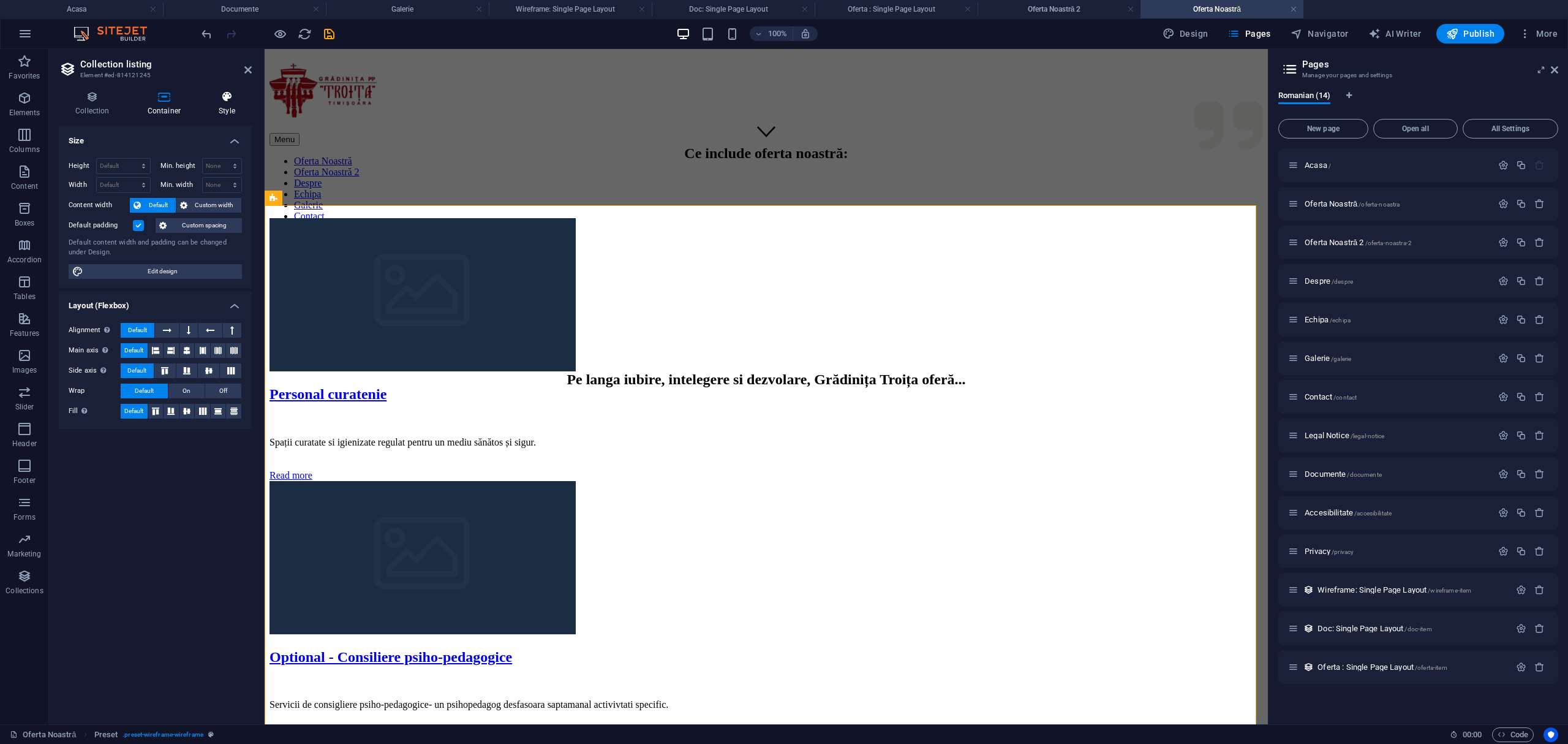
click at [217, 106] on h4 "Style" at bounding box center [226, 103] width 49 height 26
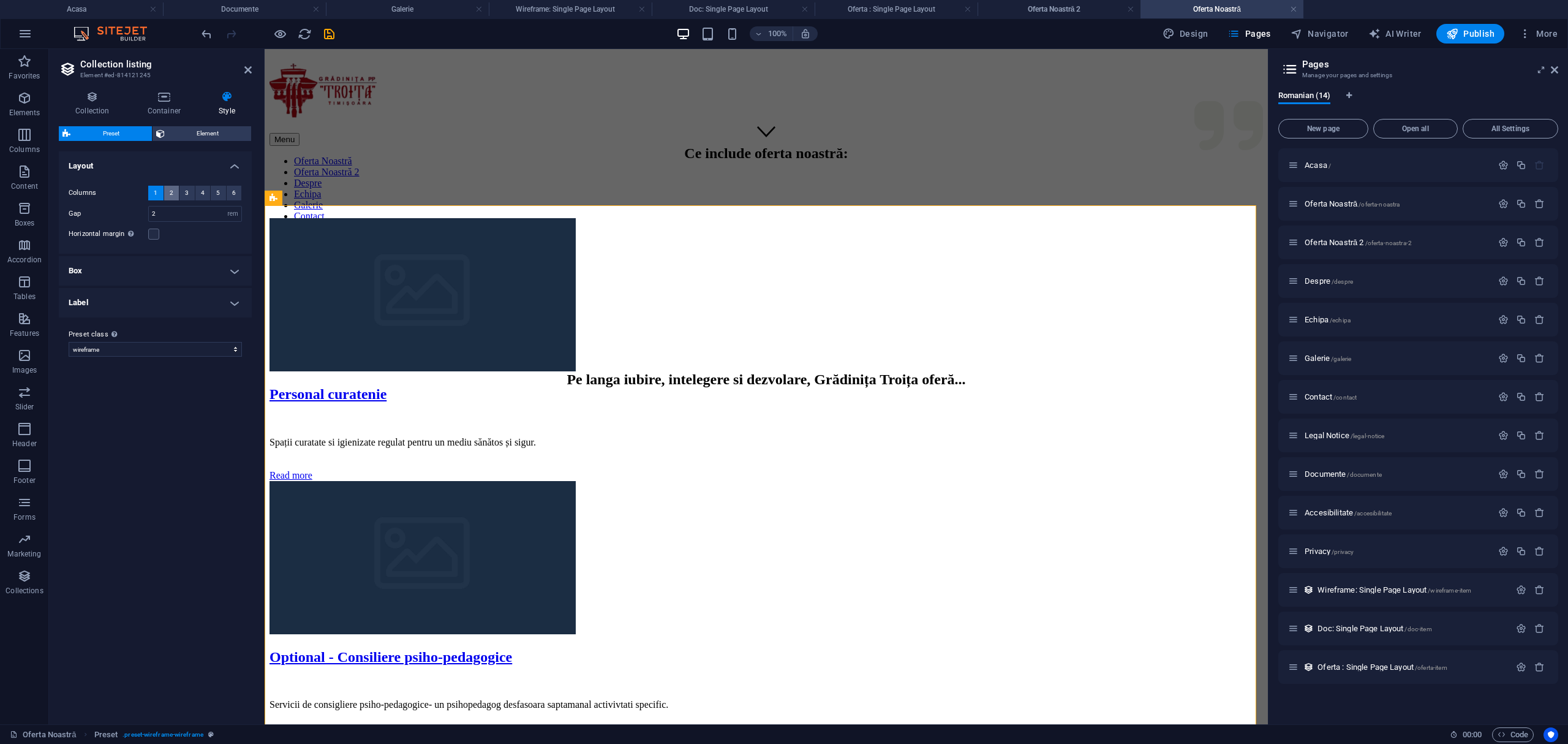
click at [168, 189] on button "2" at bounding box center [171, 192] width 15 height 14
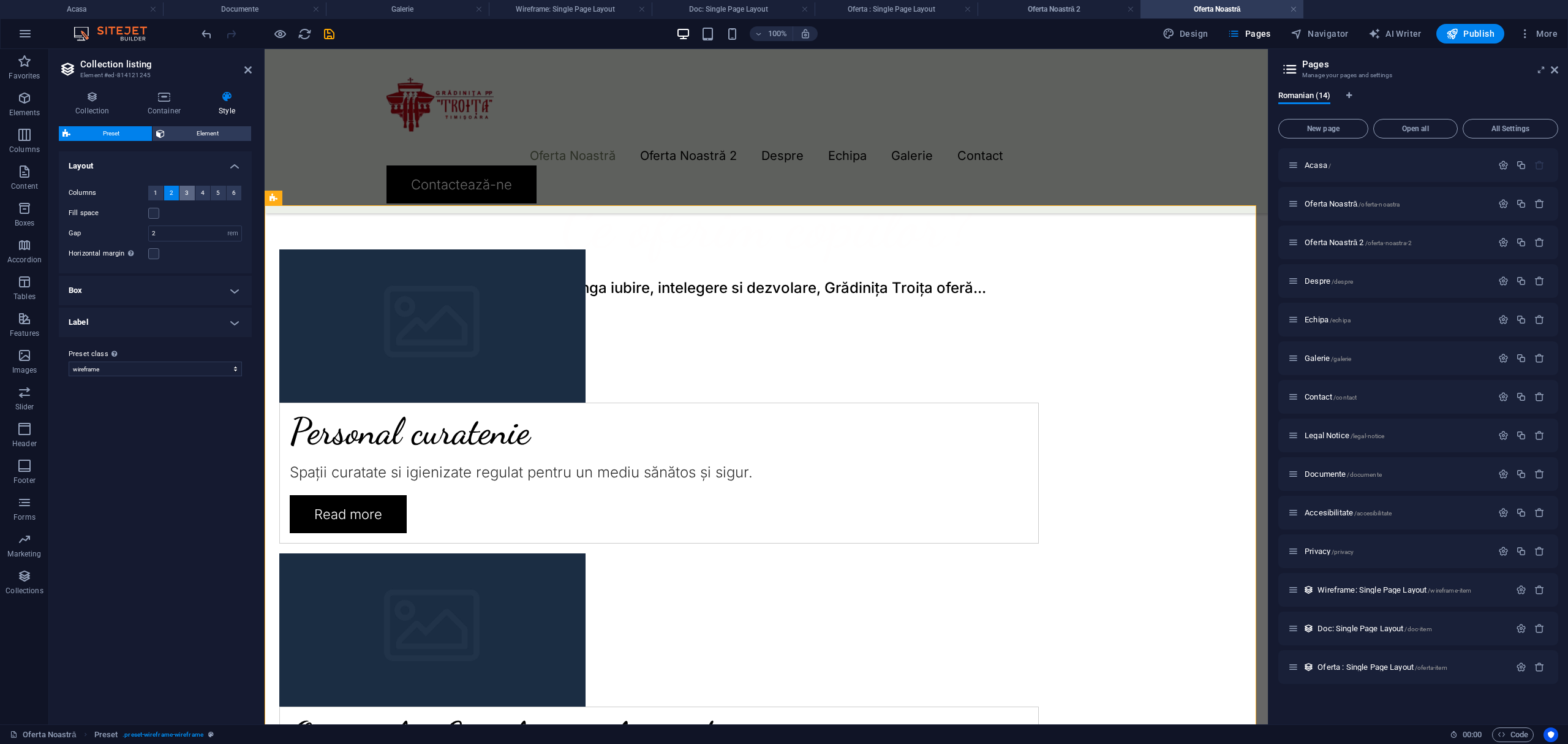
click at [183, 192] on button "3" at bounding box center [187, 192] width 15 height 14
click at [155, 215] on label at bounding box center [154, 213] width 11 height 11
click at [0, 0] on input "Fill space" at bounding box center [0, 0] width 0 height 0
click at [149, 255] on label at bounding box center [154, 253] width 11 height 11
click at [0, 0] on input "Horizontal margin Only if the containers "Content width" is not set to "Default"" at bounding box center [0, 0] width 0 height 0
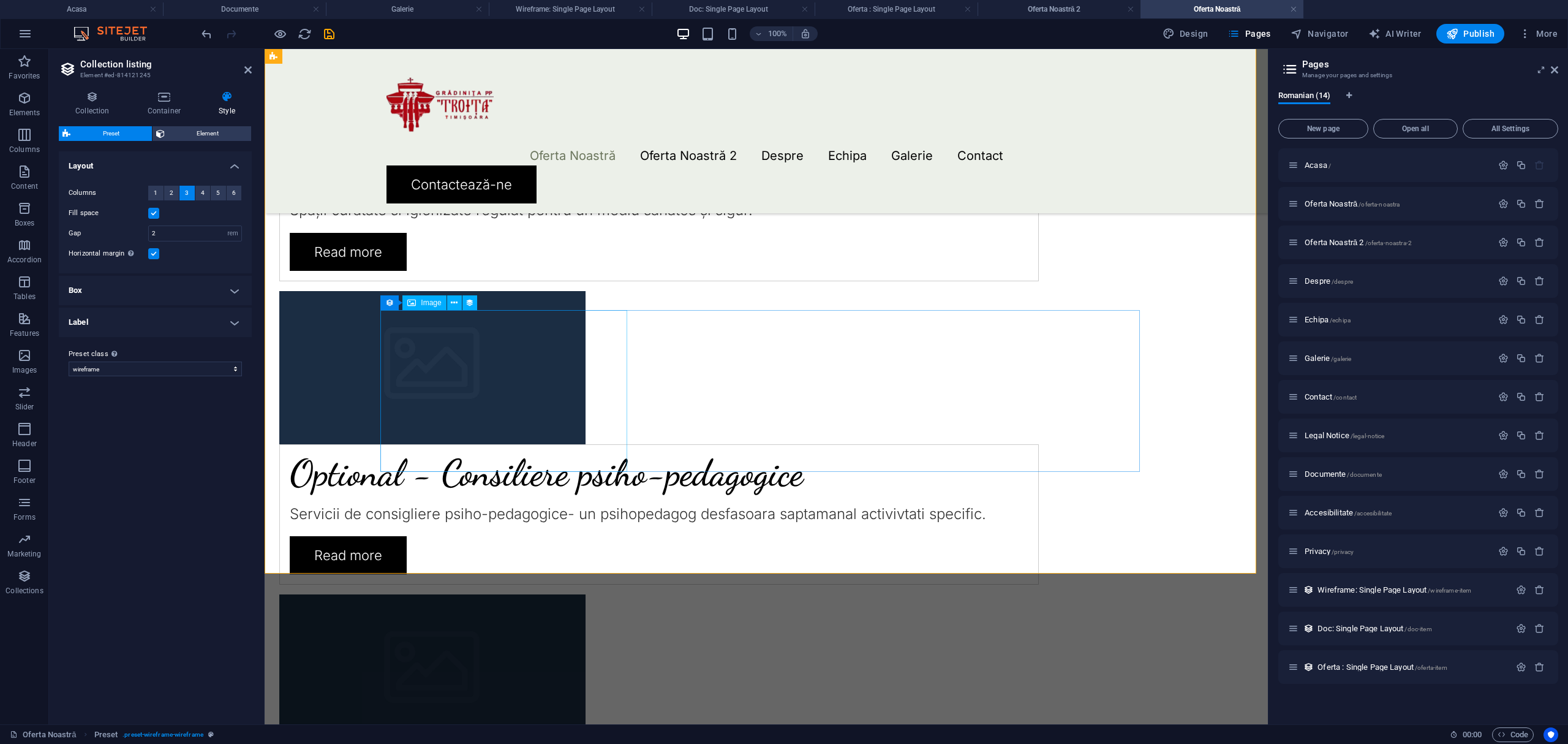
scroll to position [817, 0]
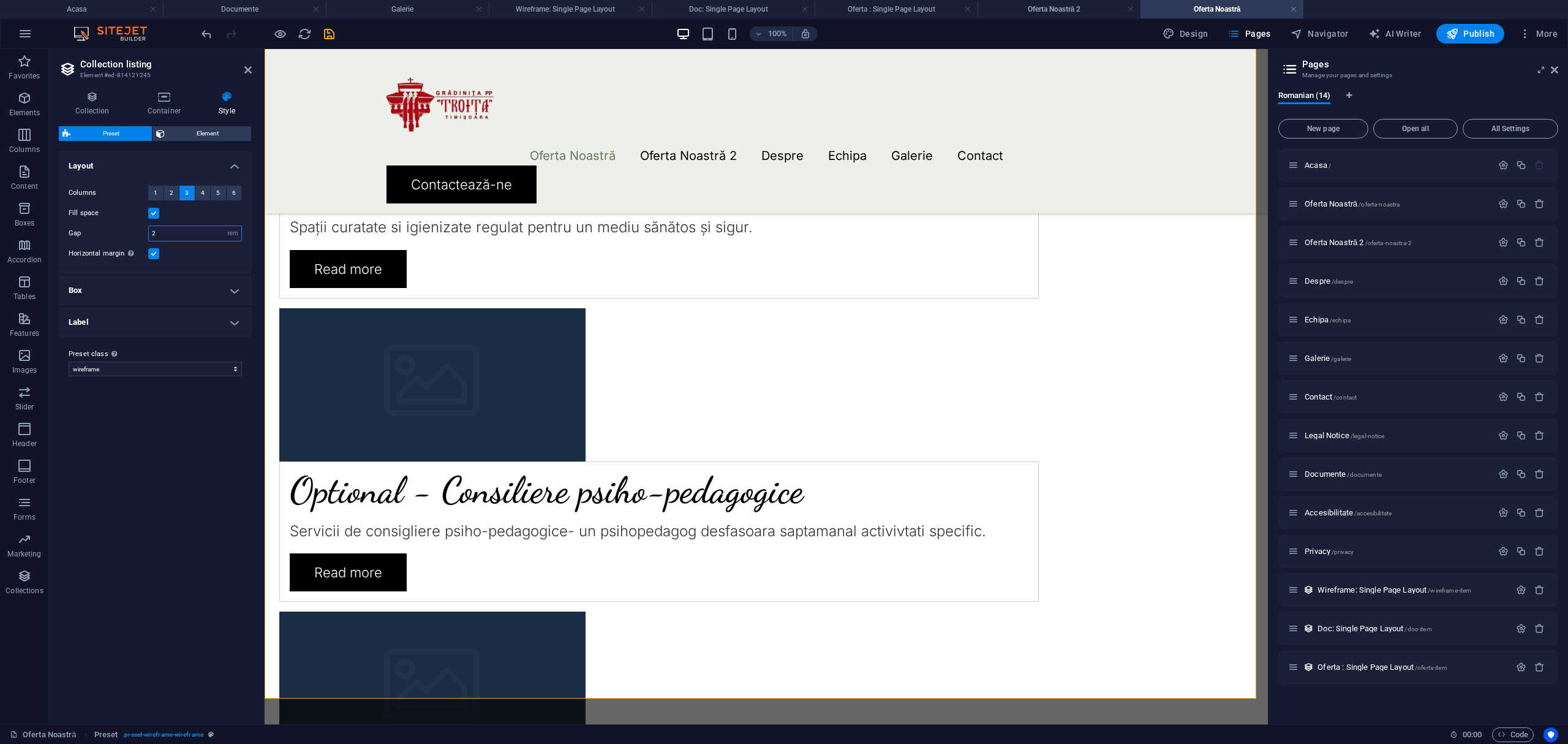
click at [175, 236] on input "2" at bounding box center [194, 234] width 92 height 14
type input "4"
click at [366, 297] on div "Personal curatenie Spații curatate si igienizate regulat pentru un mediu sănăto…" at bounding box center [766, 650] width 1003 height 1379
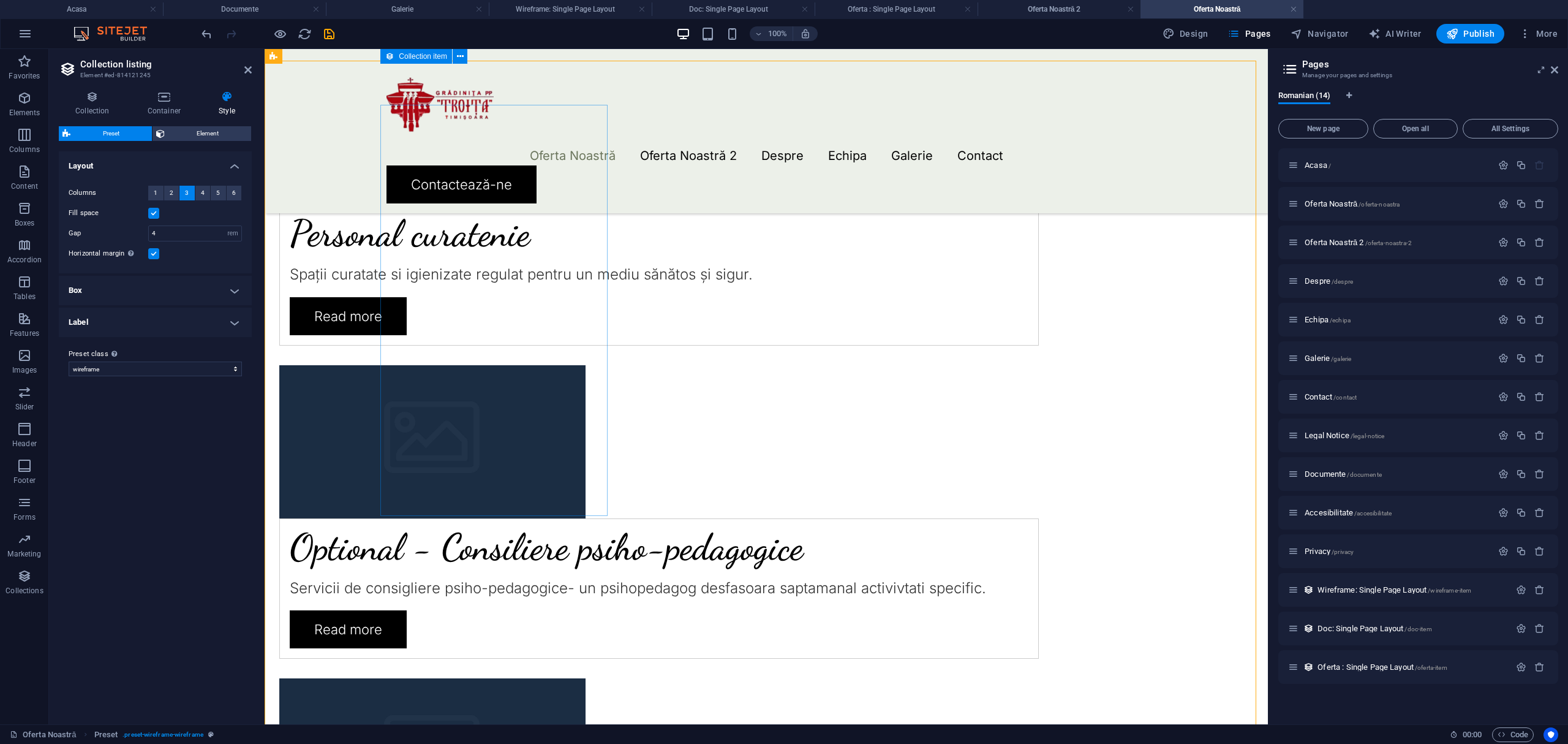
scroll to position [572, 0]
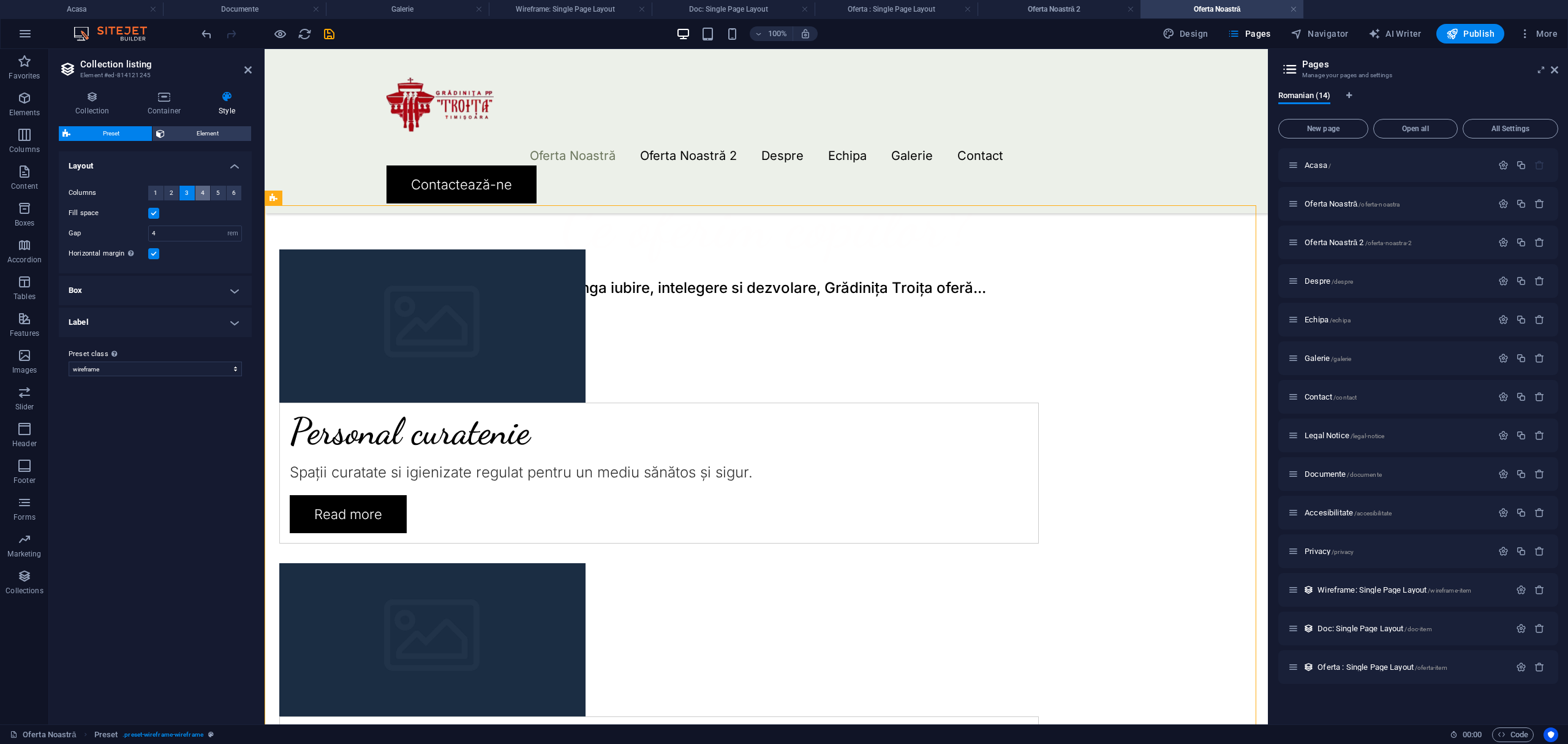
drag, startPoint x: 201, startPoint y: 189, endPoint x: 25, endPoint y: 234, distance: 181.7
click at [201, 189] on span "4" at bounding box center [203, 192] width 4 height 14
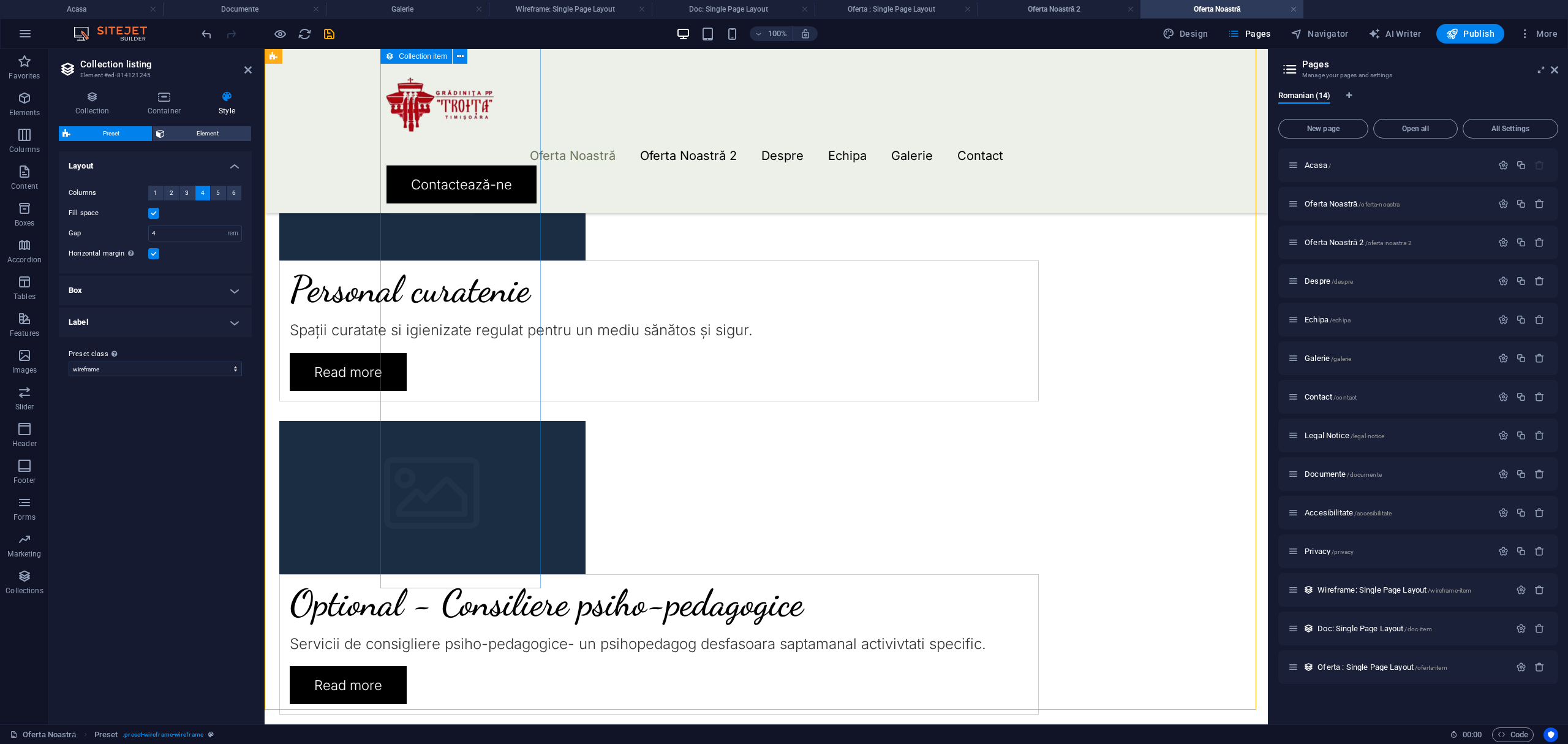
scroll to position [654, 0]
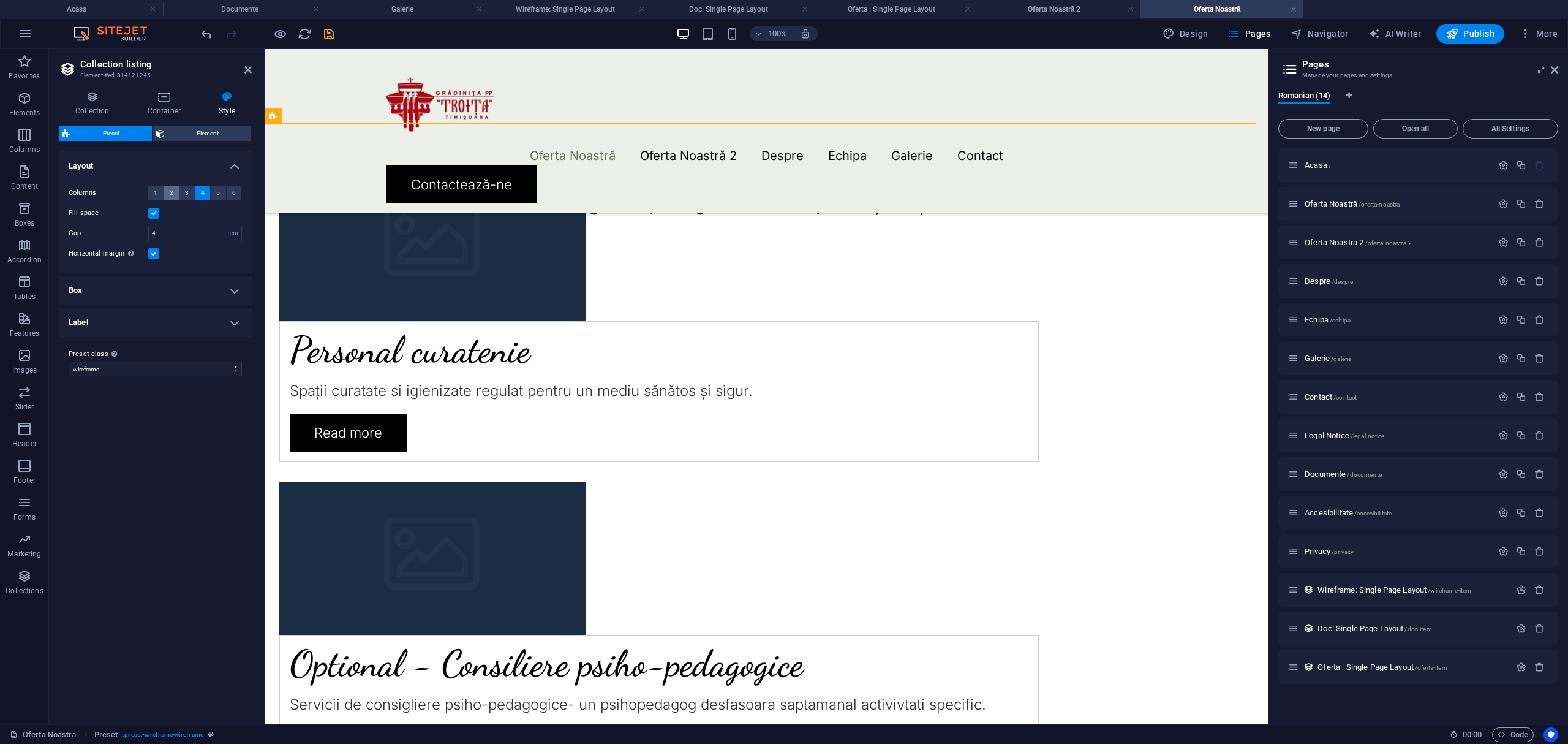
click at [170, 192] on span "2" at bounding box center [172, 192] width 4 height 14
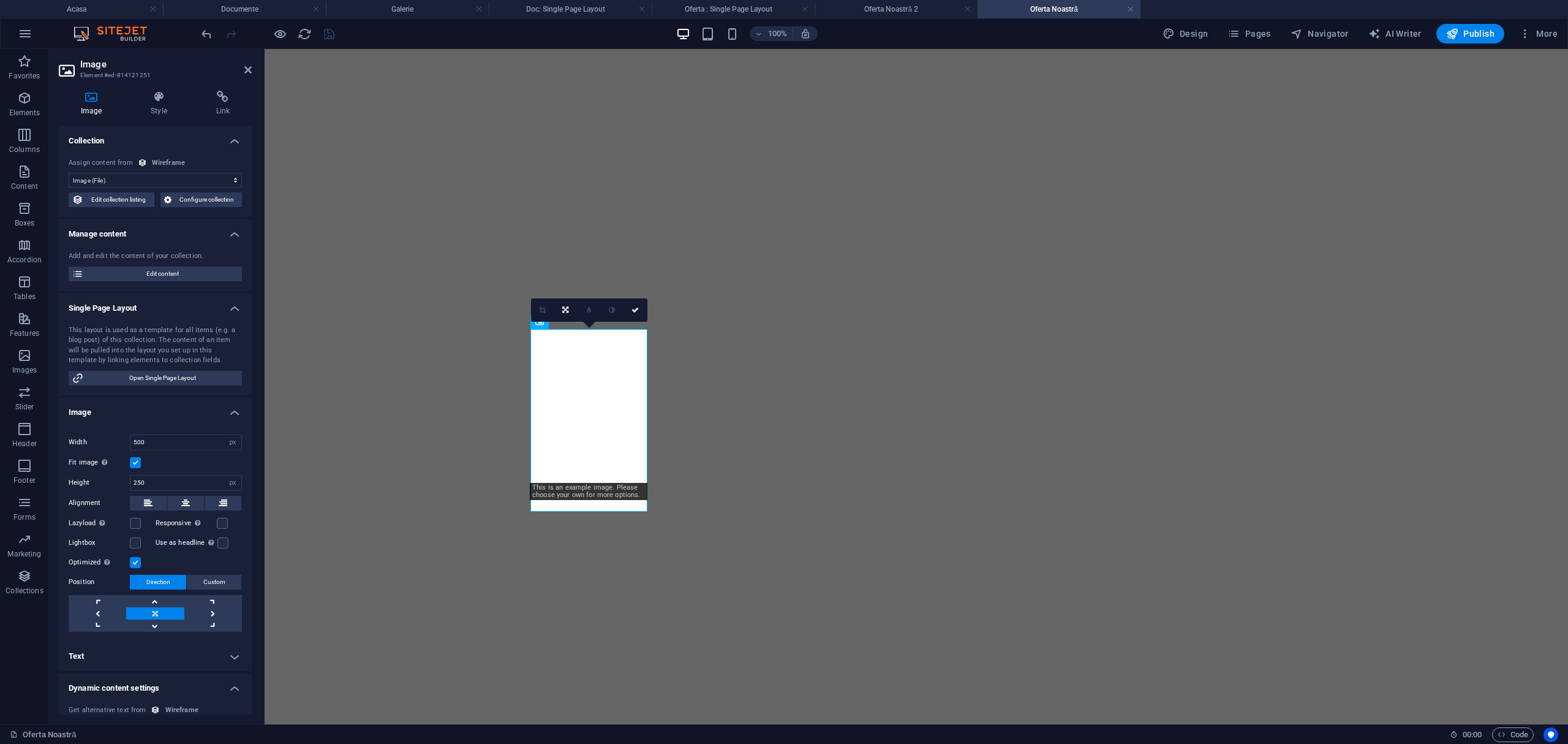
select select "image"
select select "px"
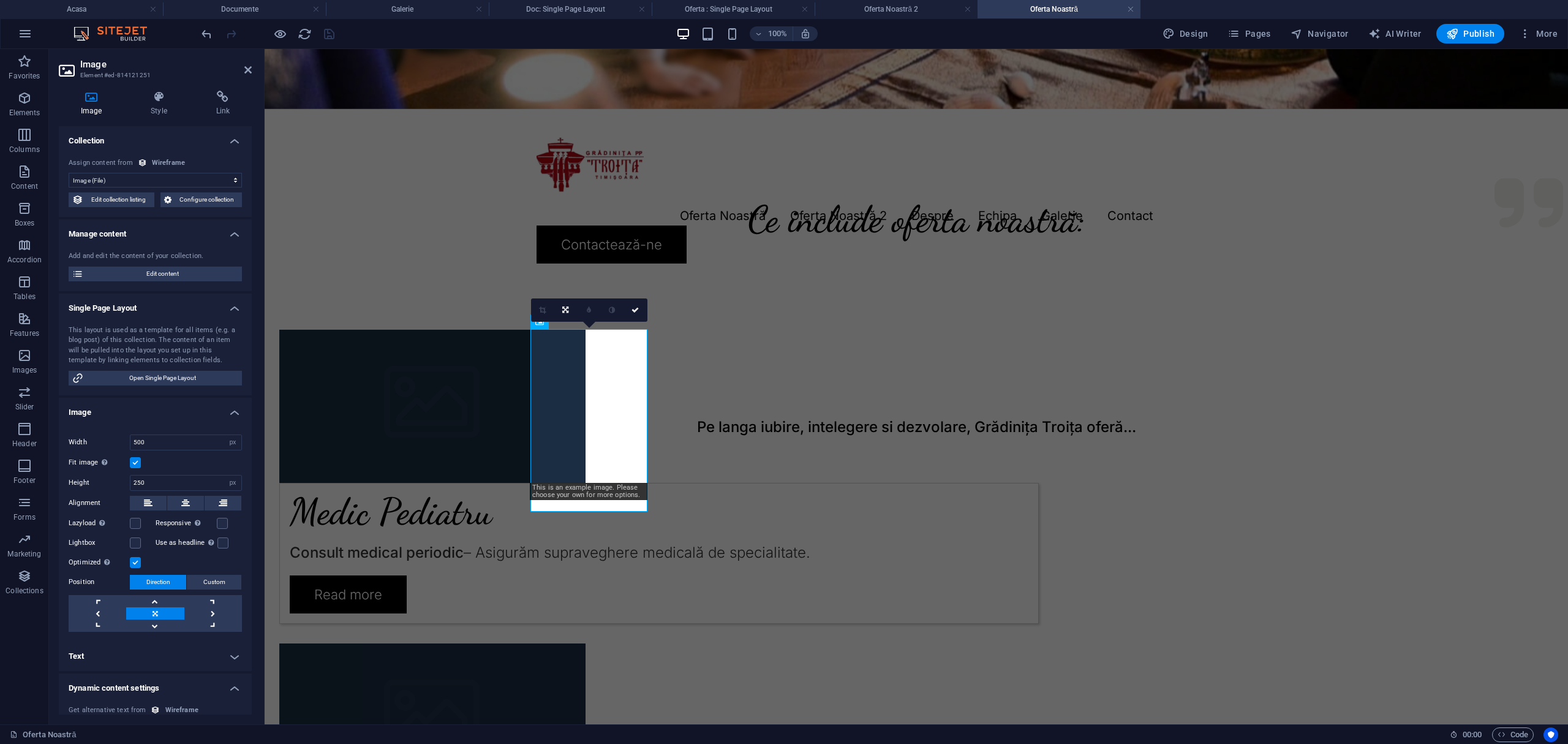
scroll to position [65, 0]
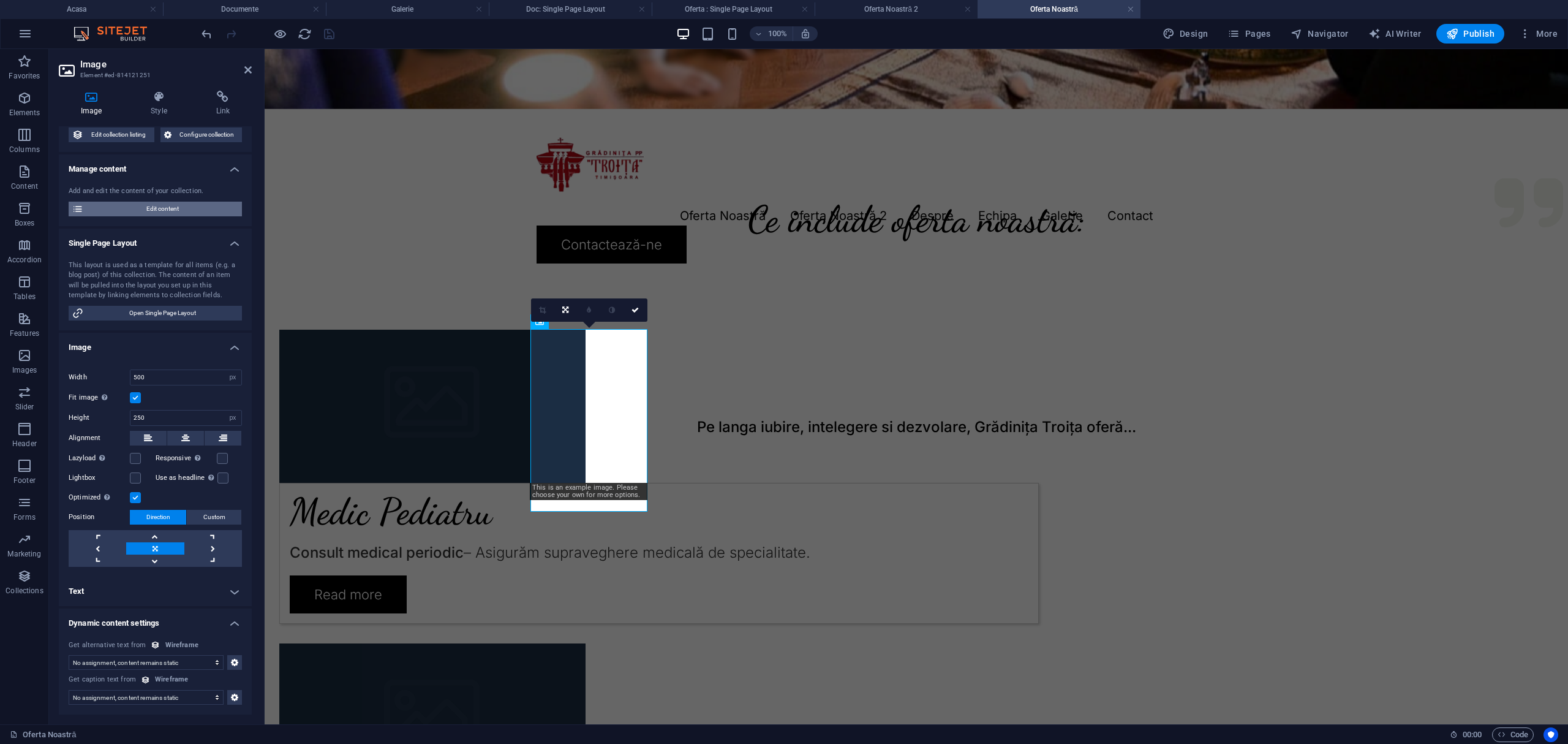
click at [152, 206] on span "Edit content" at bounding box center [162, 209] width 151 height 14
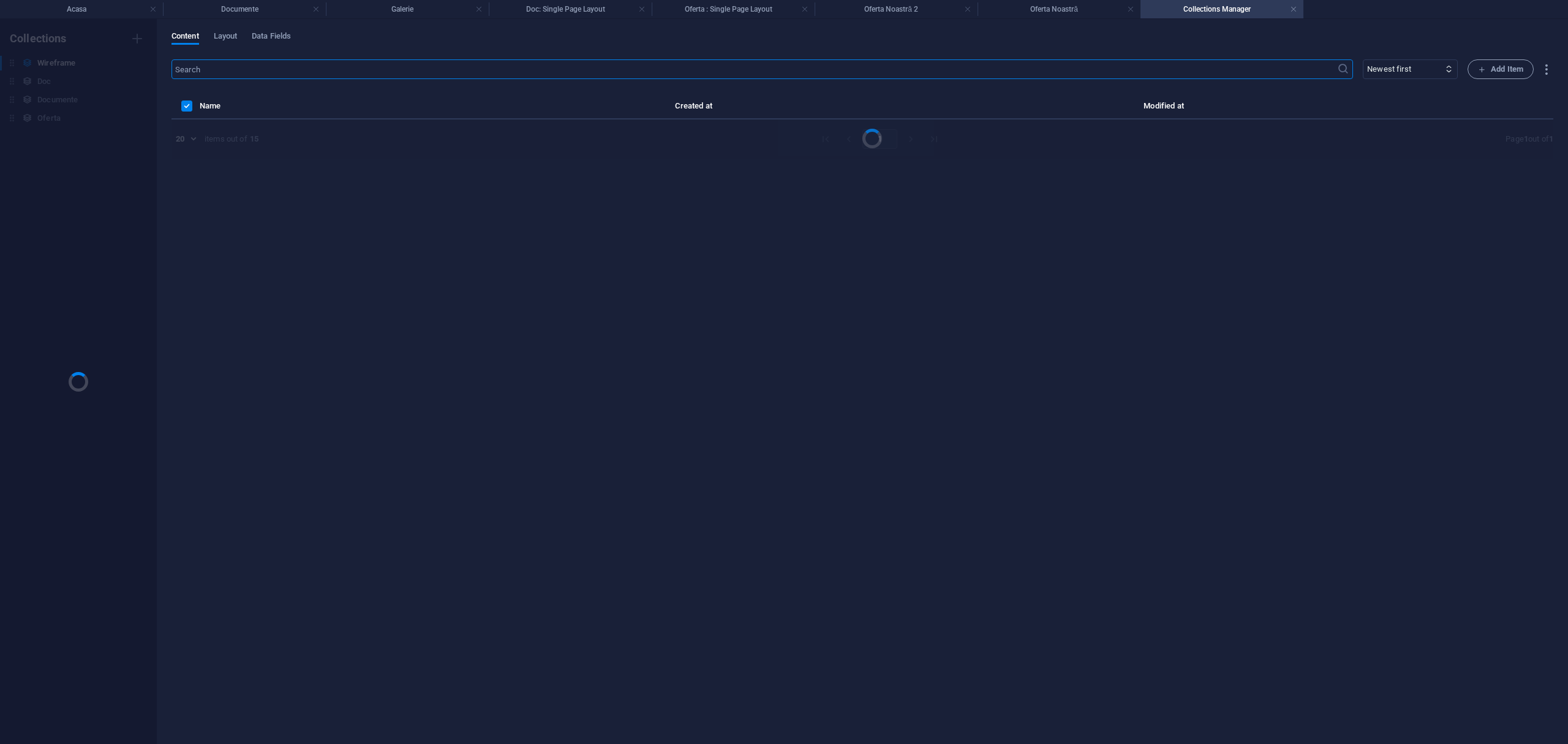
scroll to position [0, 0]
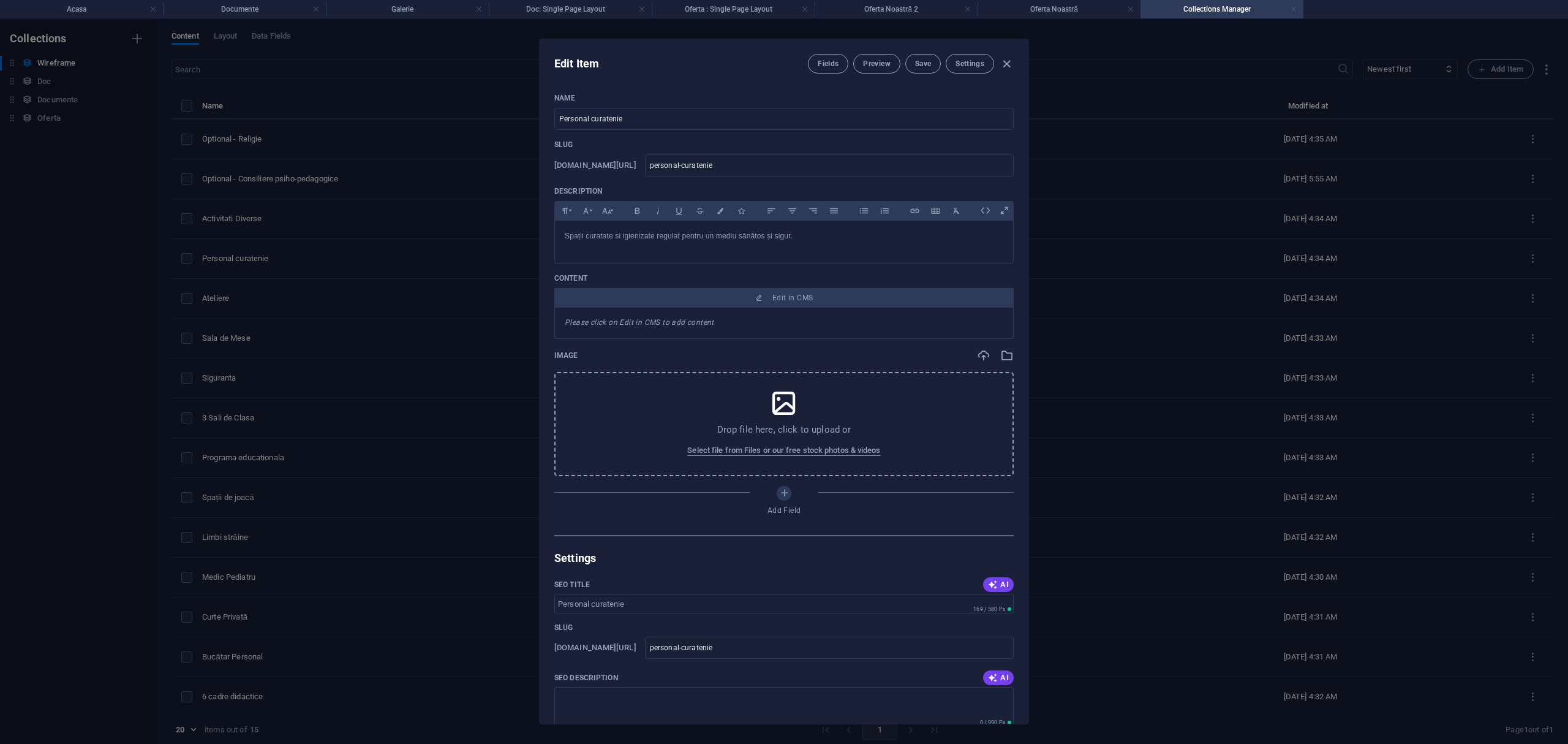
click at [1294, 13] on link at bounding box center [1294, 9] width 7 height 12
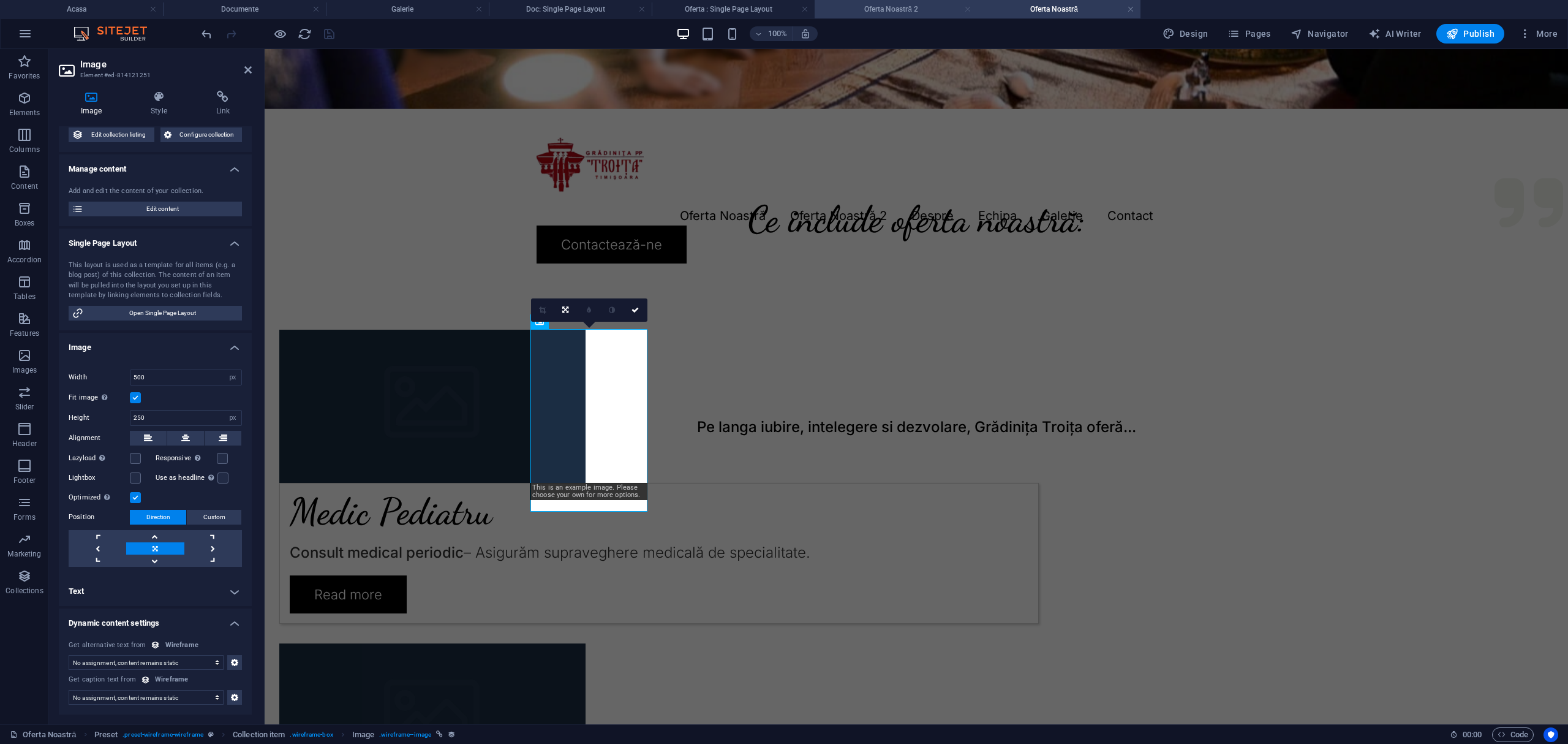
click at [966, 9] on link at bounding box center [967, 9] width 7 height 12
click at [643, 10] on link at bounding box center [642, 9] width 7 height 12
click at [481, 8] on link at bounding box center [479, 9] width 7 height 12
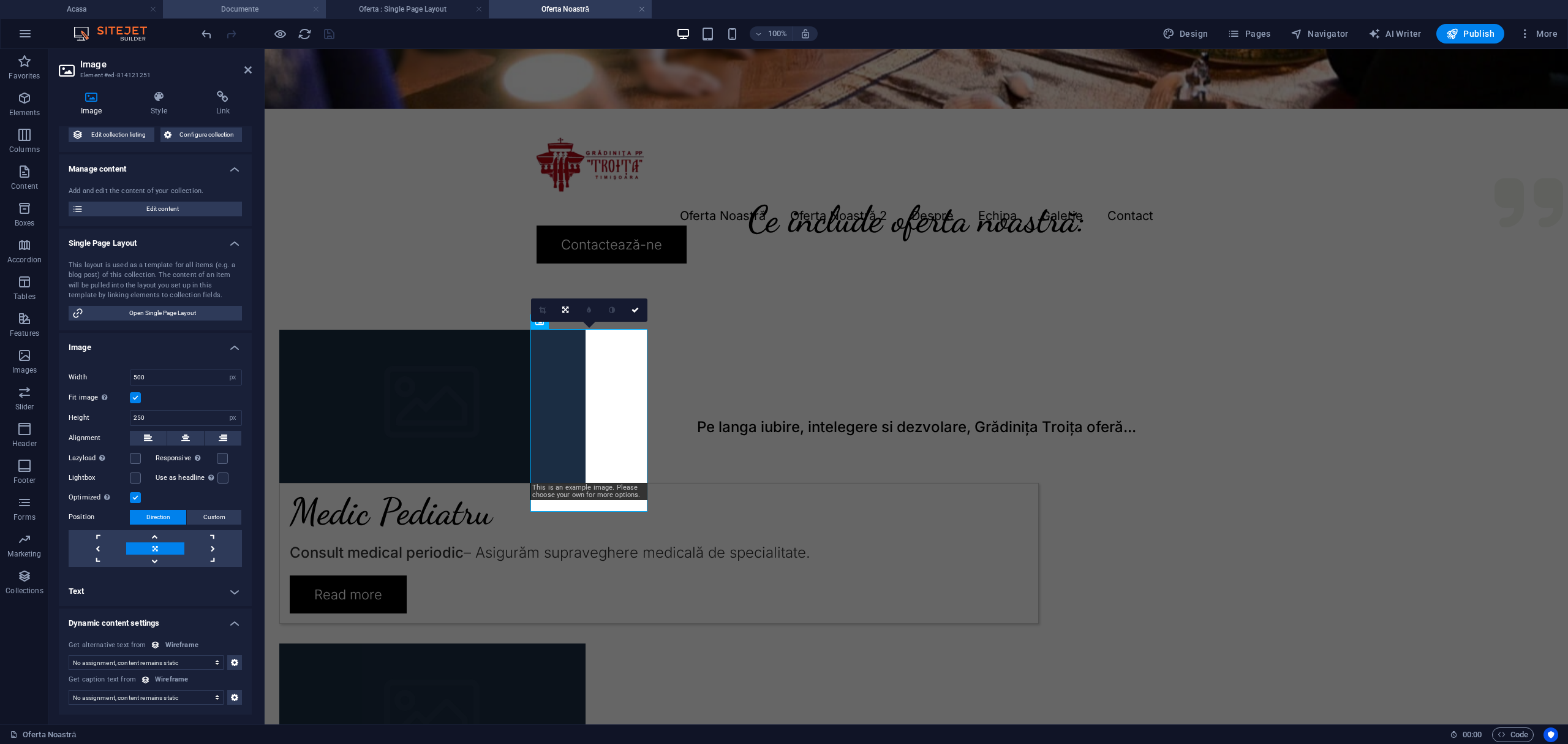
click at [314, 9] on link at bounding box center [316, 9] width 7 height 12
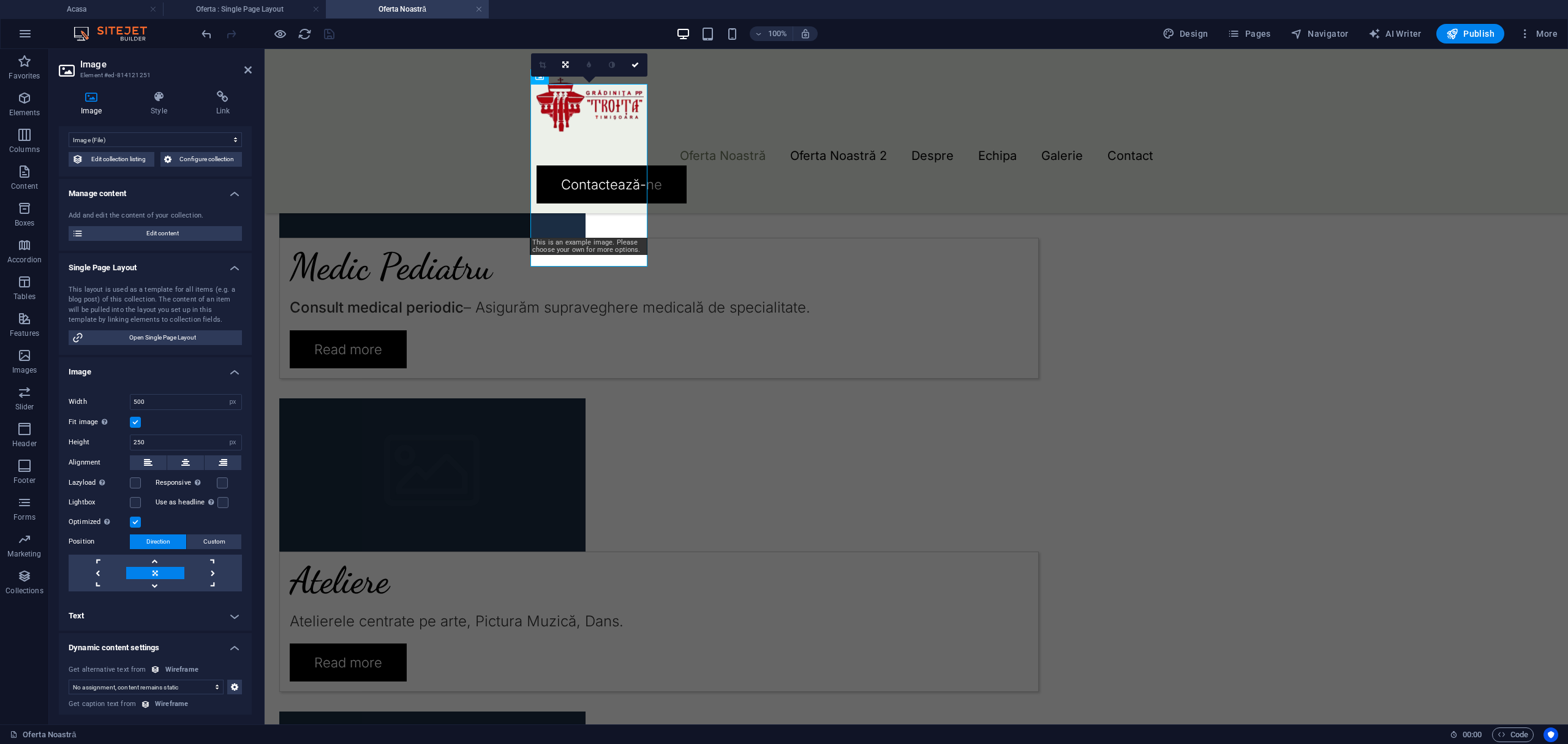
scroll to position [0, 0]
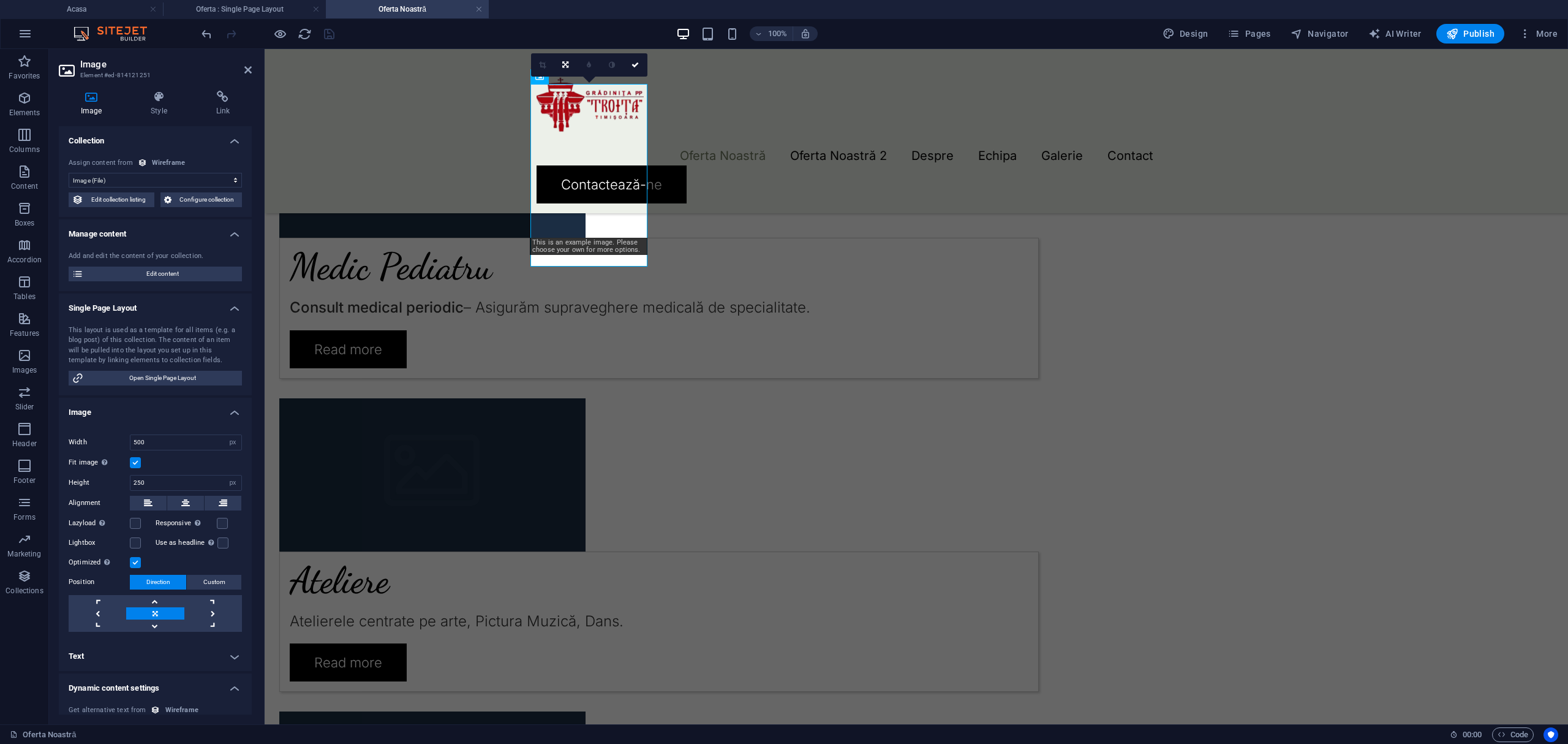
click at [221, 145] on h4 "Collection" at bounding box center [156, 137] width 193 height 22
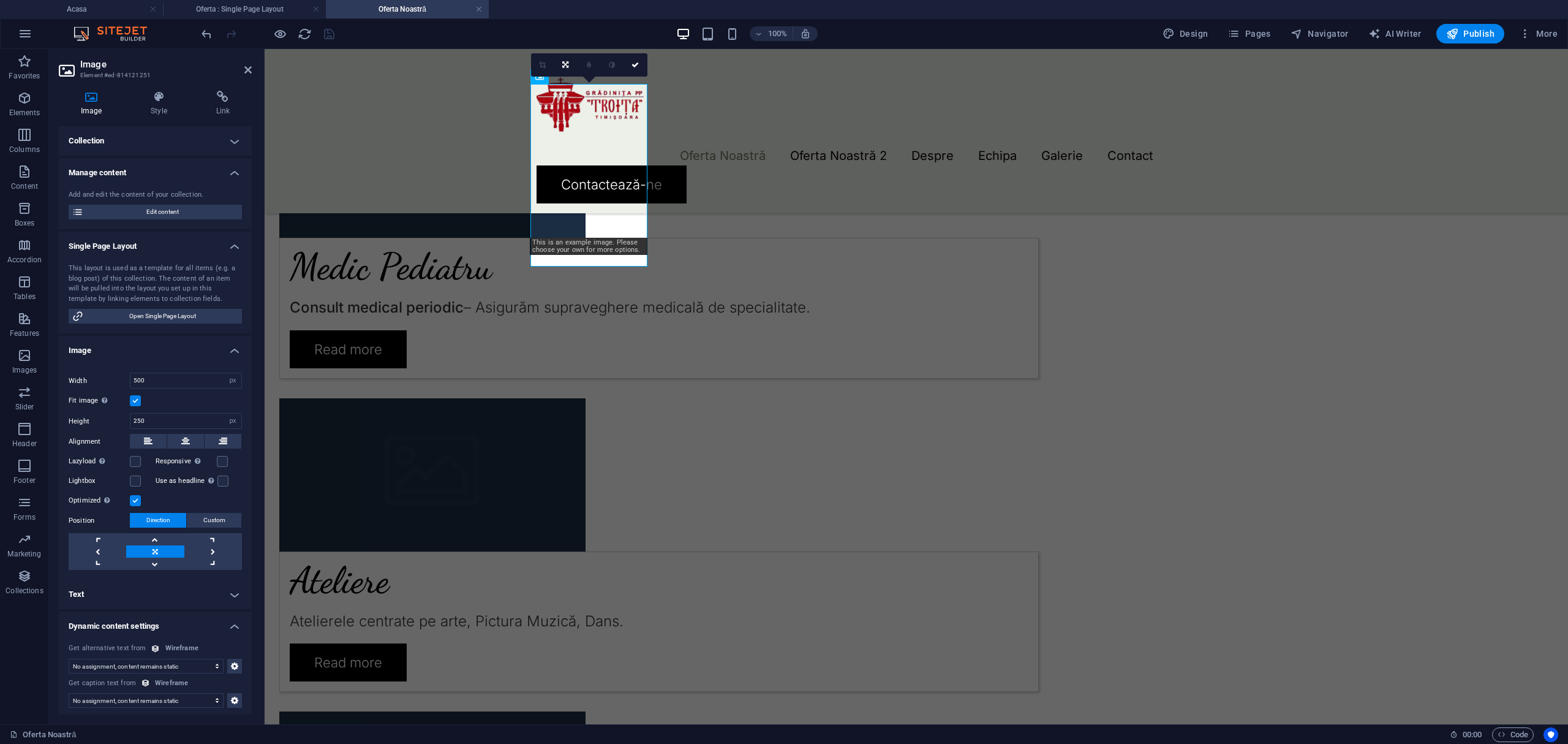
click at [226, 167] on h4 "Manage content" at bounding box center [156, 169] width 193 height 22
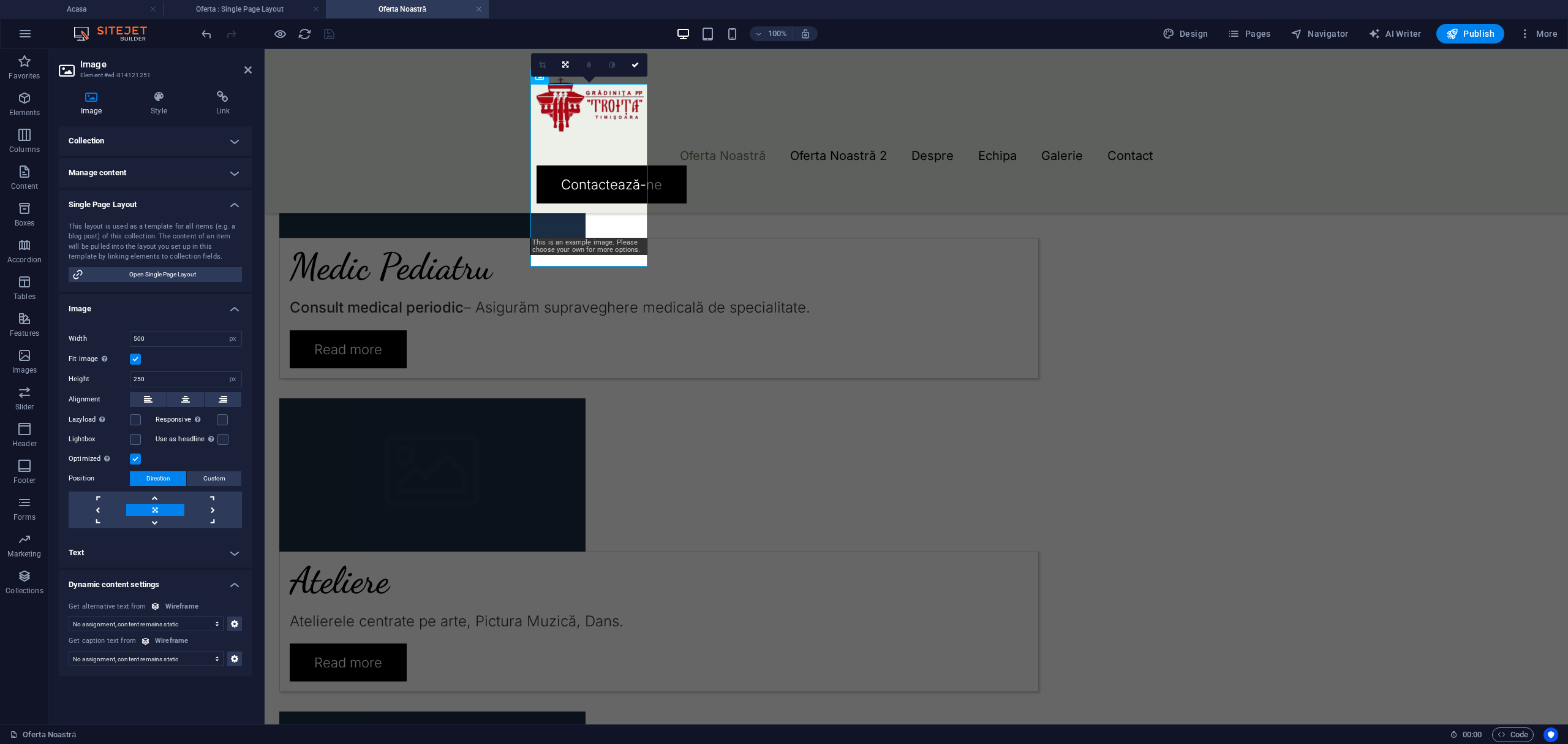
click at [233, 204] on h4 "Single Page Layout" at bounding box center [156, 201] width 193 height 22
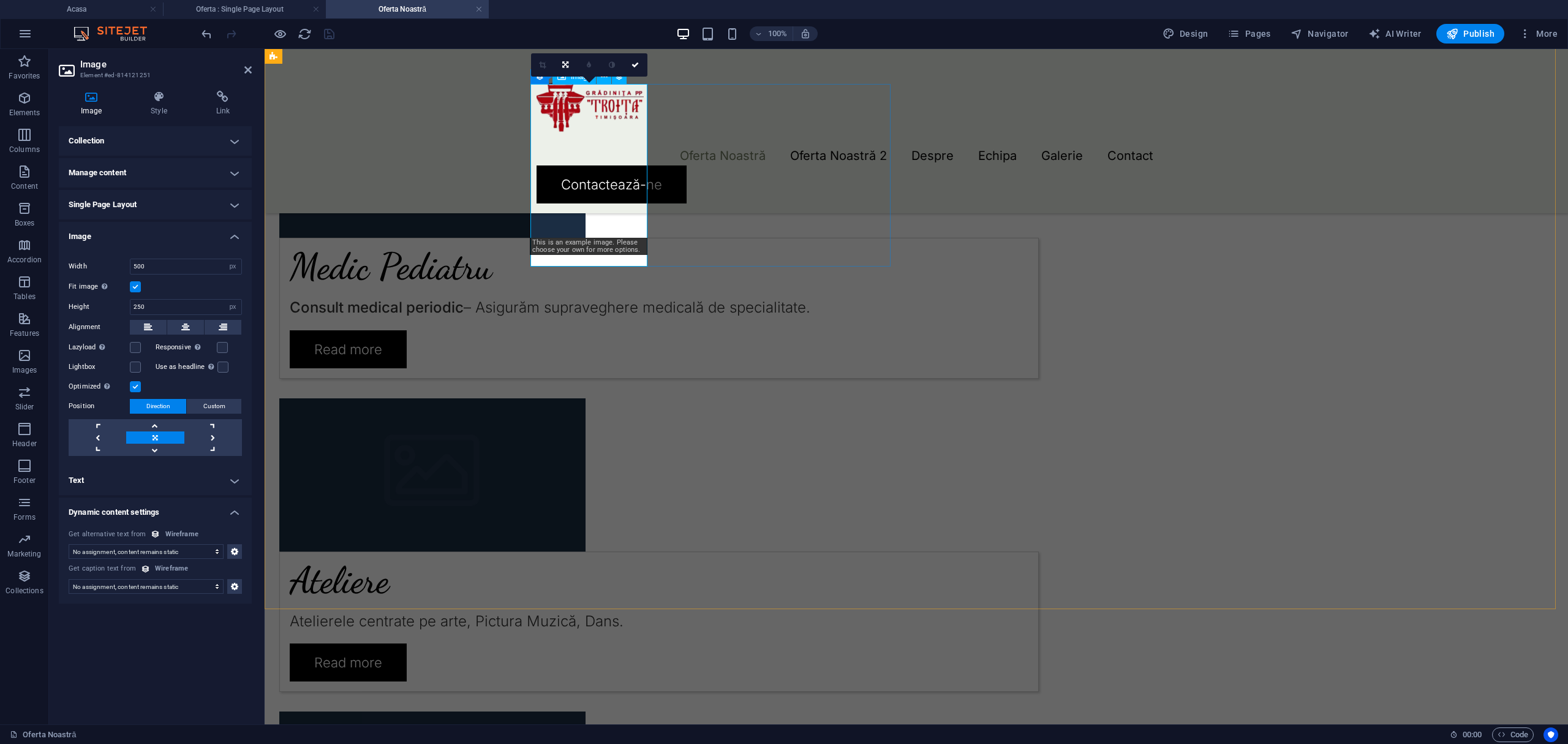
click at [584, 180] on figure at bounding box center [659, 160] width 760 height 153
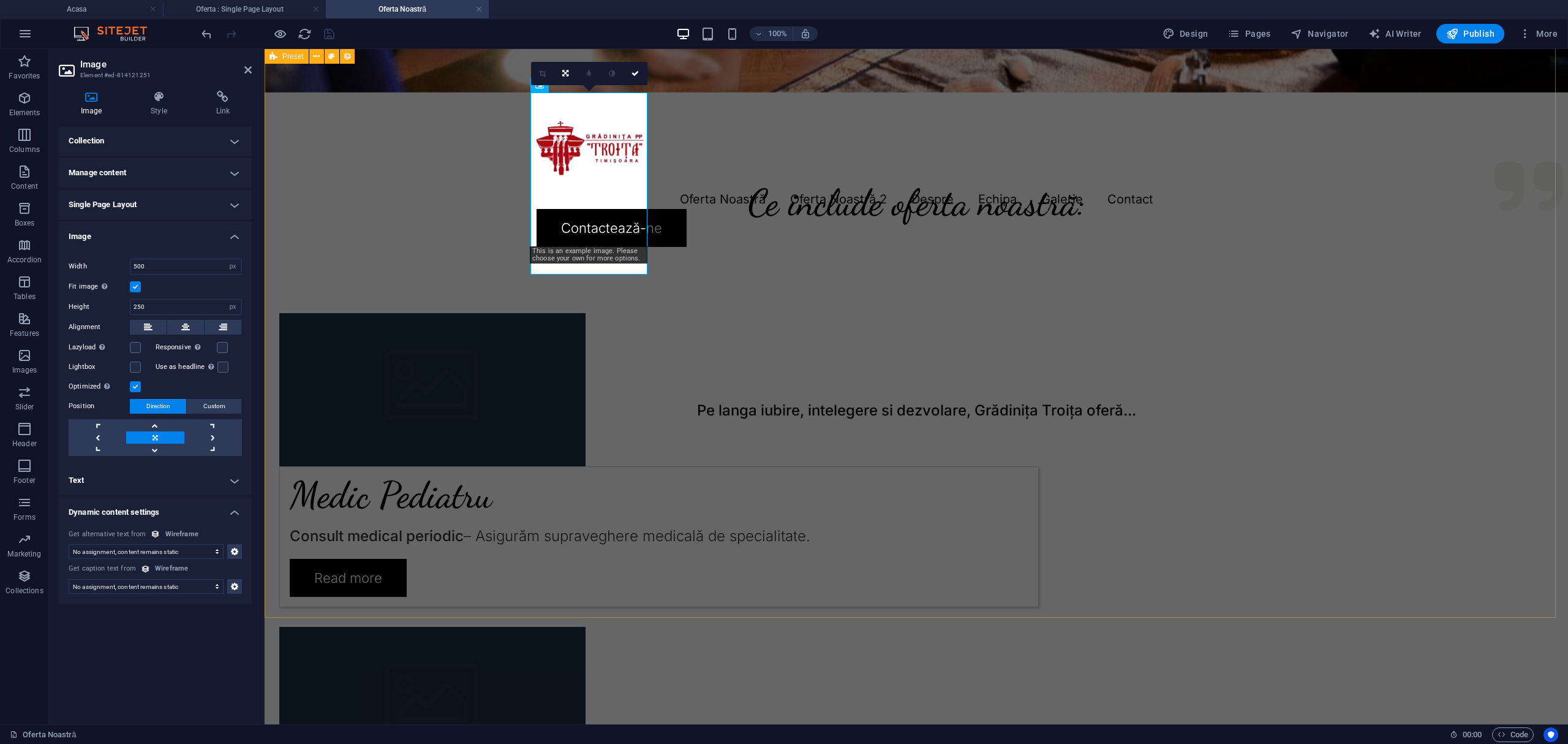
scroll to position [492, 0]
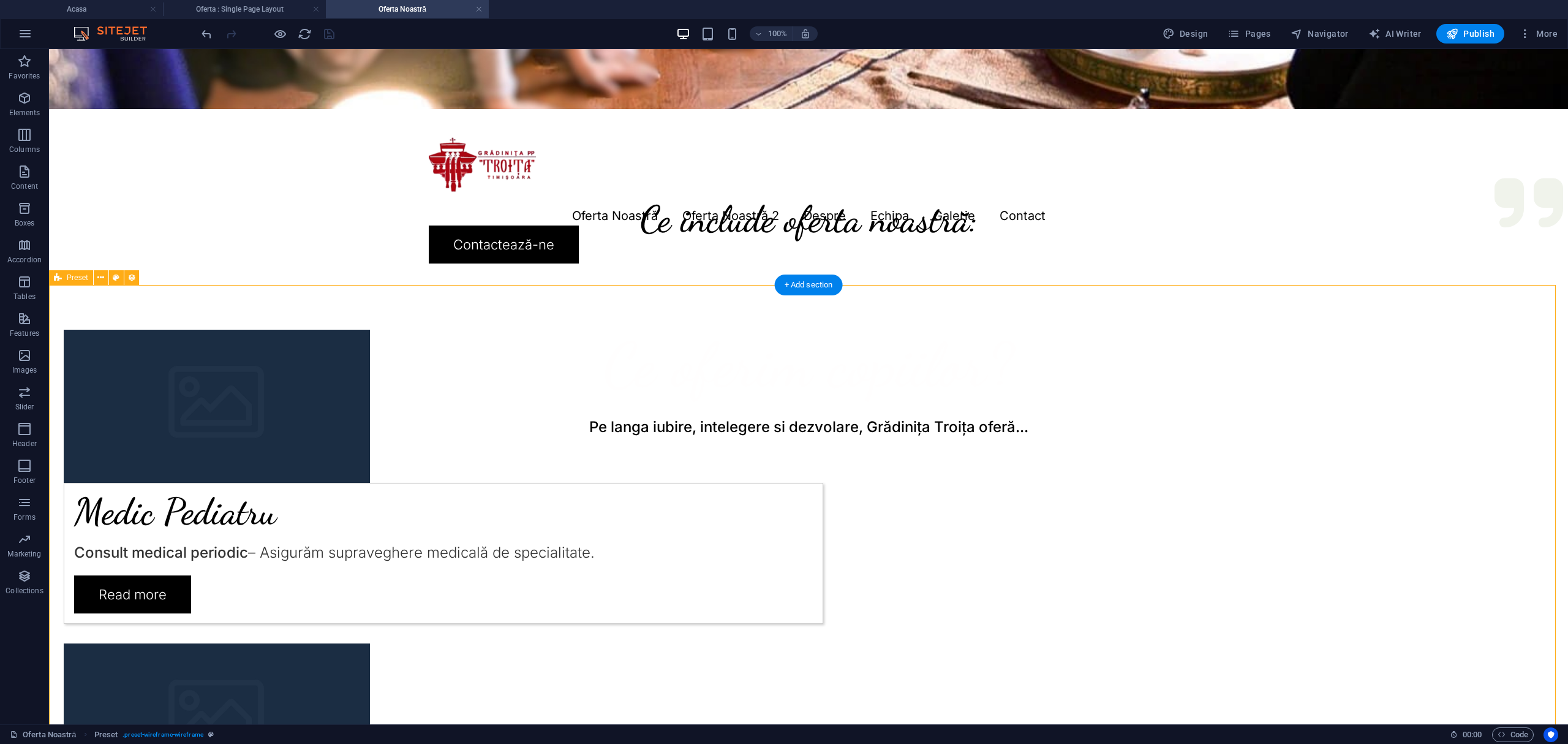
click at [459, 410] on figure at bounding box center [443, 406] width 760 height 153
select select "px"
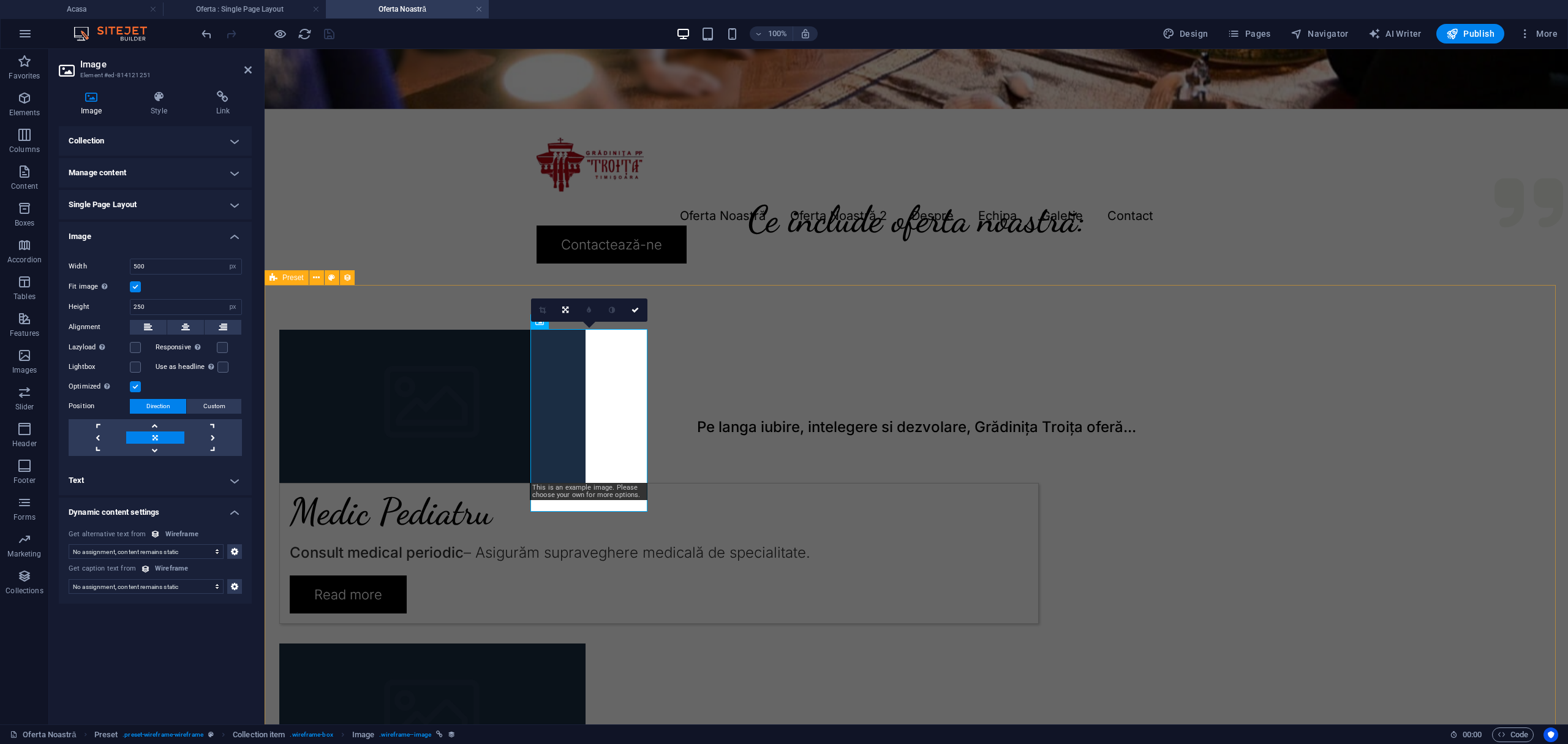
click at [571, 376] on figure at bounding box center [659, 406] width 760 height 153
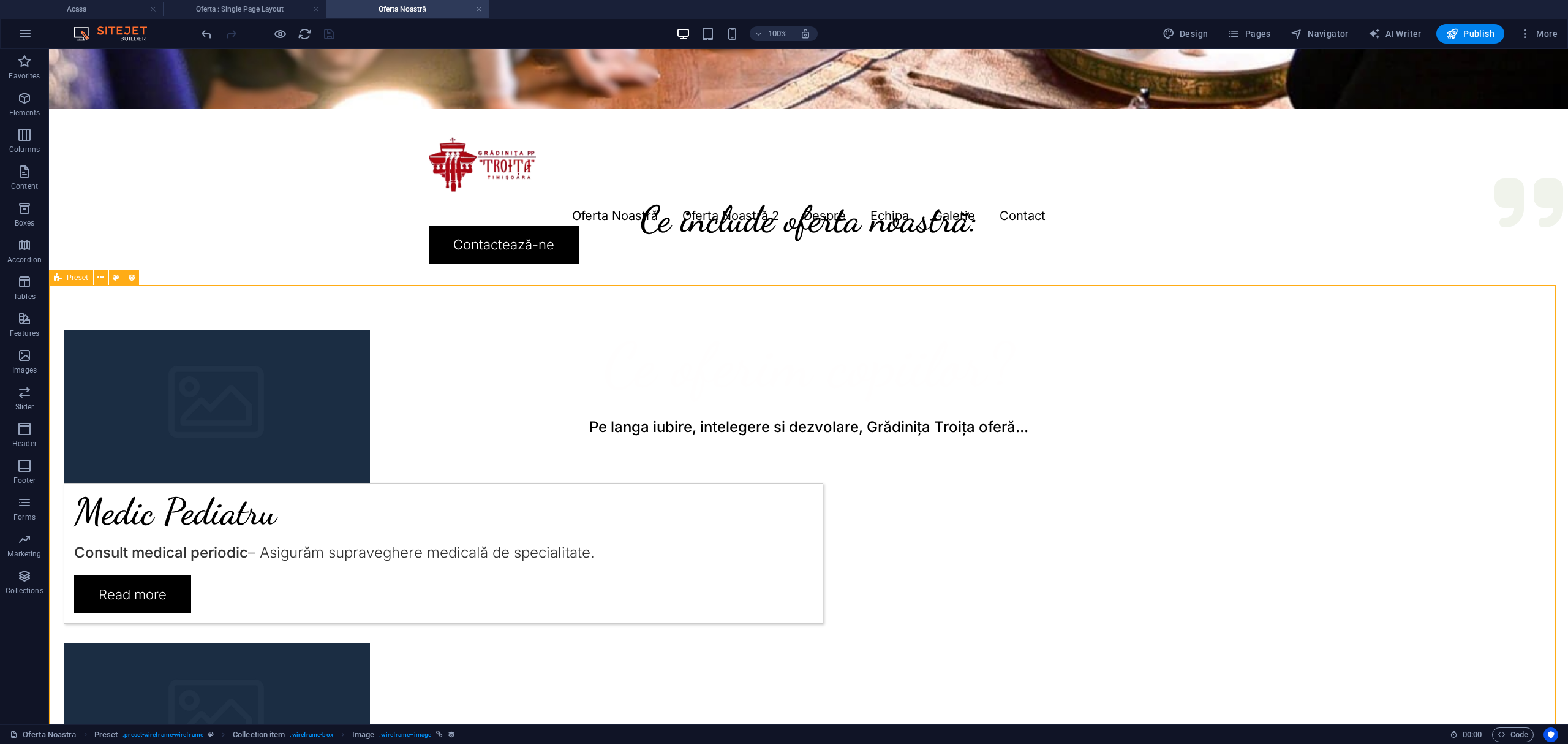
drag, startPoint x: 203, startPoint y: 413, endPoint x: 419, endPoint y: 412, distance: 216.0
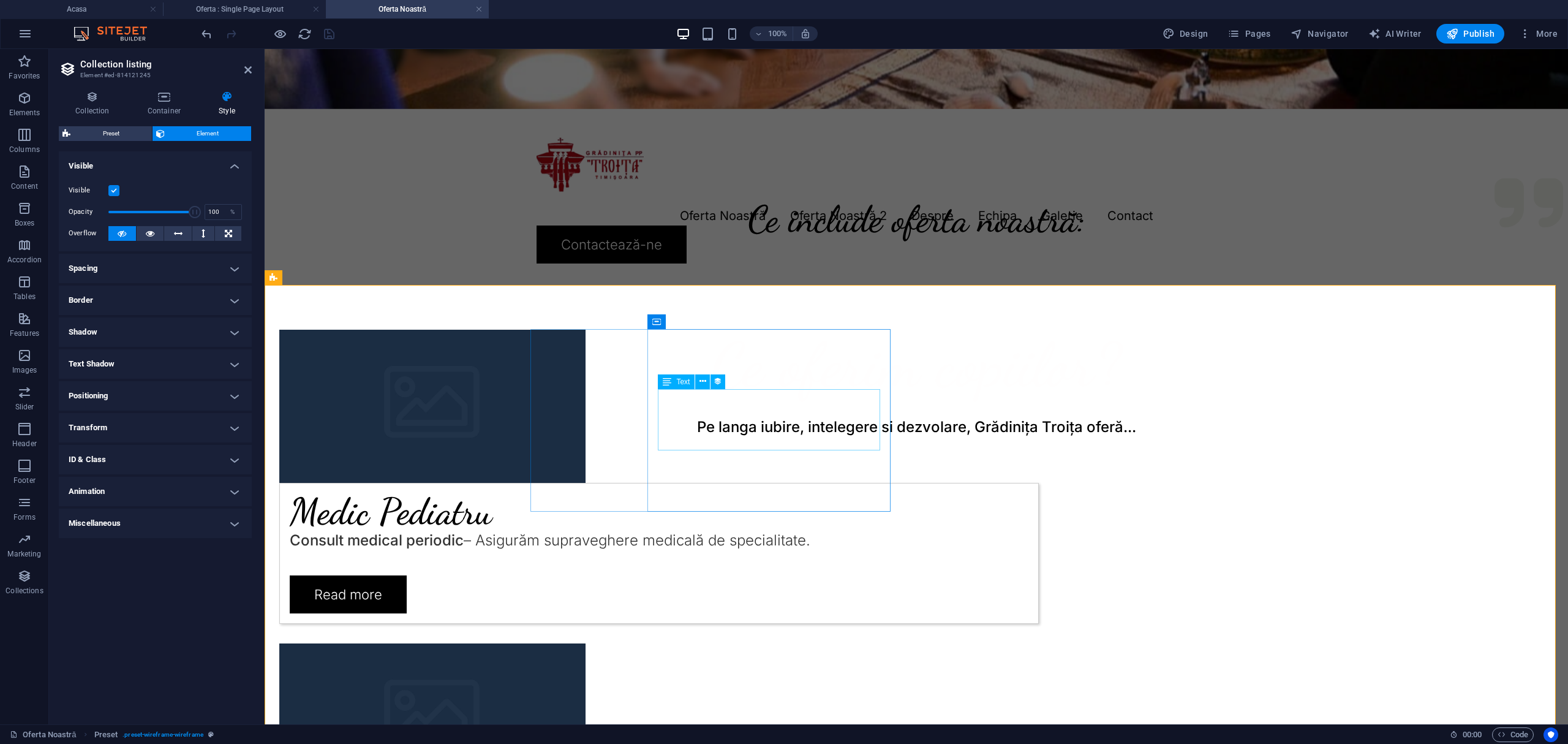
click at [923, 530] on div "Consult medical periodic – Asigurăm supraveghere medicală de specialitate." at bounding box center [660, 540] width 739 height 21
select select "description"
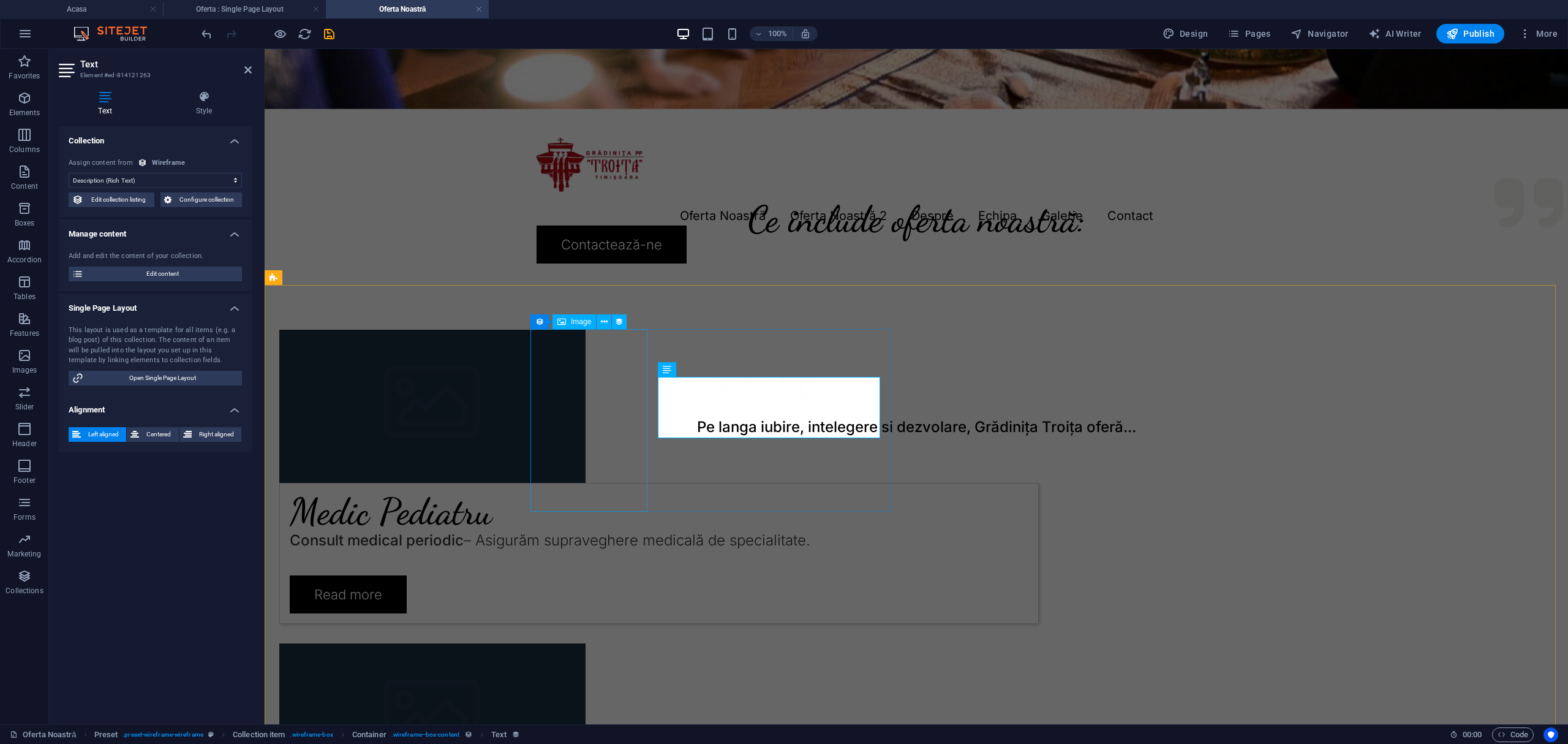
click at [541, 352] on figure at bounding box center [659, 406] width 760 height 153
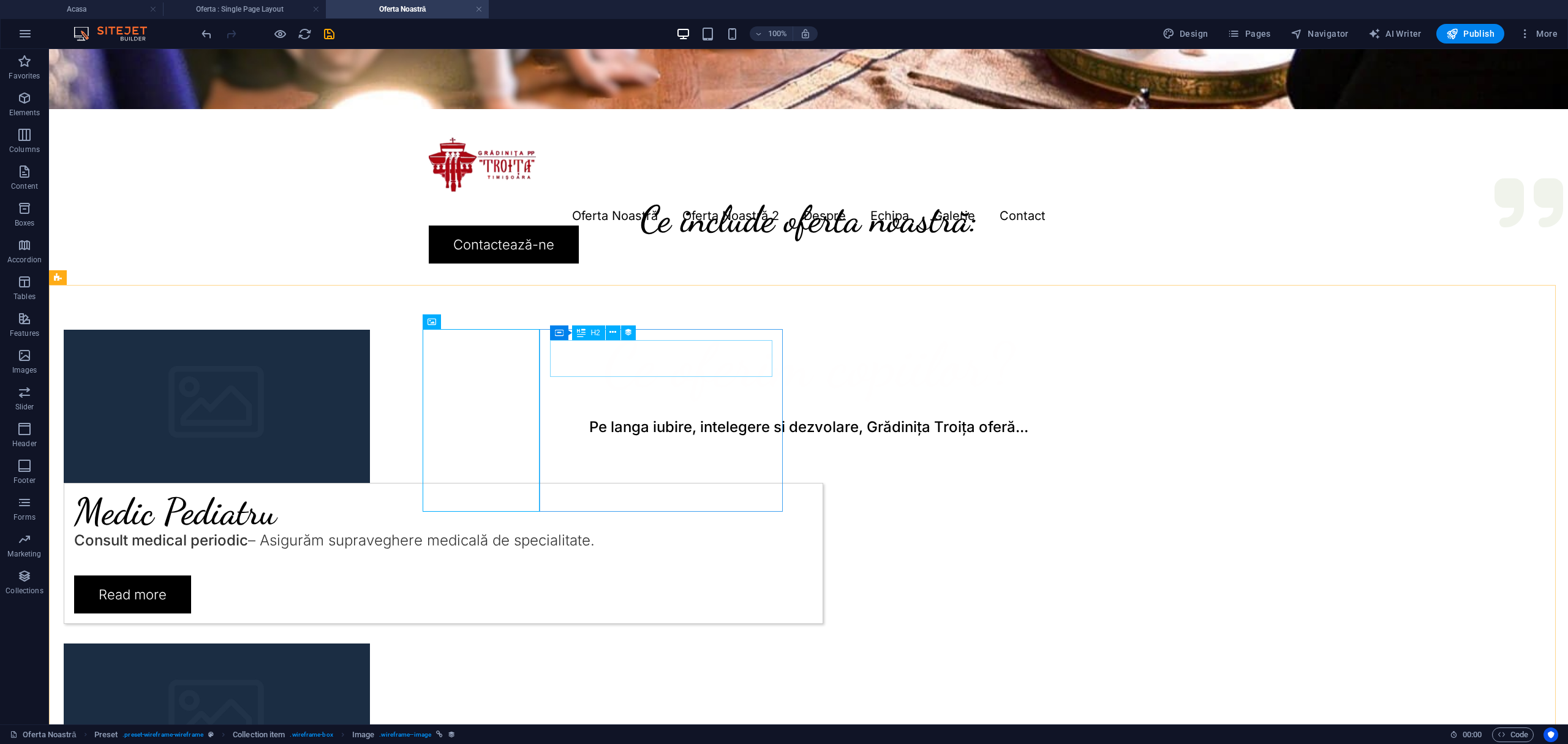
click at [688, 493] on div "Medic Pediatru" at bounding box center [444, 511] width 739 height 37
select select "name"
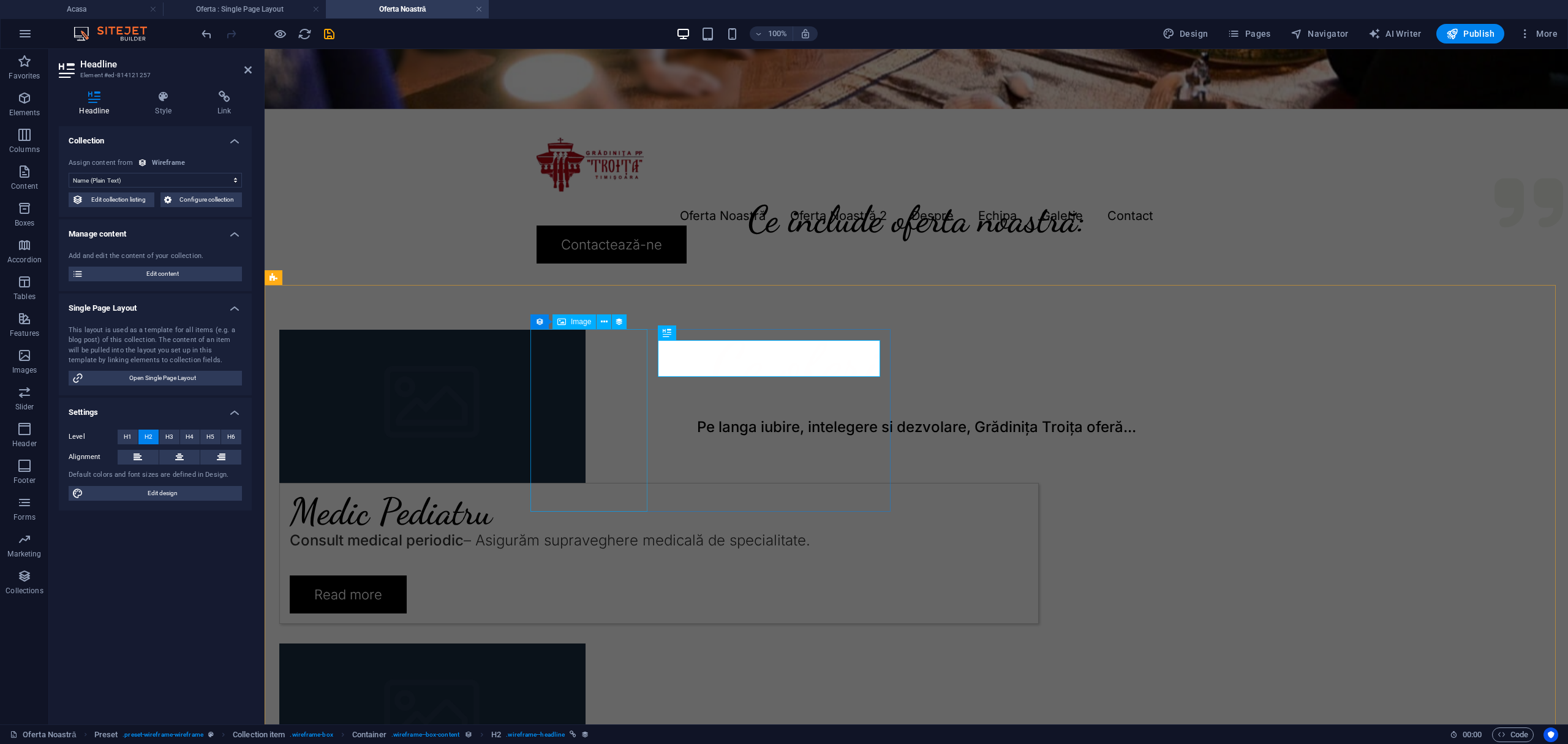
click at [540, 382] on figure at bounding box center [659, 406] width 760 height 153
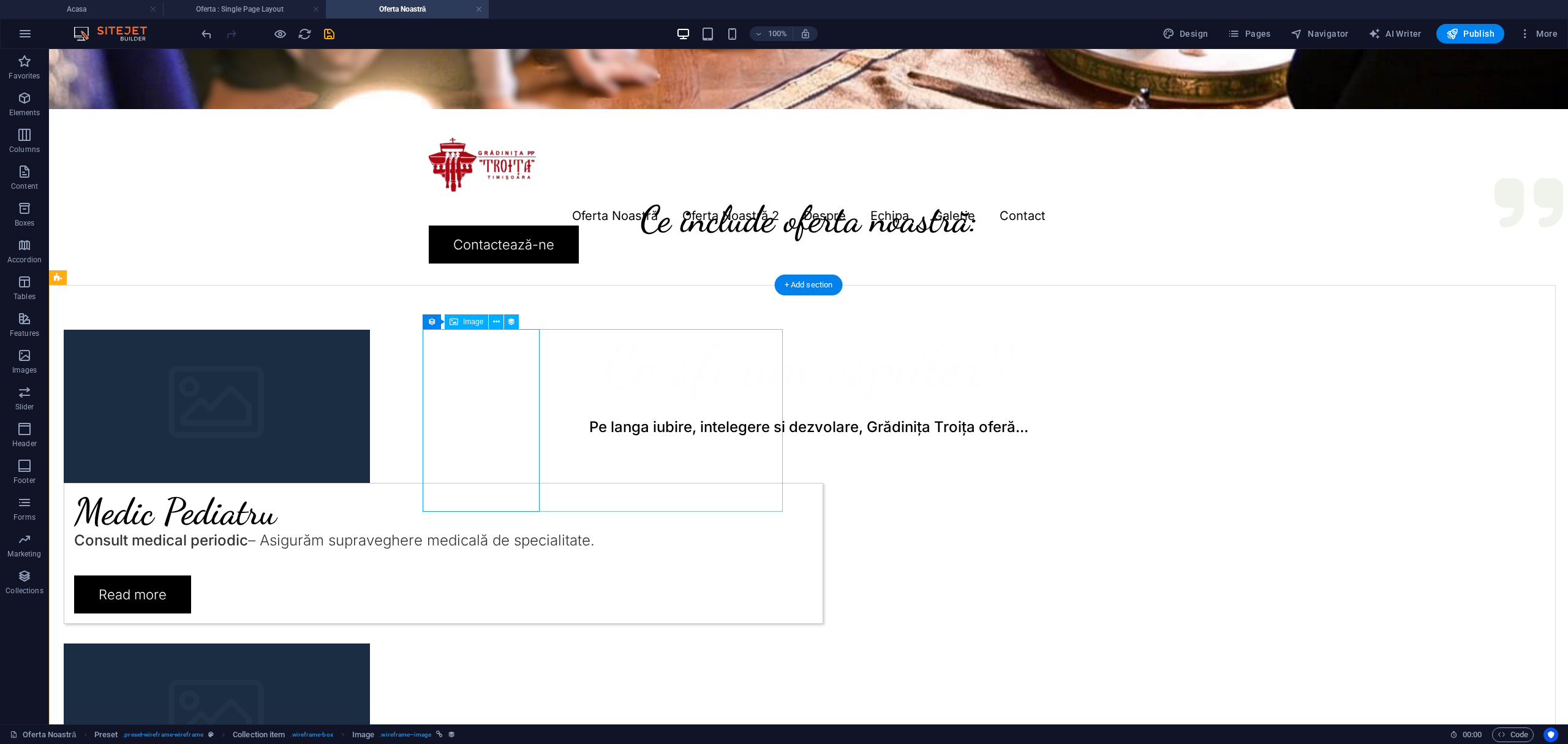
click at [513, 372] on figure at bounding box center [443, 406] width 760 height 153
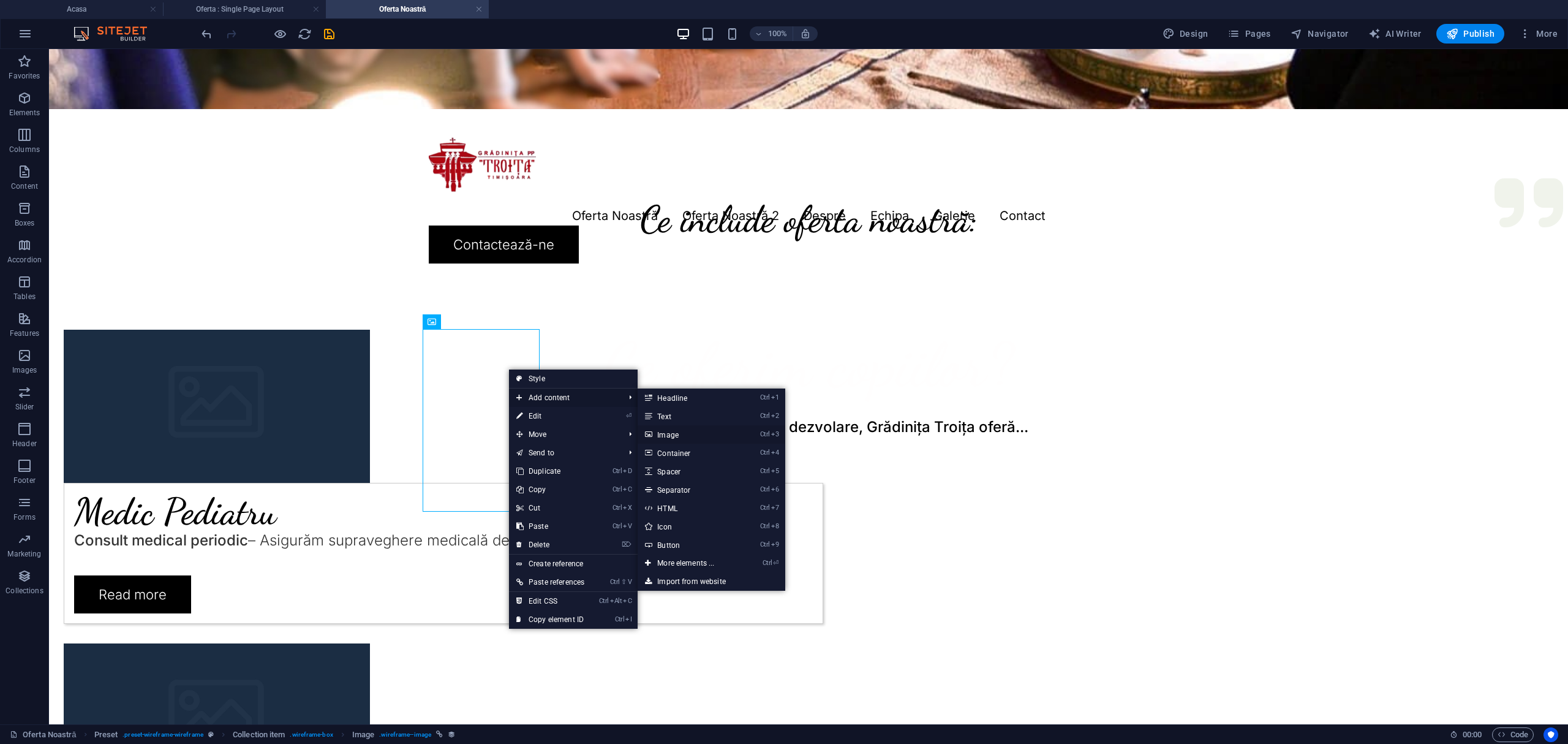
click at [692, 431] on link "Ctrl 3 Image" at bounding box center [688, 434] width 101 height 19
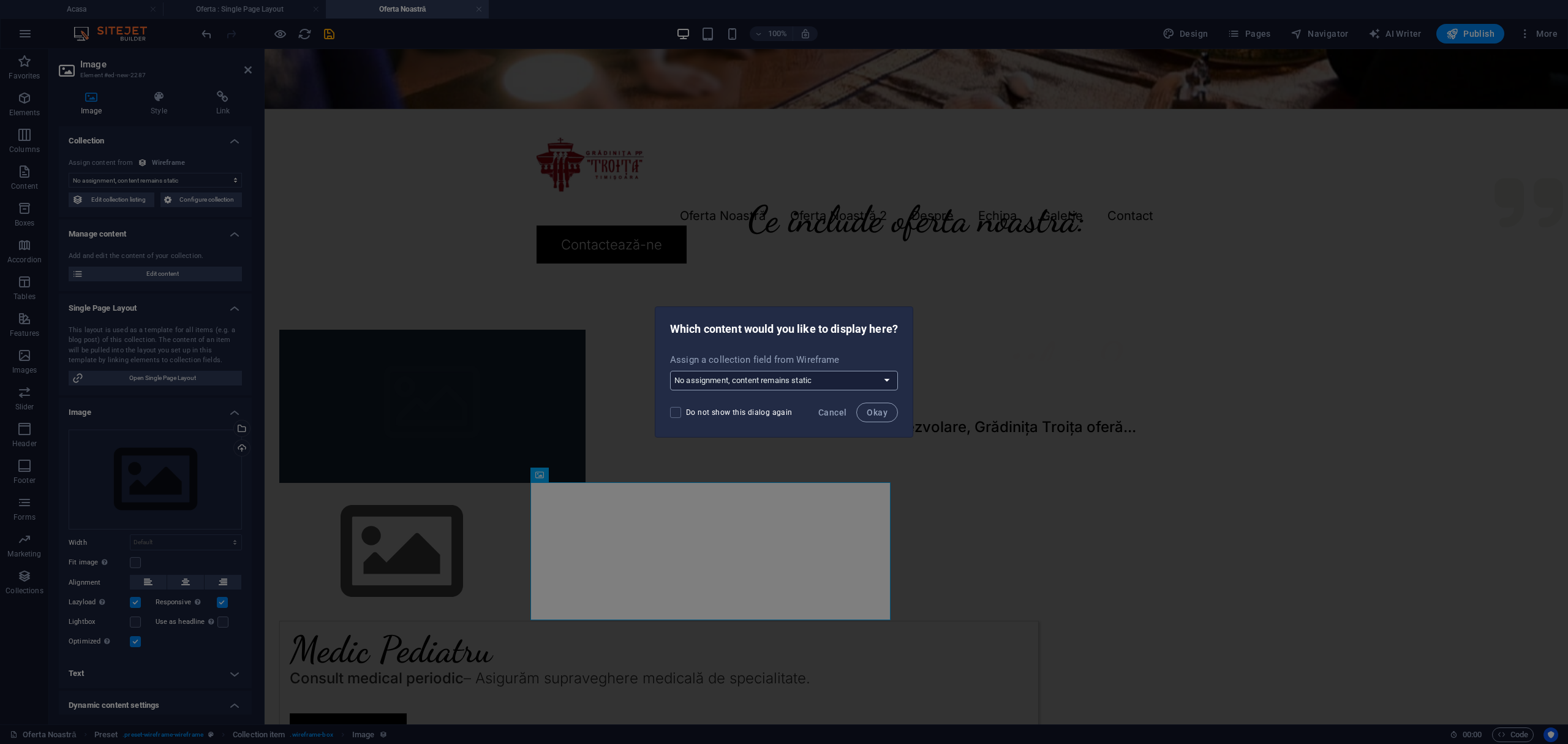
click at [774, 384] on select "No assignment, content remains static Create a new field Created at (Date) Upda…" at bounding box center [784, 381] width 228 height 20
drag, startPoint x: 388, startPoint y: 369, endPoint x: 142, endPoint y: 320, distance: 250.8
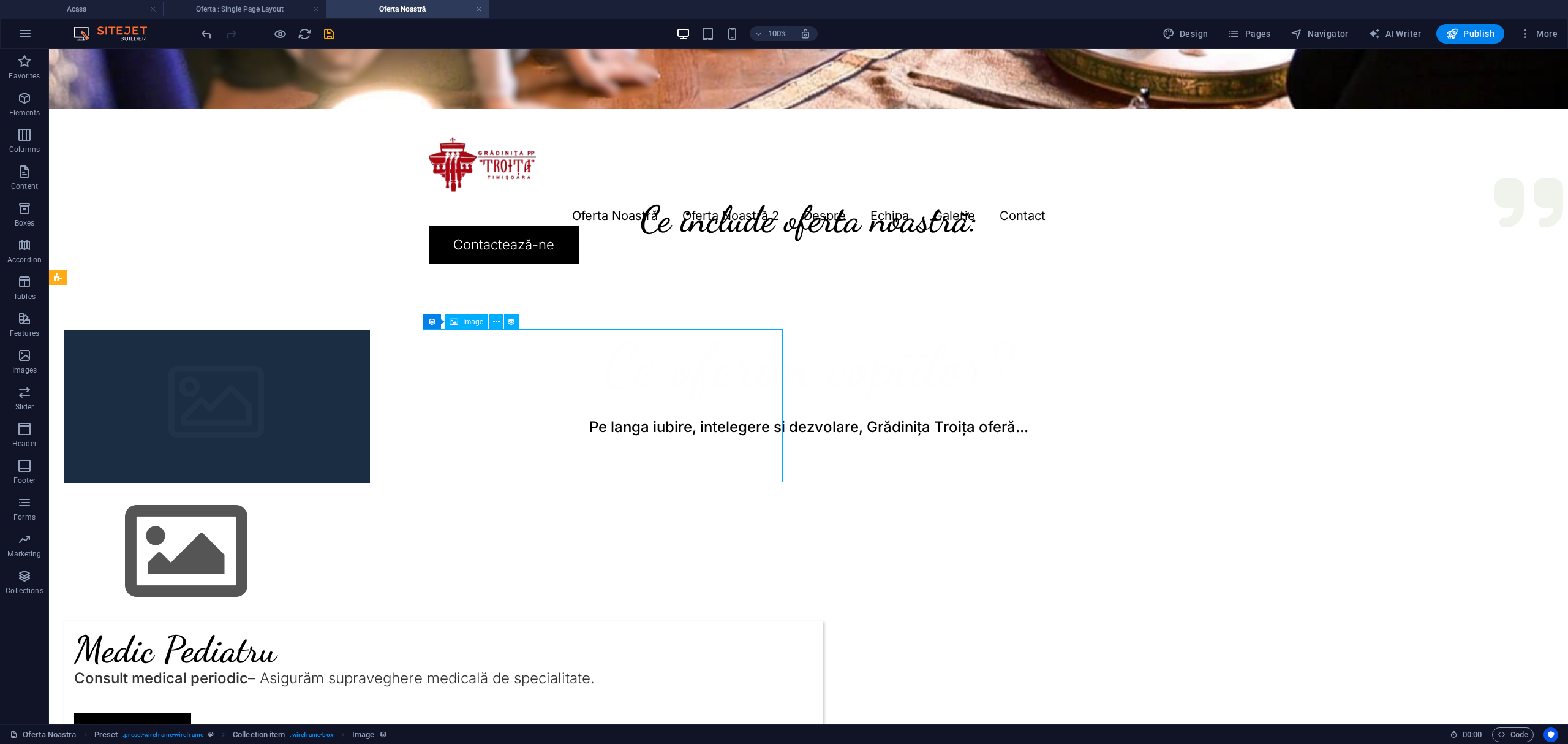
click at [574, 436] on figure at bounding box center [443, 406] width 760 height 153
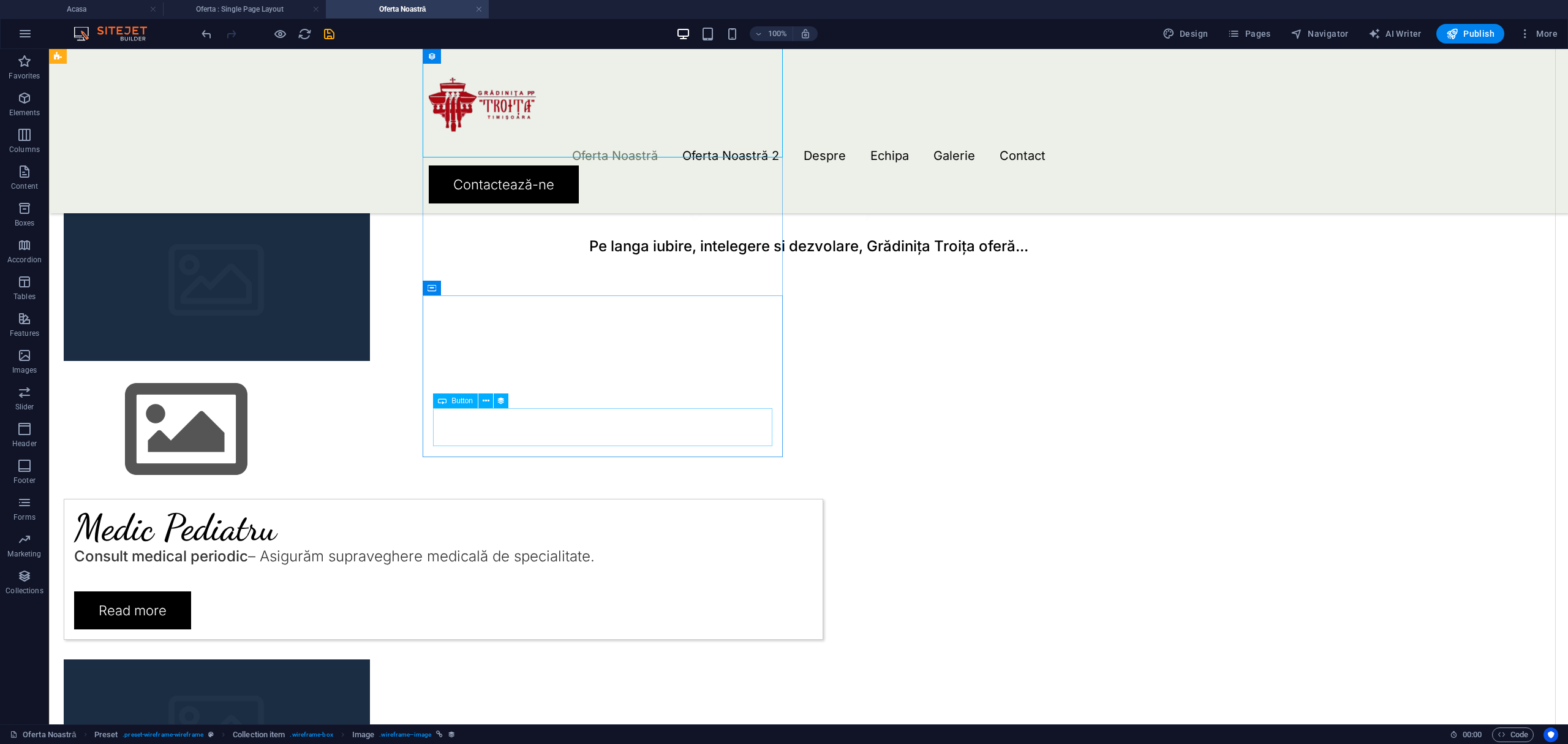
scroll to position [574, 0]
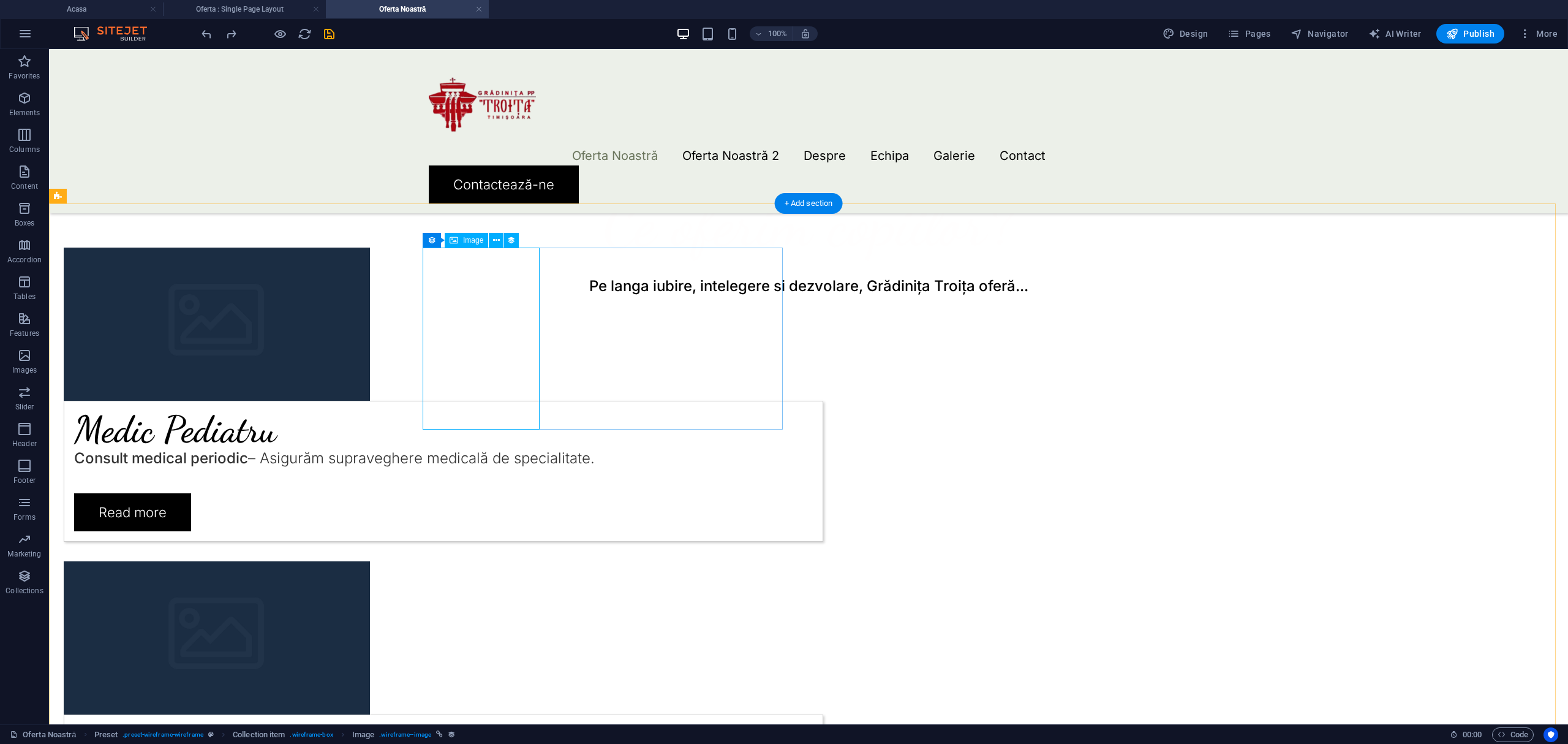
click at [484, 325] on figure at bounding box center [443, 324] width 760 height 153
click at [476, 302] on figure at bounding box center [443, 324] width 760 height 153
select select "px"
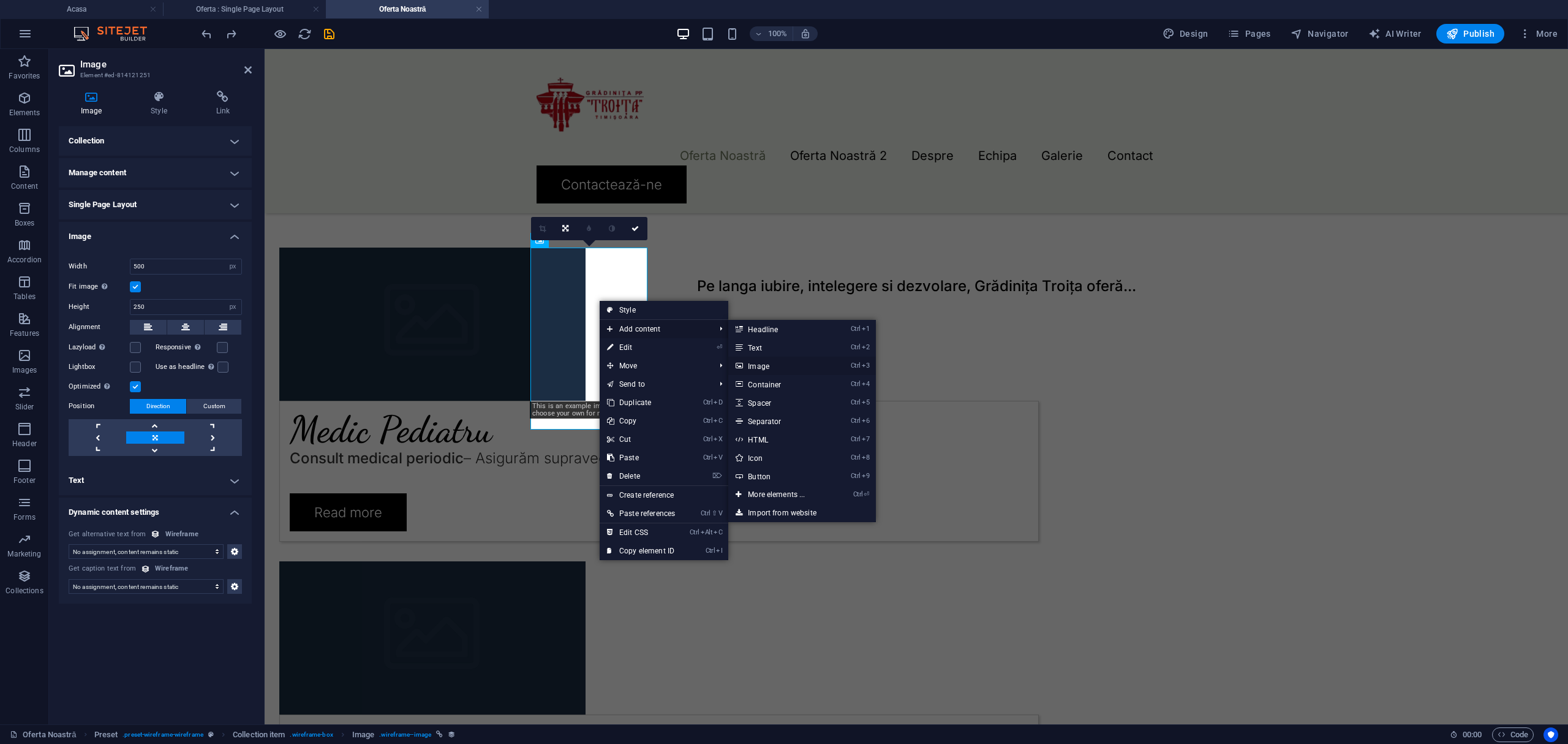
click at [770, 368] on link "Ctrl 3 Image" at bounding box center [779, 365] width 101 height 19
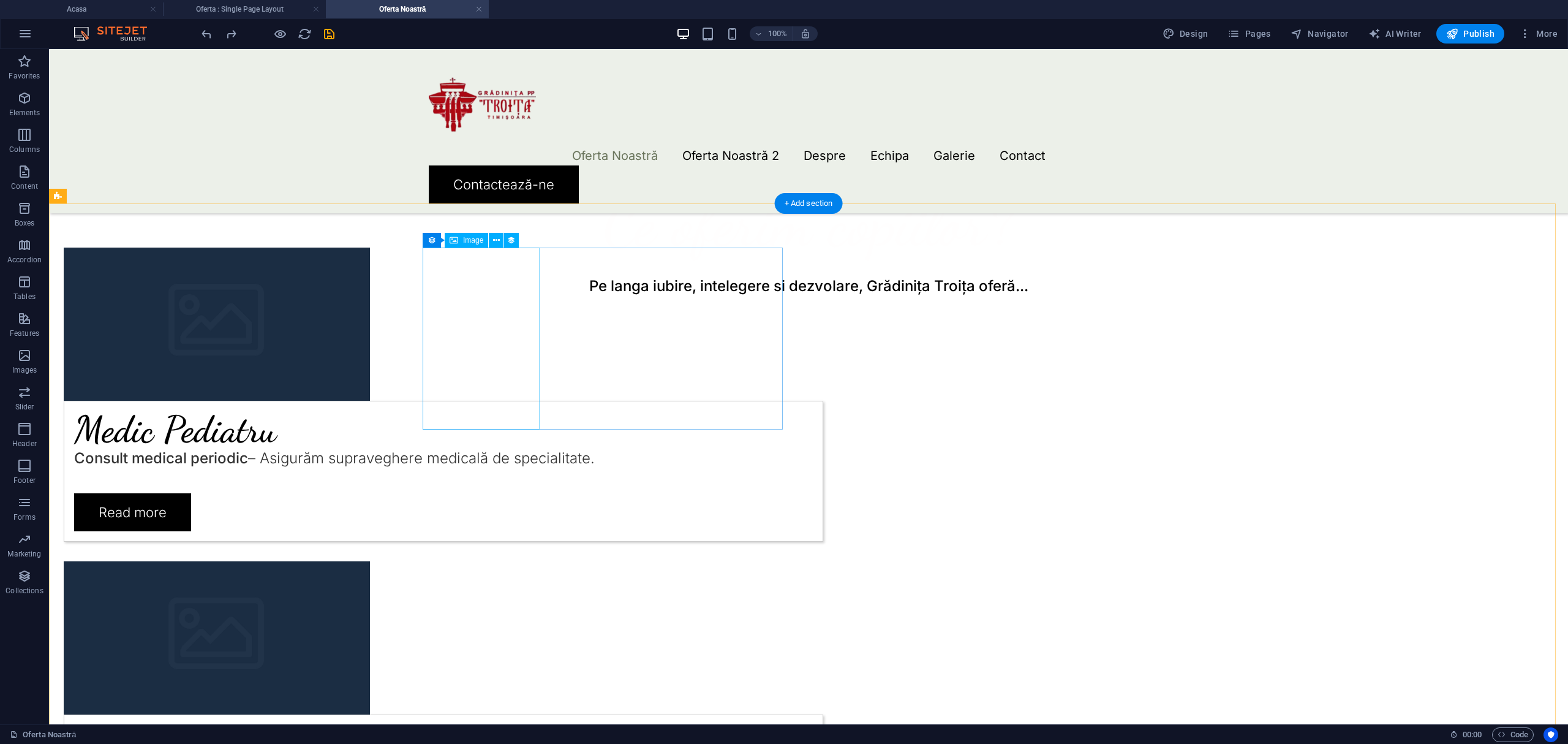
click at [481, 336] on figure at bounding box center [443, 324] width 760 height 153
click at [495, 302] on figure at bounding box center [443, 324] width 760 height 153
click at [495, 300] on figure at bounding box center [443, 324] width 760 height 153
select select "px"
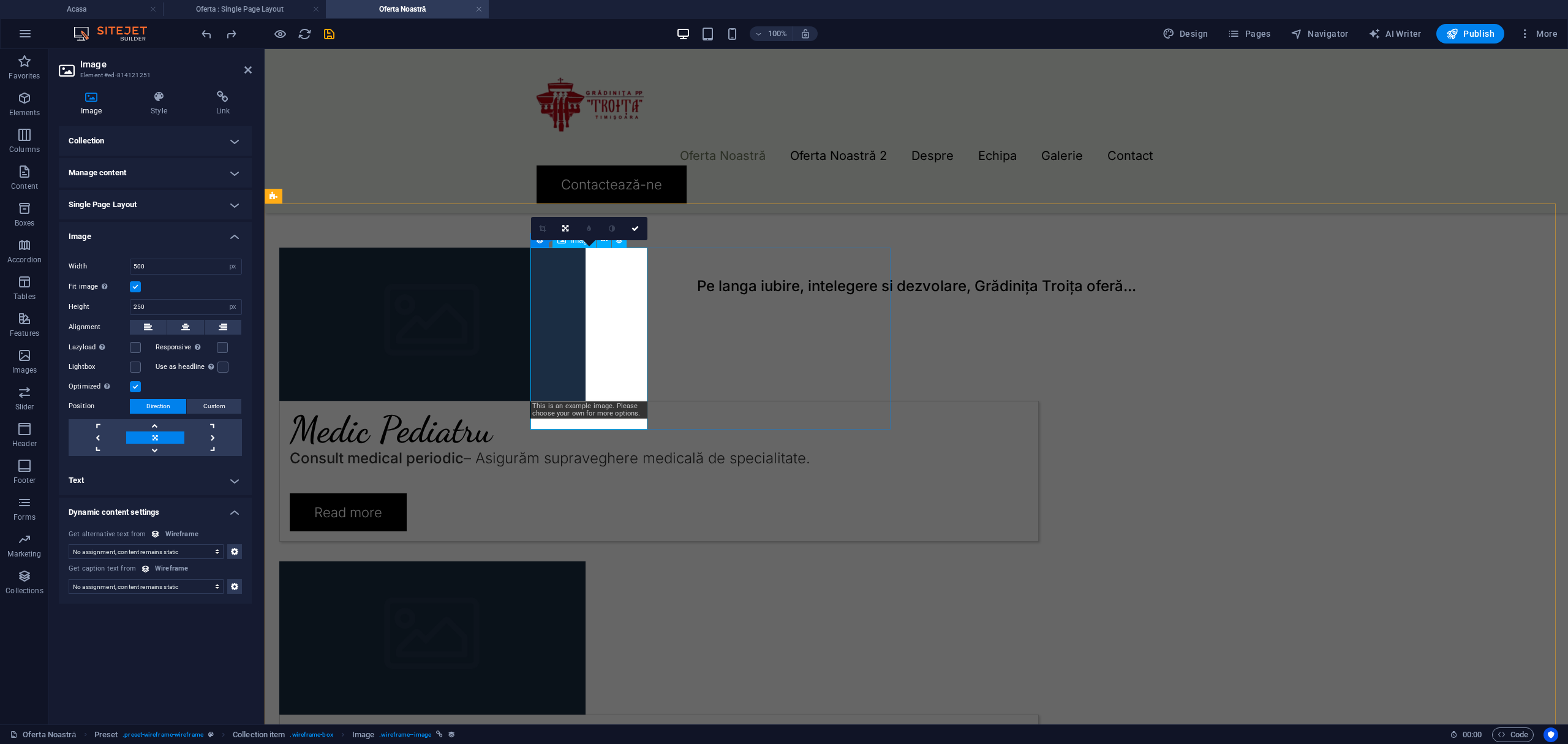
click at [614, 401] on figure at bounding box center [659, 324] width 760 height 153
click at [610, 401] on figure at bounding box center [659, 324] width 760 height 153
click at [638, 229] on icon at bounding box center [635, 228] width 7 height 7
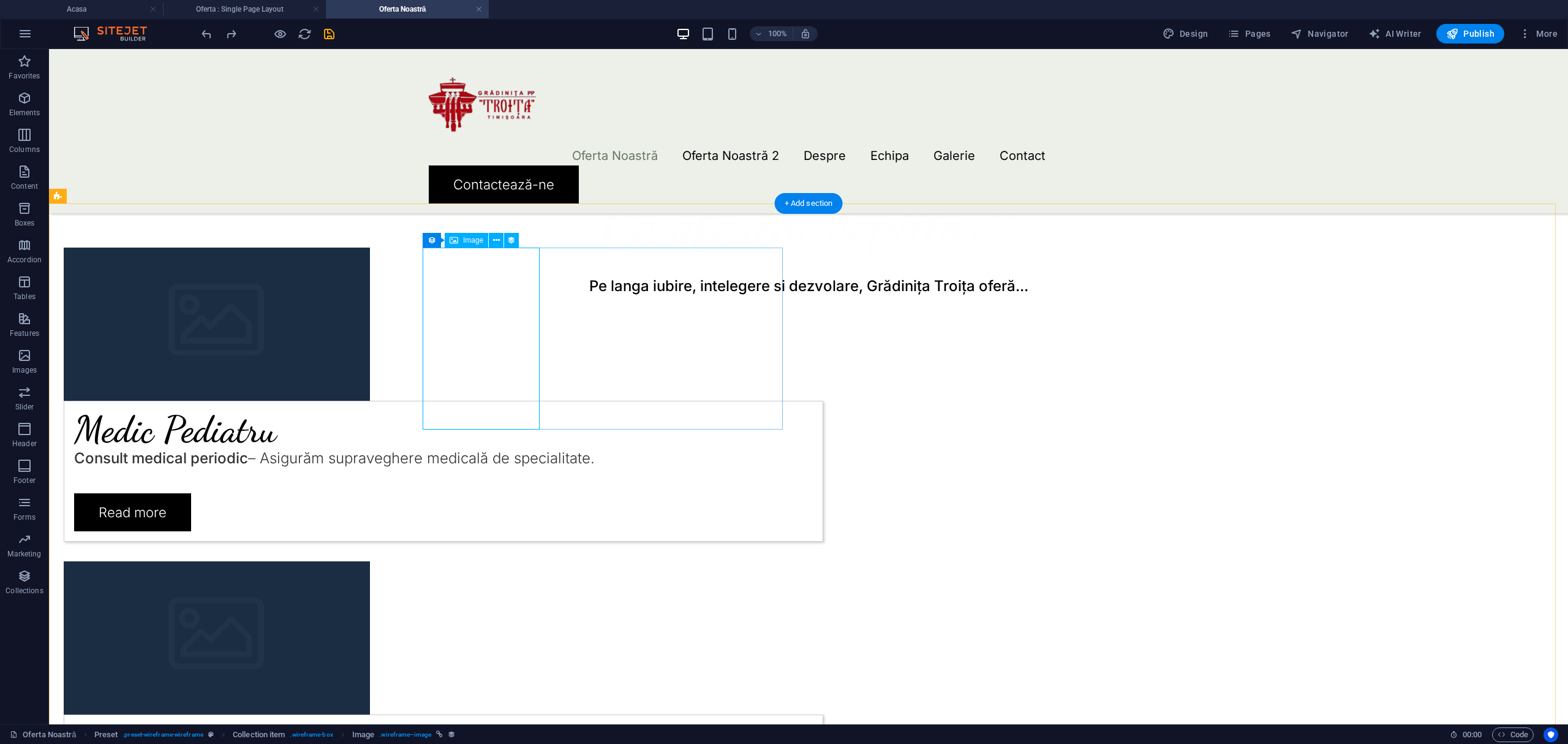
click at [516, 358] on figure at bounding box center [443, 324] width 760 height 153
select select "px"
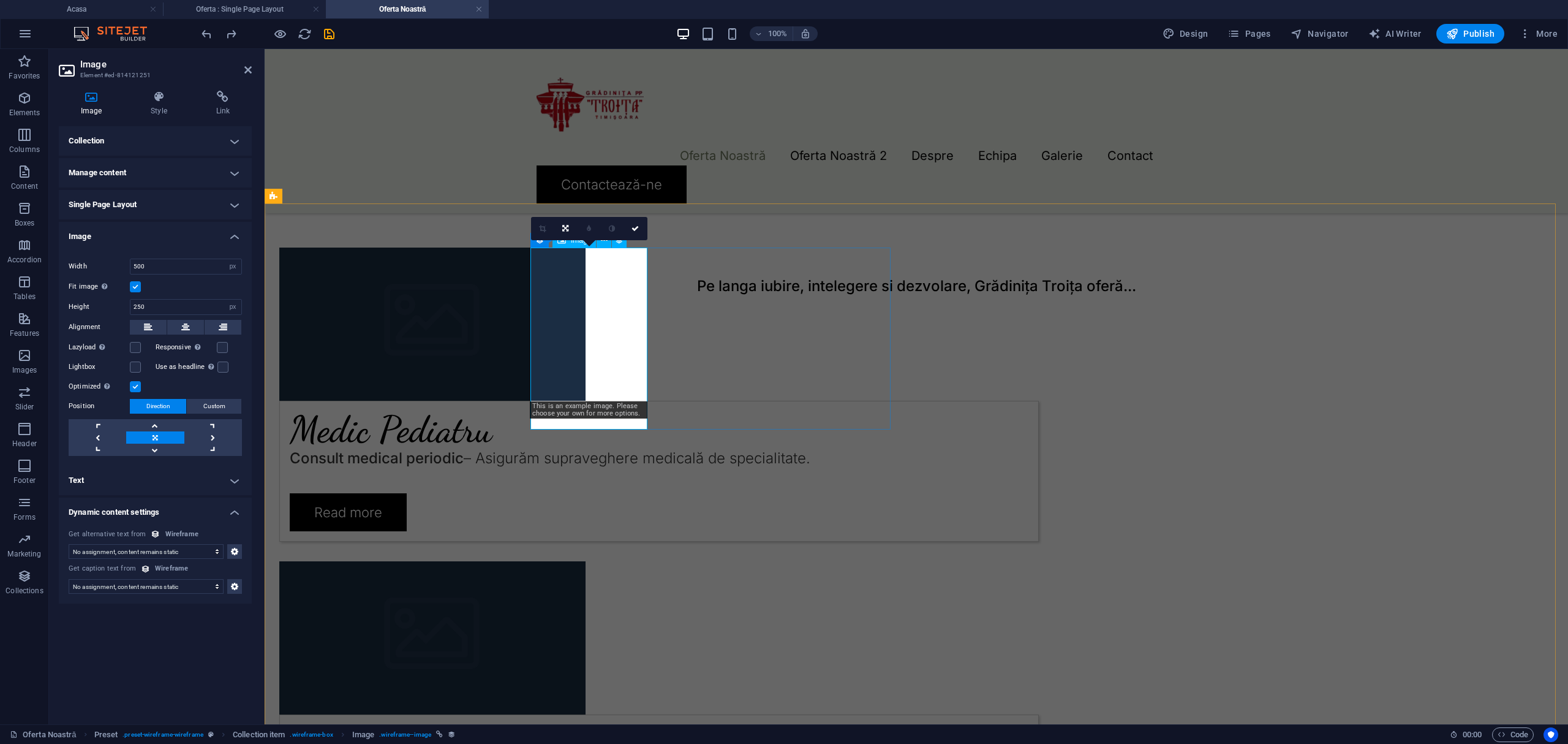
click at [551, 401] on figure at bounding box center [659, 324] width 760 height 153
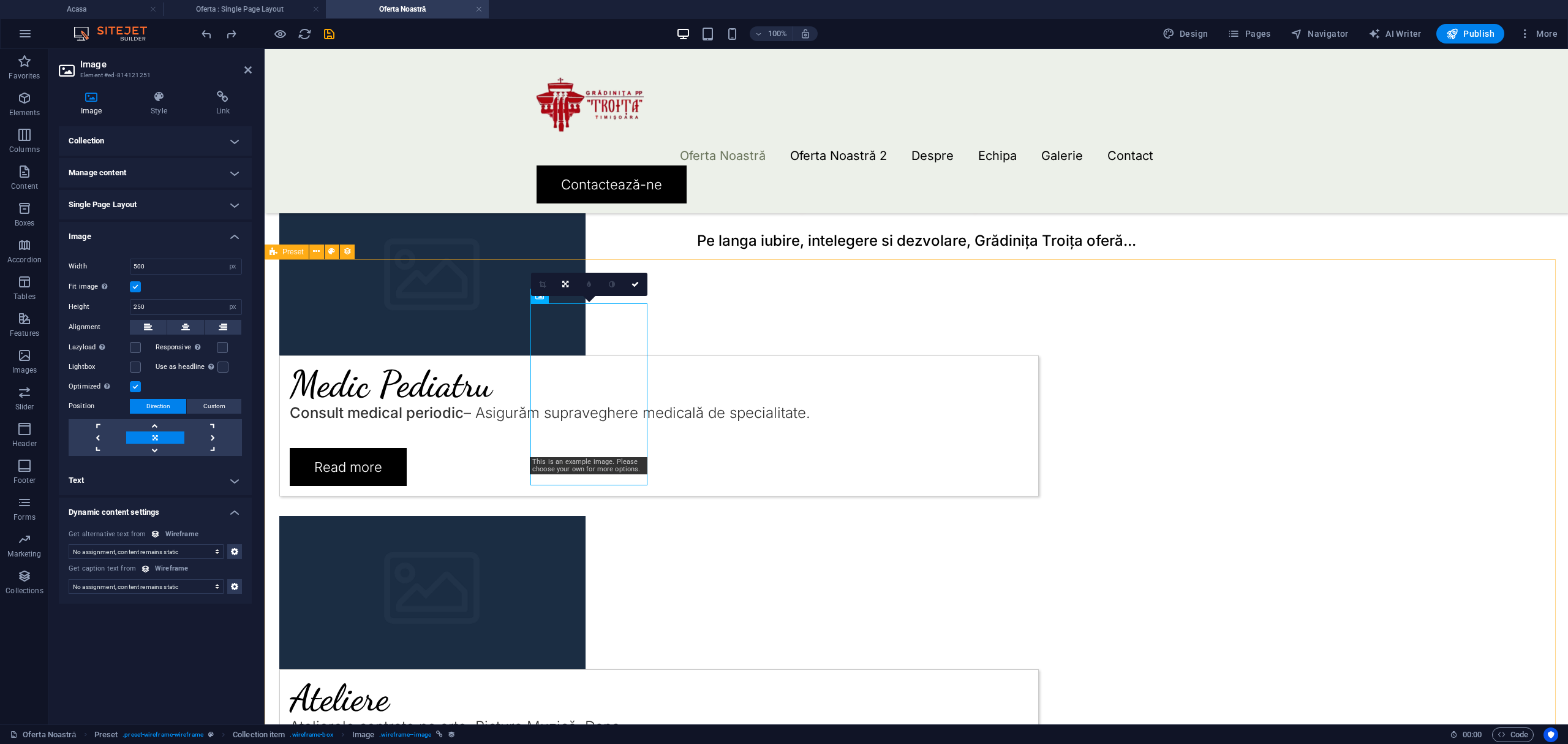
scroll to position [655, 0]
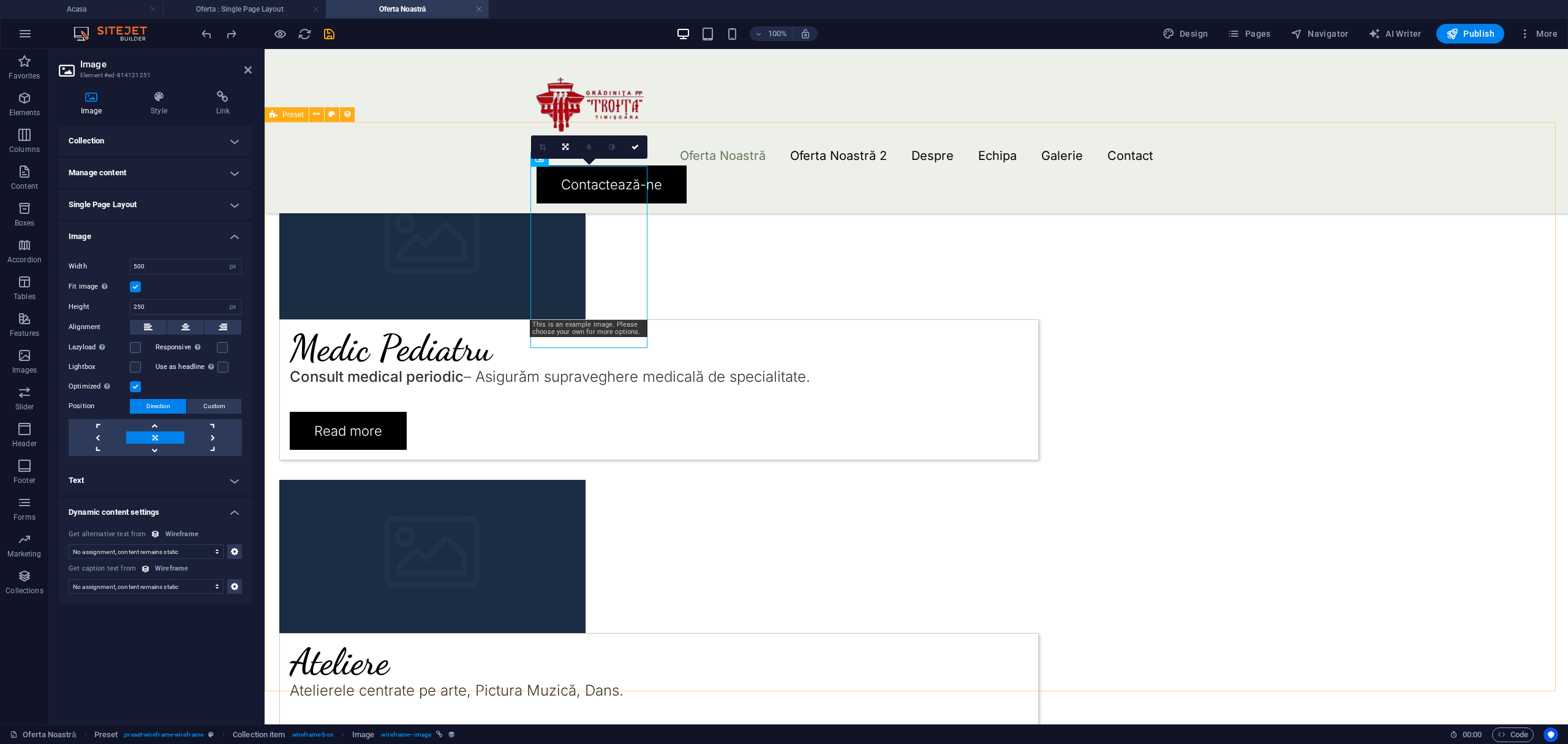
drag, startPoint x: 373, startPoint y: 581, endPoint x: 689, endPoint y: 545, distance: 318.0
